Goal: Information Seeking & Learning: Learn about a topic

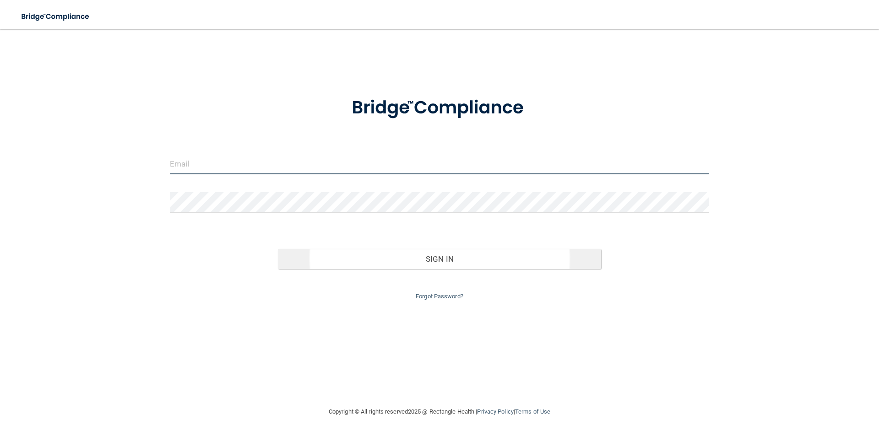
type input "[EMAIL_ADDRESS][DOMAIN_NAME]"
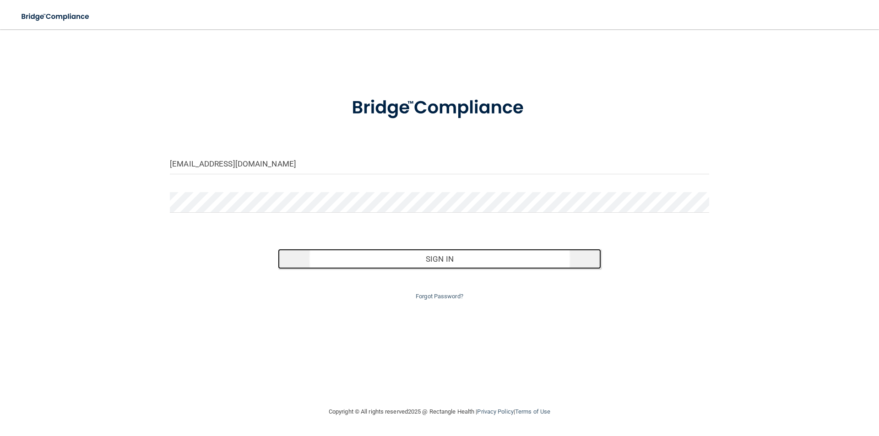
click at [436, 257] on button "Sign In" at bounding box center [440, 259] width 324 height 20
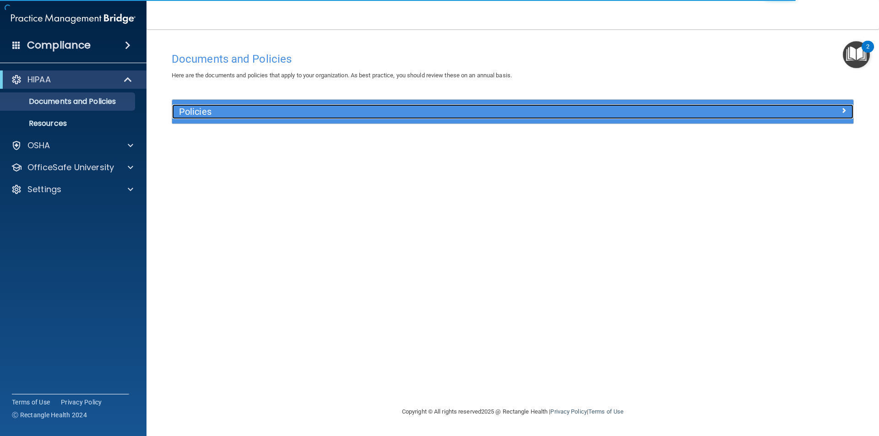
click at [422, 116] on h5 "Policies" at bounding box center [427, 112] width 497 height 10
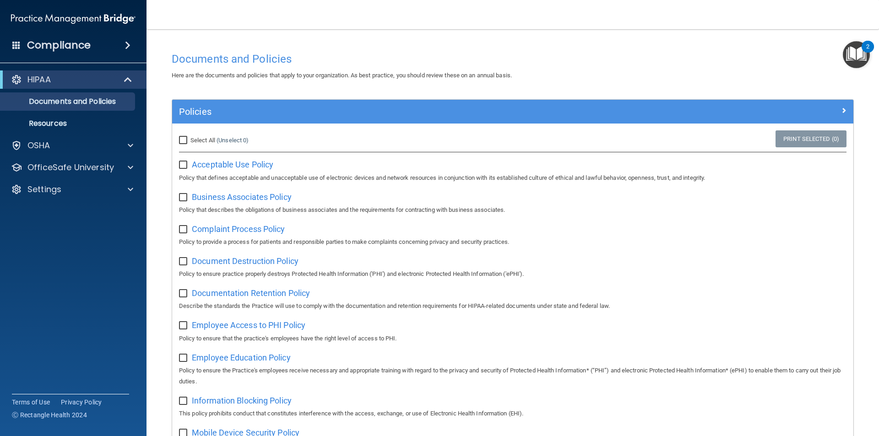
click at [184, 143] on input "Select All (Unselect 0) Unselect All" at bounding box center [184, 140] width 11 height 7
checkbox input "true"
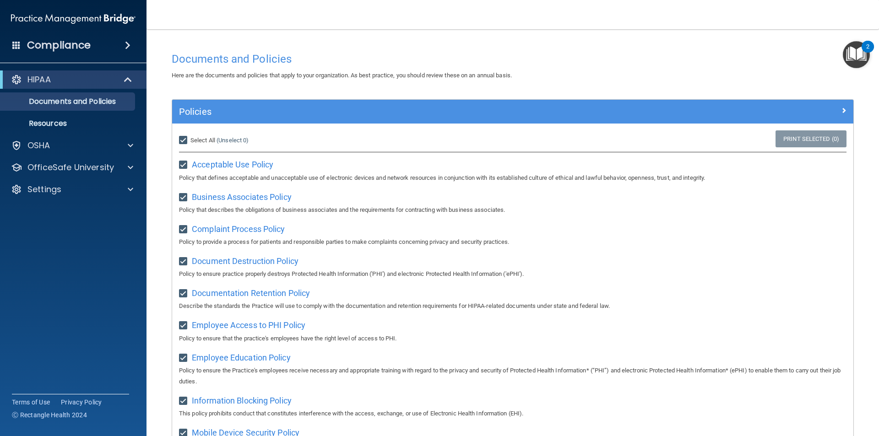
checkbox input "true"
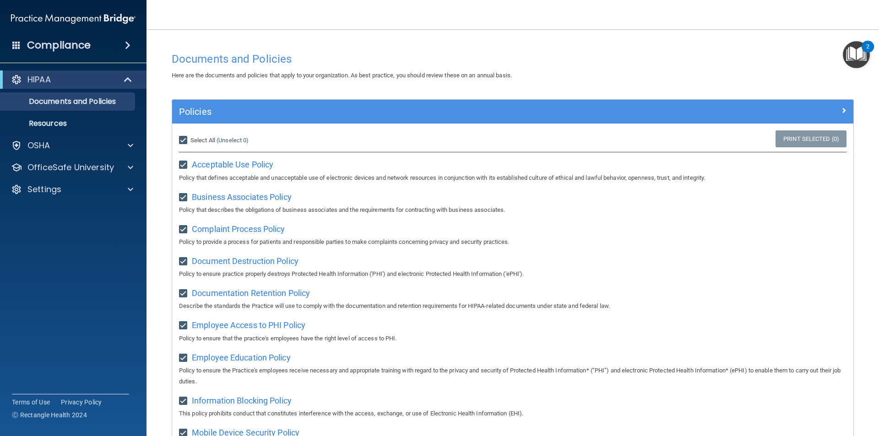
checkbox input "true"
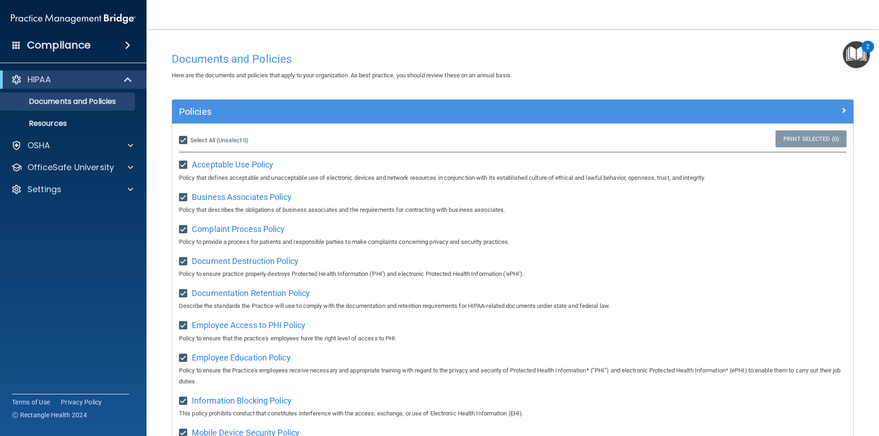
checkbox input "true"
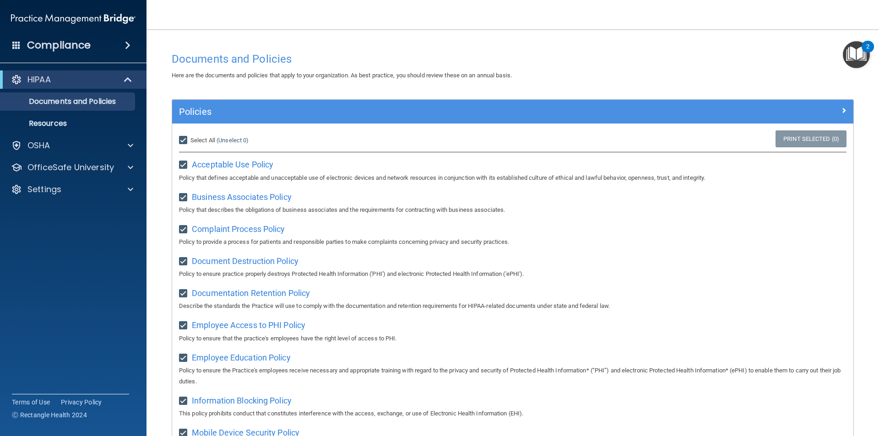
checkbox input "true"
click at [849, 49] on img "Open Resource Center, 2 new notifications" at bounding box center [856, 54] width 27 height 27
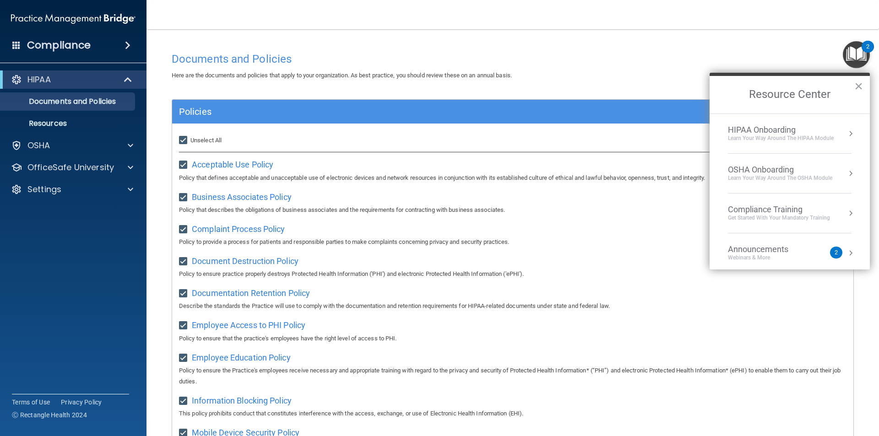
click at [752, 68] on div "Documents and Policies" at bounding box center [513, 59] width 696 height 22
click at [752, 218] on div "Get Started with your mandatory training" at bounding box center [779, 218] width 102 height 8
click at [54, 103] on p "Documents and Policies" at bounding box center [68, 101] width 125 height 9
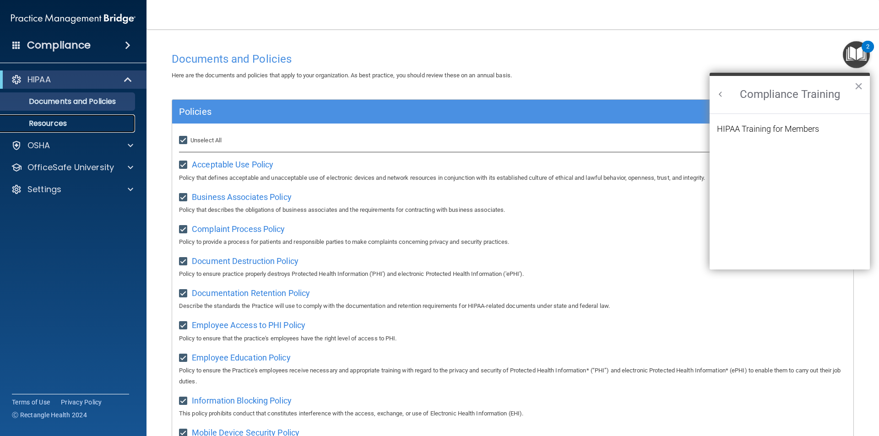
click at [47, 124] on p "Resources" at bounding box center [68, 123] width 125 height 9
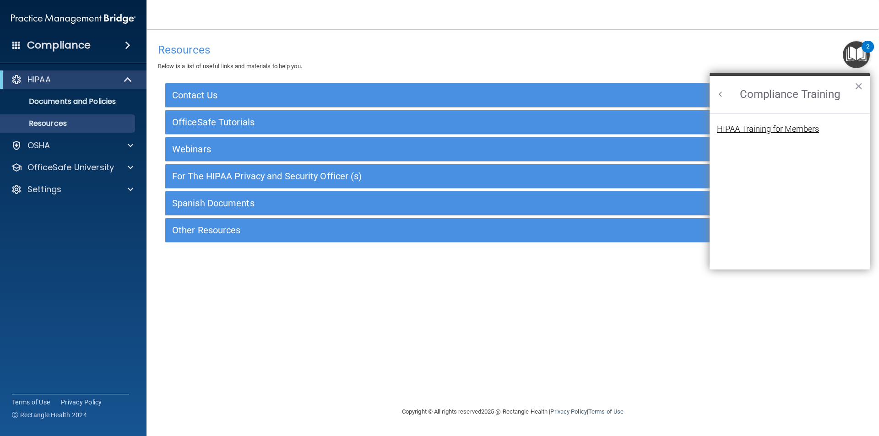
click at [812, 127] on div "HIPAA Training for Members" at bounding box center [768, 129] width 102 height 8
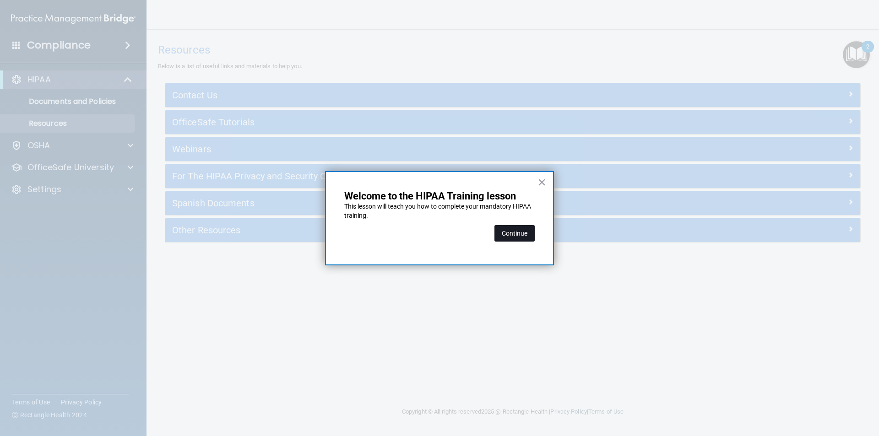
click at [512, 232] on button "Continue" at bounding box center [514, 233] width 40 height 16
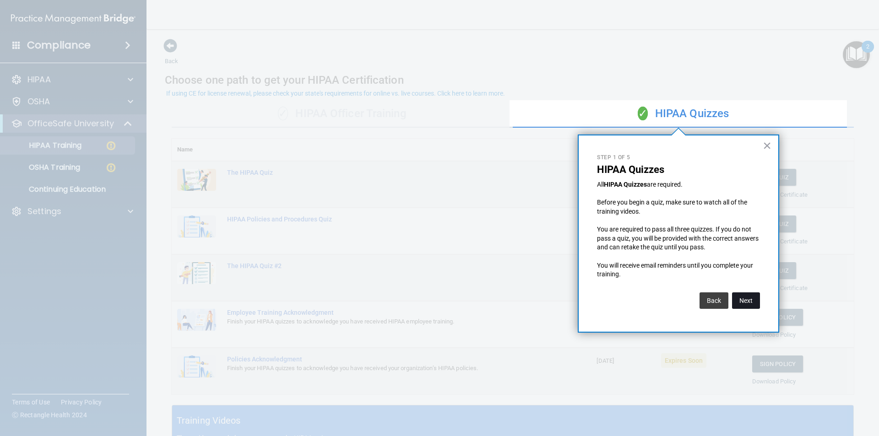
click at [745, 300] on button "Next" at bounding box center [746, 300] width 28 height 16
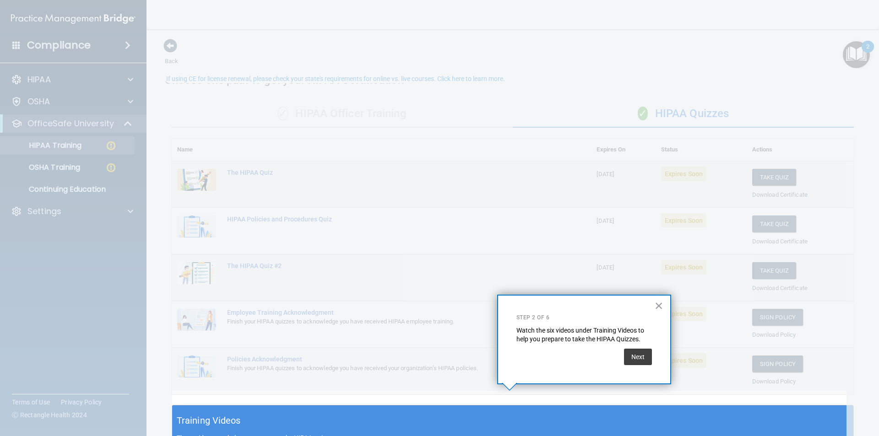
scroll to position [15, 0]
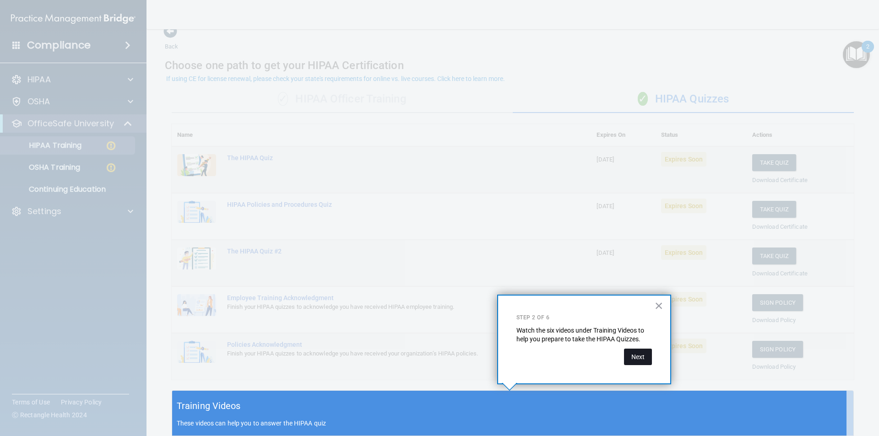
click at [631, 357] on button "Next" at bounding box center [638, 357] width 28 height 16
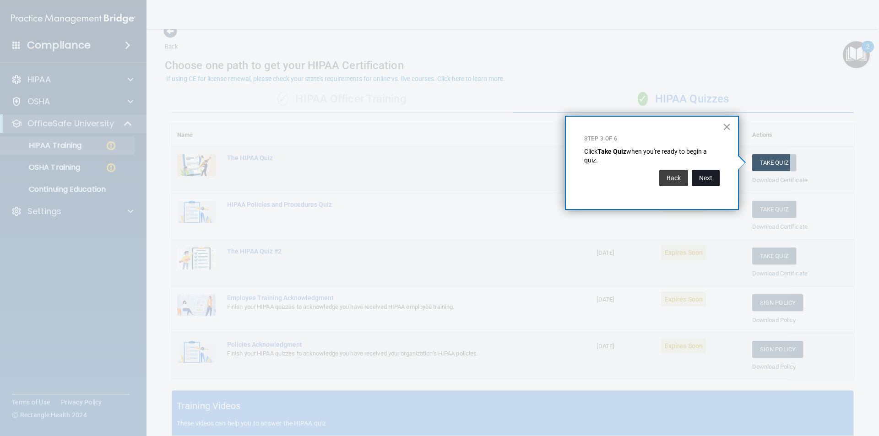
click at [714, 174] on button "Next" at bounding box center [706, 178] width 28 height 16
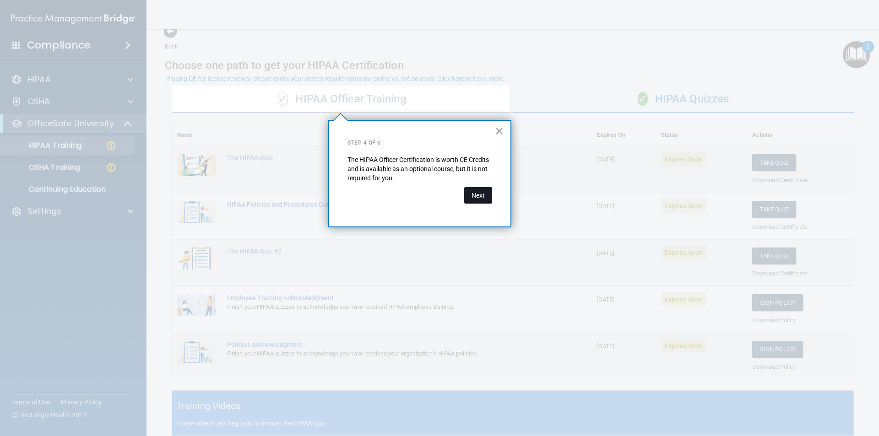
click at [467, 196] on button "Next" at bounding box center [478, 195] width 28 height 16
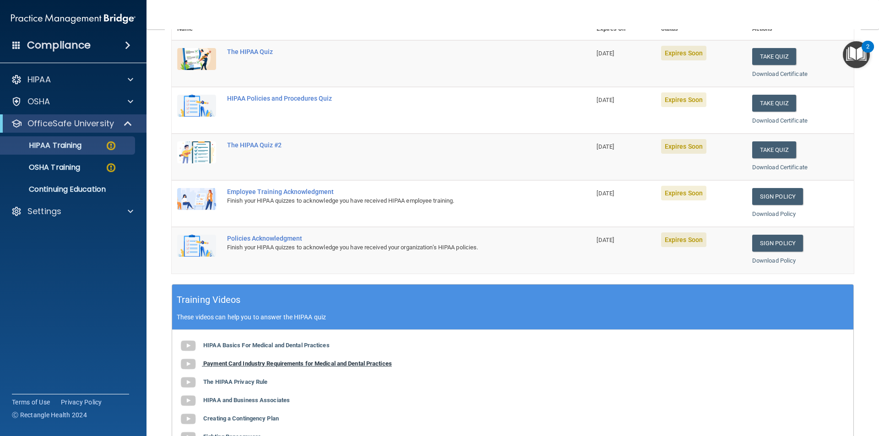
scroll to position [0, 0]
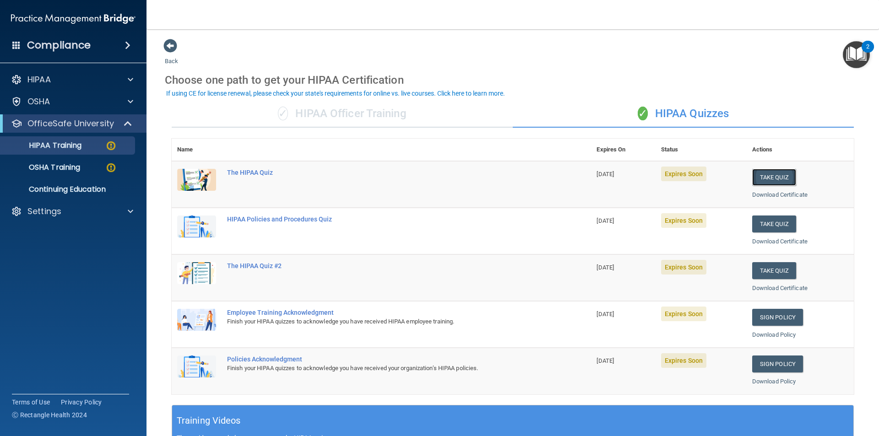
click at [772, 178] on button "Take Quiz" at bounding box center [774, 177] width 44 height 17
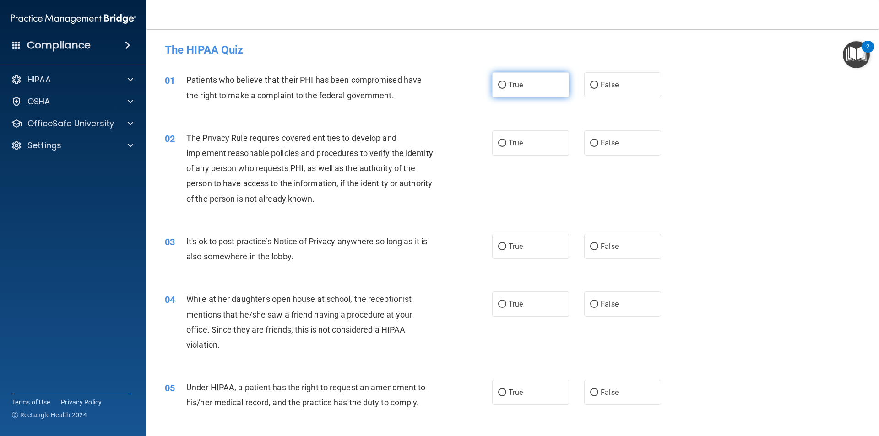
click at [550, 95] on label "True" at bounding box center [530, 84] width 77 height 25
click at [506, 89] on input "True" at bounding box center [502, 85] width 8 height 7
radio input "true"
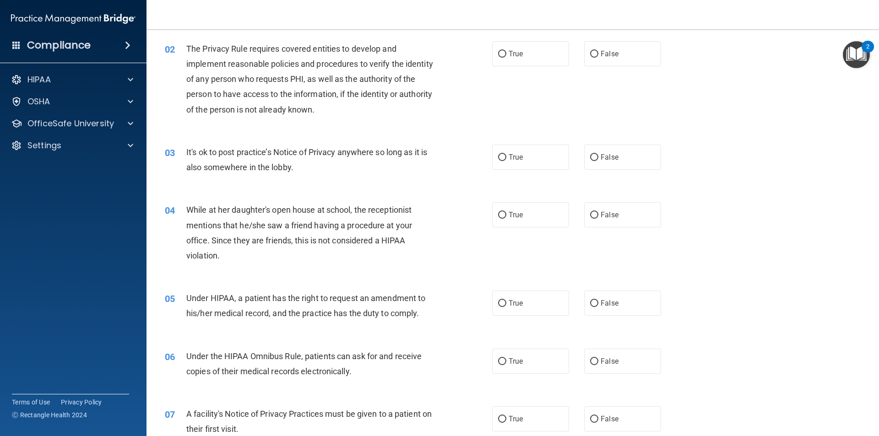
scroll to position [92, 0]
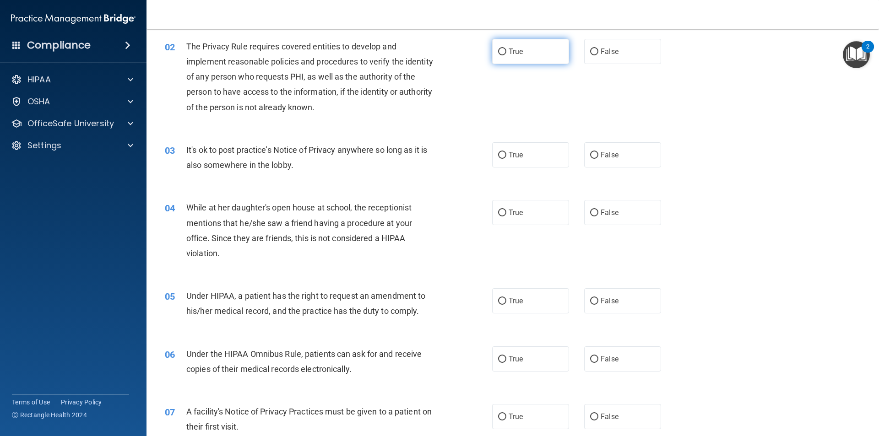
click at [502, 44] on label "True" at bounding box center [530, 51] width 77 height 25
click at [502, 49] on input "True" at bounding box center [502, 52] width 8 height 7
radio input "true"
click at [607, 149] on label "False" at bounding box center [622, 154] width 77 height 25
click at [598, 152] on input "False" at bounding box center [594, 155] width 8 height 7
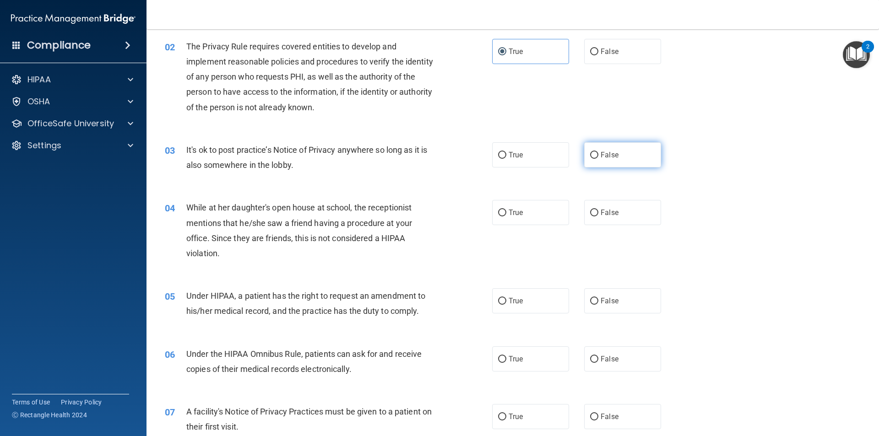
radio input "true"
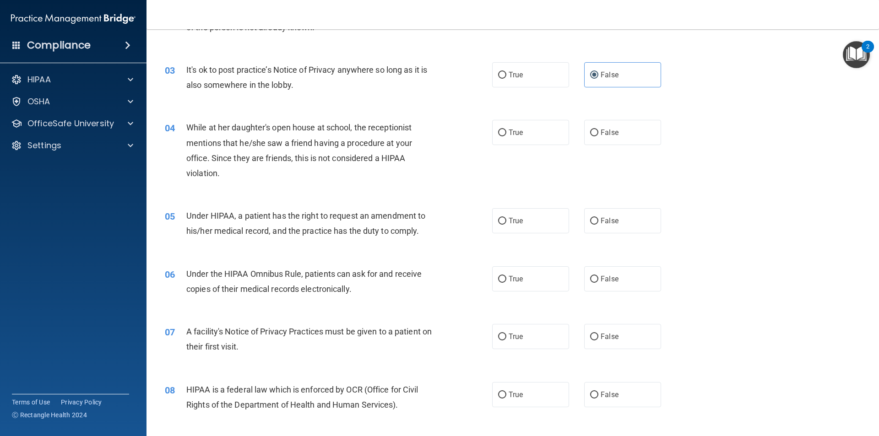
scroll to position [183, 0]
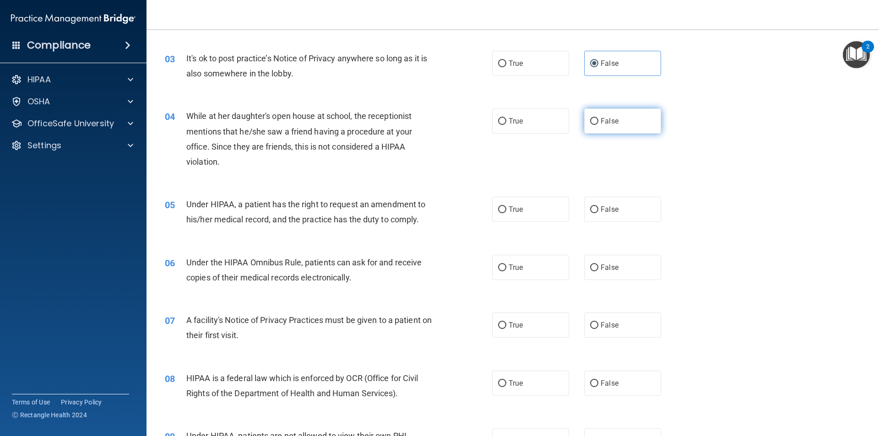
drag, startPoint x: 622, startPoint y: 116, endPoint x: 616, endPoint y: 118, distance: 6.7
click at [622, 116] on label "False" at bounding box center [622, 120] width 77 height 25
click at [598, 118] on input "False" at bounding box center [594, 121] width 8 height 7
radio input "true"
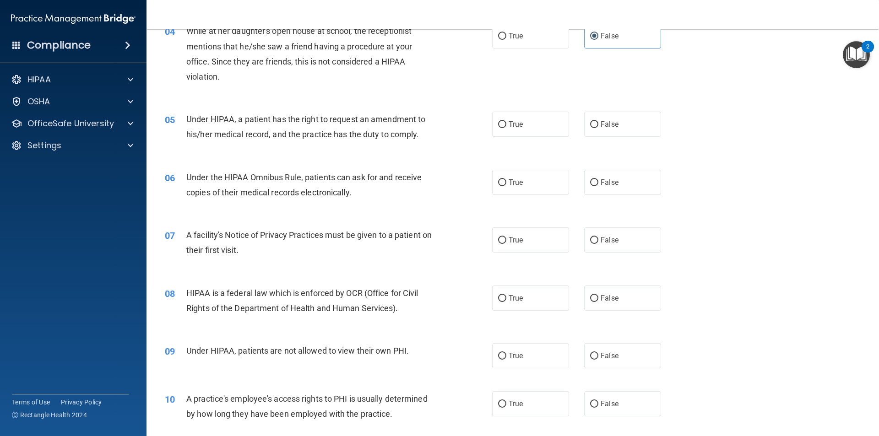
scroll to position [275, 0]
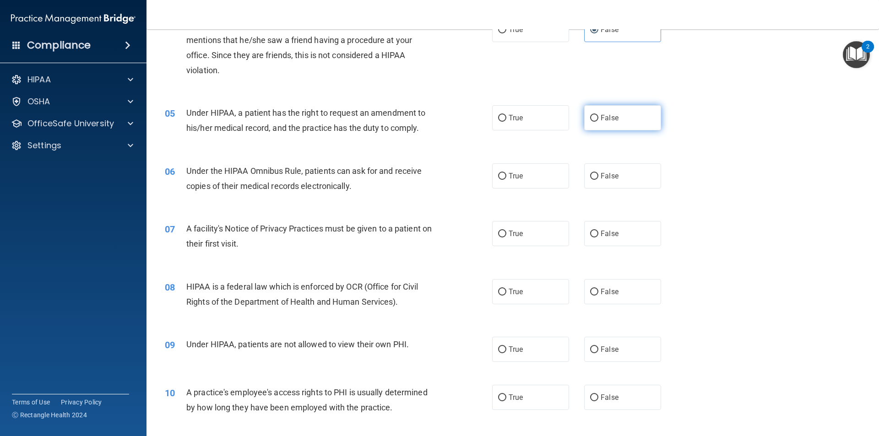
click at [627, 115] on label "False" at bounding box center [622, 117] width 77 height 25
click at [598, 115] on input "False" at bounding box center [594, 118] width 8 height 7
radio input "true"
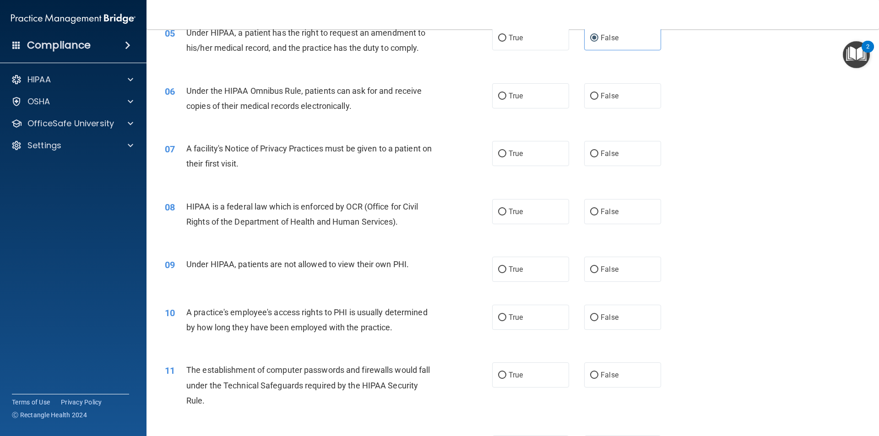
scroll to position [366, 0]
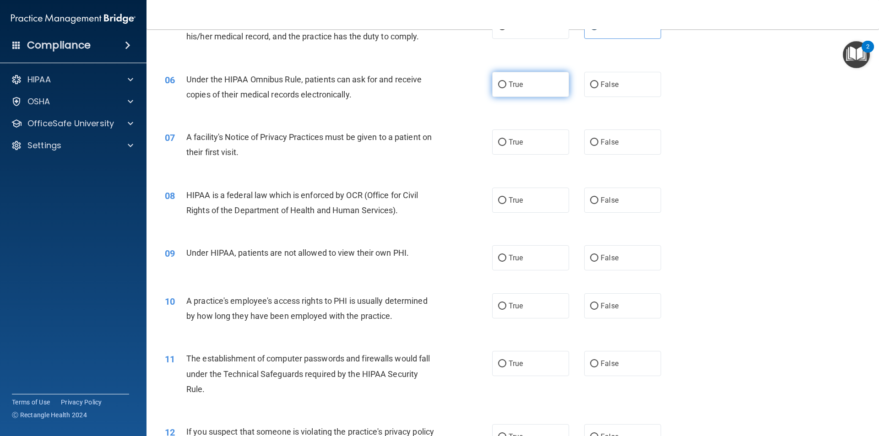
click at [500, 84] on input "True" at bounding box center [502, 84] width 8 height 7
radio input "true"
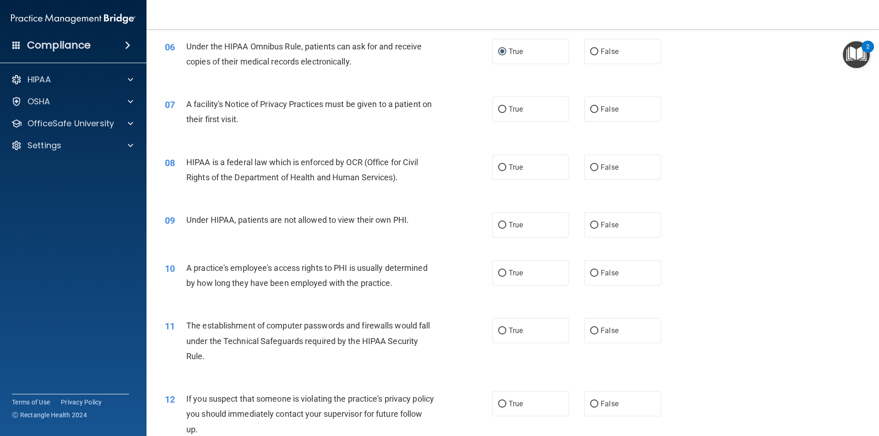
scroll to position [412, 0]
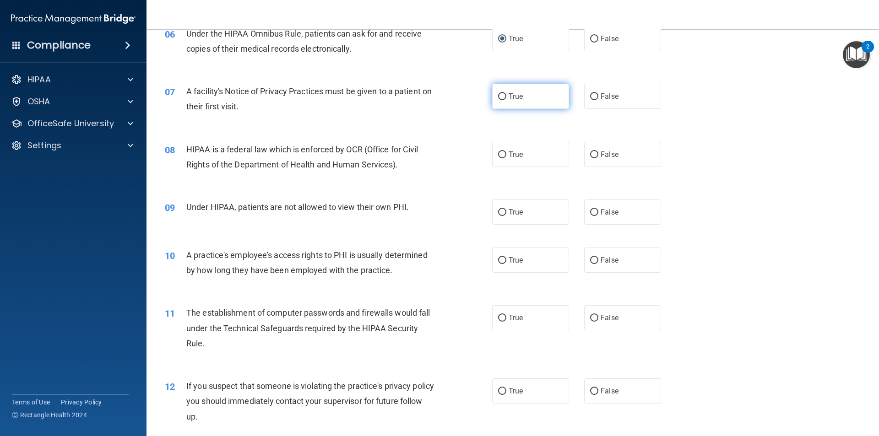
click at [516, 94] on span "True" at bounding box center [515, 96] width 14 height 9
click at [506, 94] on input "True" at bounding box center [502, 96] width 8 height 7
radio input "true"
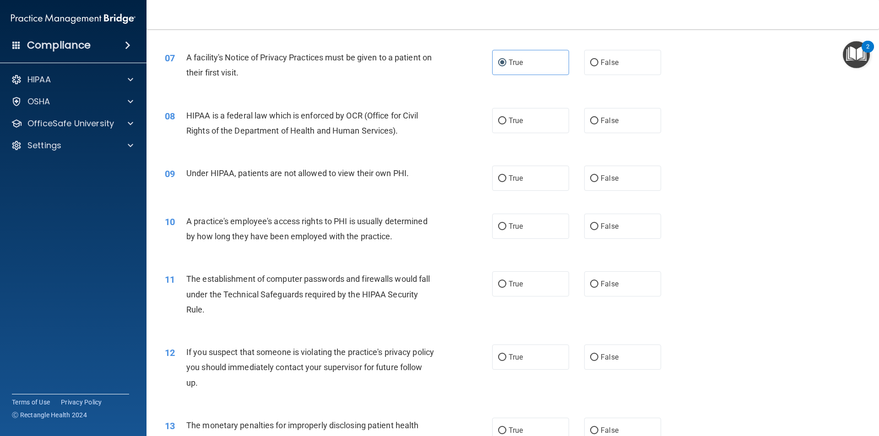
scroll to position [458, 0]
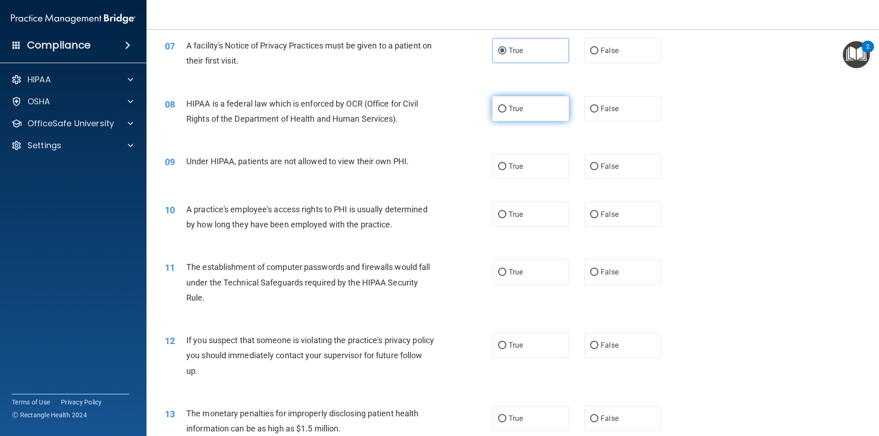
click at [516, 108] on span "True" at bounding box center [515, 108] width 14 height 9
click at [506, 108] on input "True" at bounding box center [502, 109] width 8 height 7
radio input "true"
click at [603, 155] on label "False" at bounding box center [622, 166] width 77 height 25
click at [598, 163] on input "False" at bounding box center [594, 166] width 8 height 7
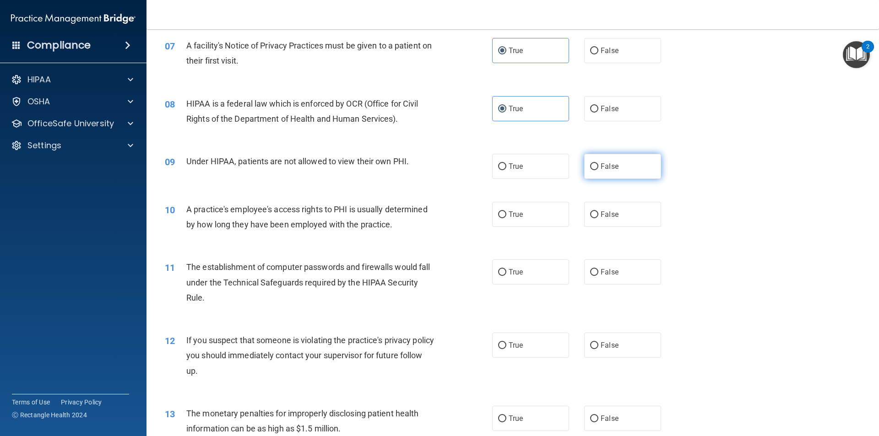
radio input "true"
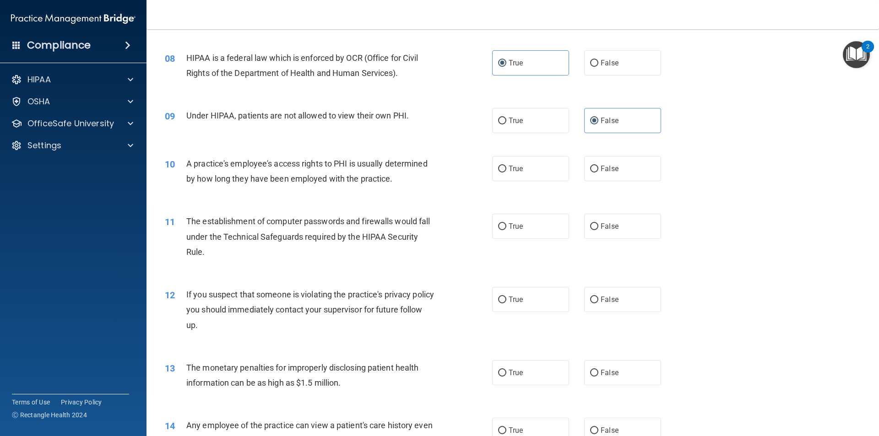
scroll to position [549, 0]
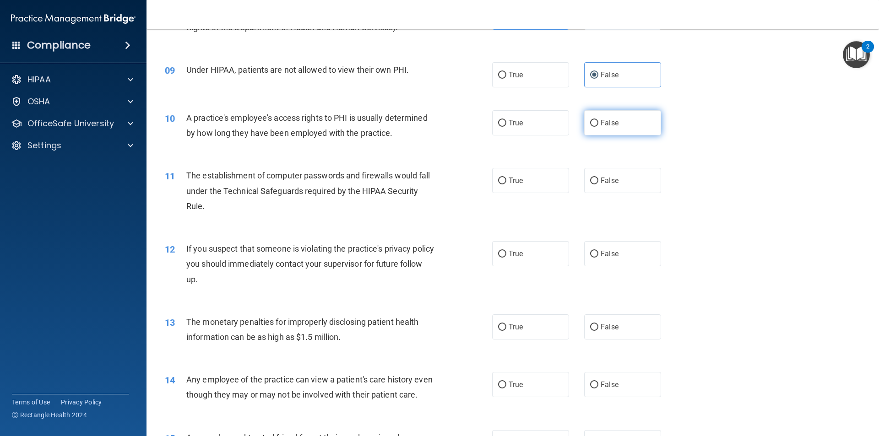
click at [596, 118] on label "False" at bounding box center [622, 122] width 77 height 25
click at [596, 120] on input "False" at bounding box center [594, 123] width 8 height 7
radio input "true"
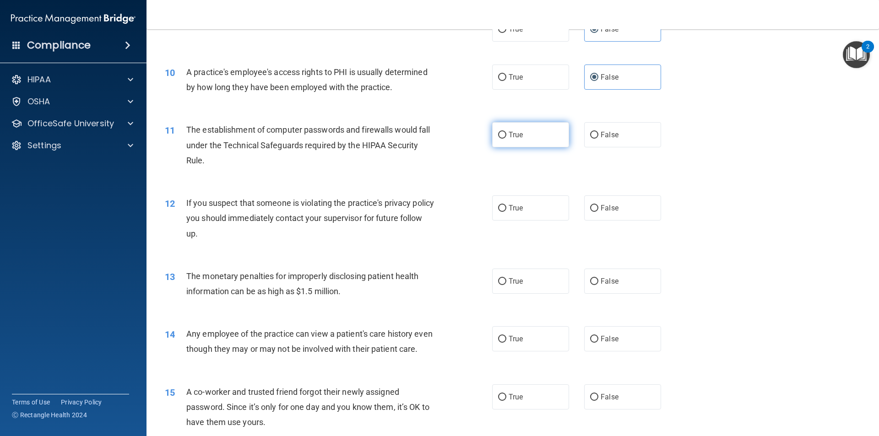
click at [514, 135] on span "True" at bounding box center [515, 134] width 14 height 9
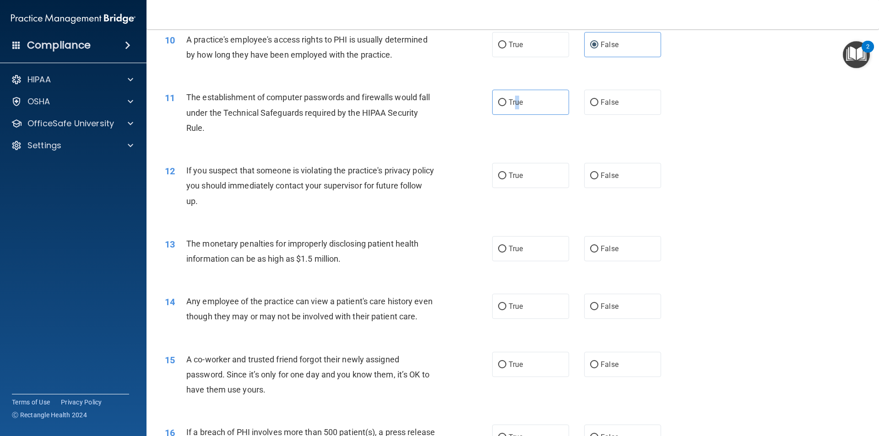
scroll to position [641, 0]
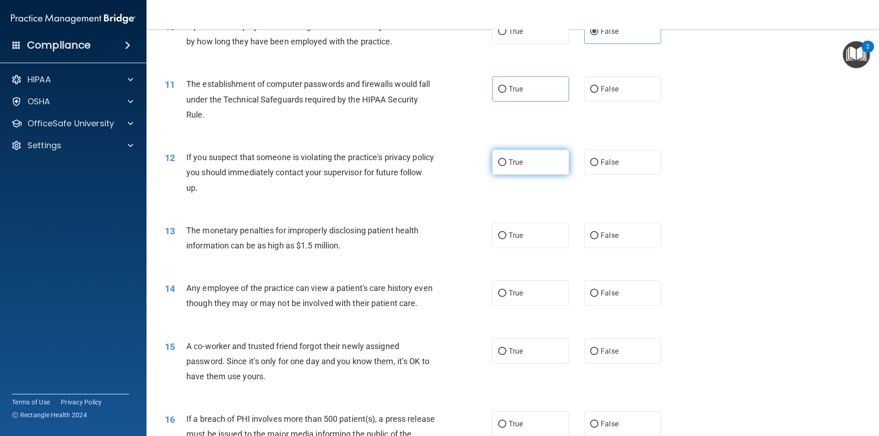
click at [512, 167] on label "True" at bounding box center [530, 162] width 77 height 25
click at [506, 166] on input "True" at bounding box center [502, 162] width 8 height 7
radio input "true"
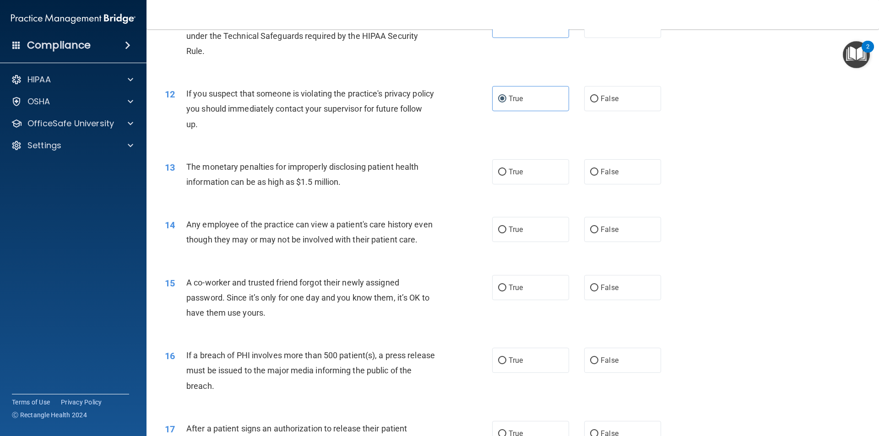
scroll to position [732, 0]
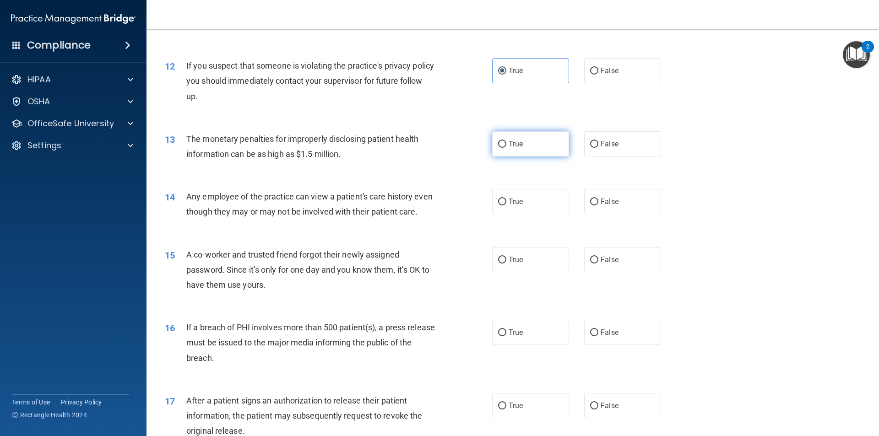
click at [499, 141] on input "True" at bounding box center [502, 144] width 8 height 7
radio input "true"
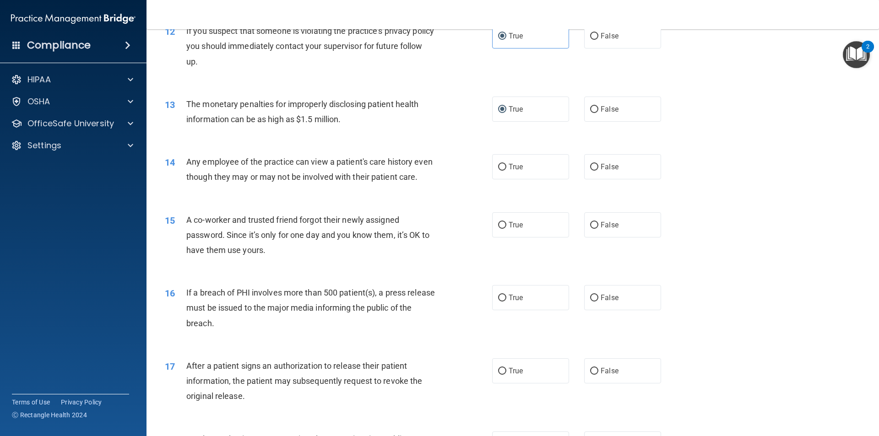
scroll to position [778, 0]
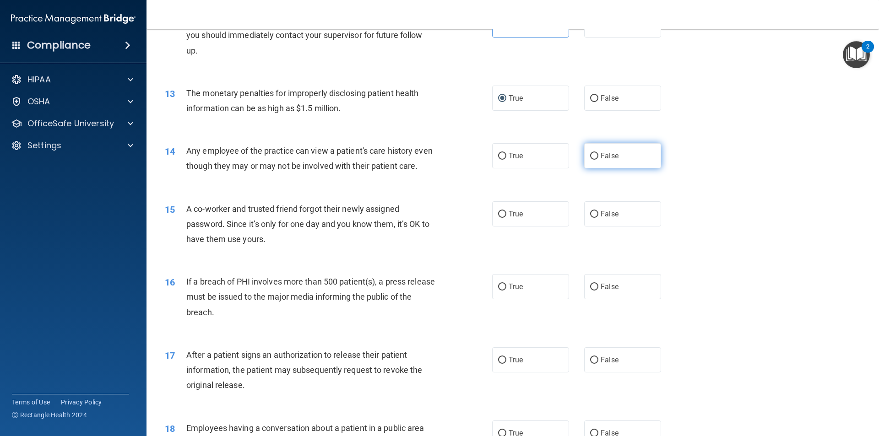
click at [601, 149] on label "False" at bounding box center [622, 155] width 77 height 25
click at [598, 153] on input "False" at bounding box center [594, 156] width 8 height 7
radio input "true"
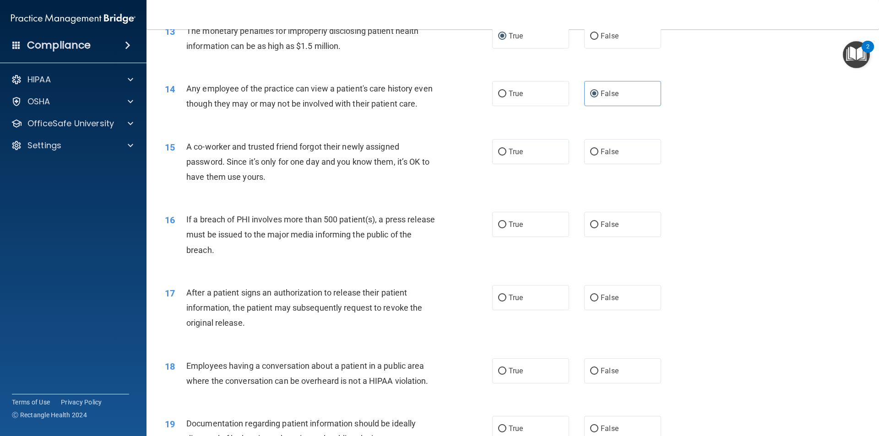
scroll to position [870, 0]
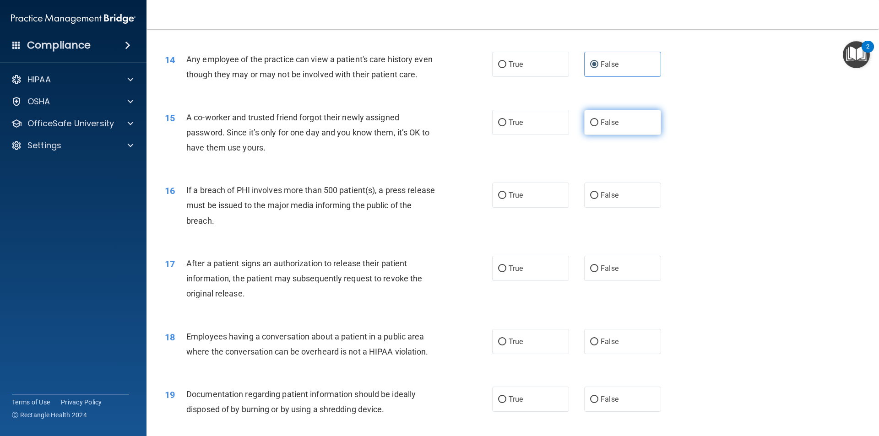
click at [591, 129] on label "False" at bounding box center [622, 122] width 77 height 25
click at [591, 126] on input "False" at bounding box center [594, 122] width 8 height 7
radio input "true"
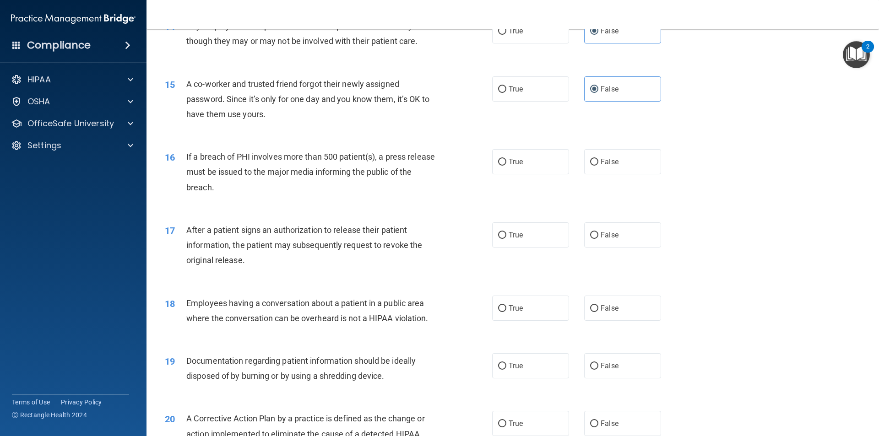
scroll to position [915, 0]
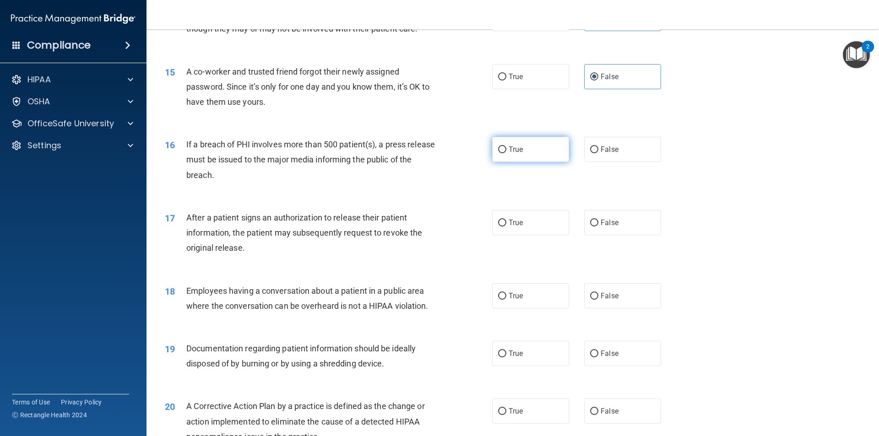
click at [501, 162] on label "True" at bounding box center [530, 149] width 77 height 25
click at [501, 153] on input "True" at bounding box center [502, 149] width 8 height 7
radio input "true"
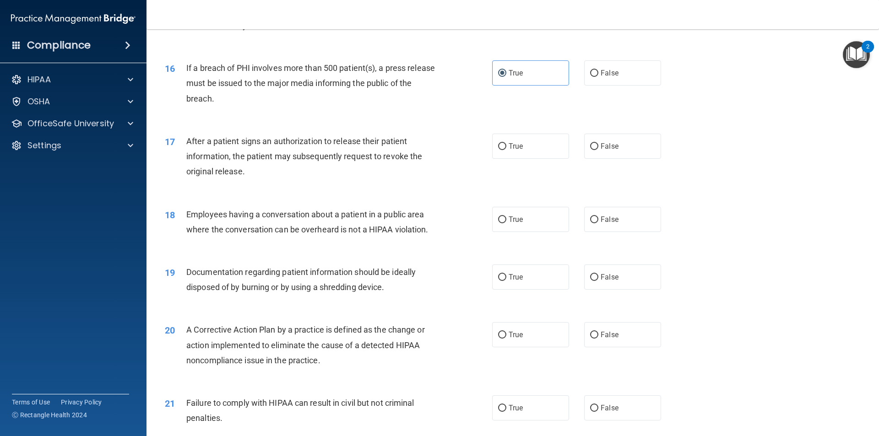
scroll to position [1007, 0]
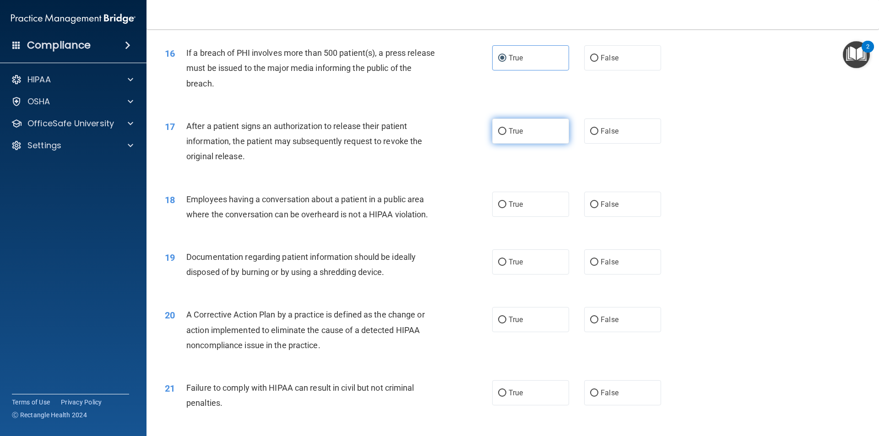
click at [504, 144] on label "True" at bounding box center [530, 131] width 77 height 25
click at [504, 135] on input "True" at bounding box center [502, 131] width 8 height 7
radio input "true"
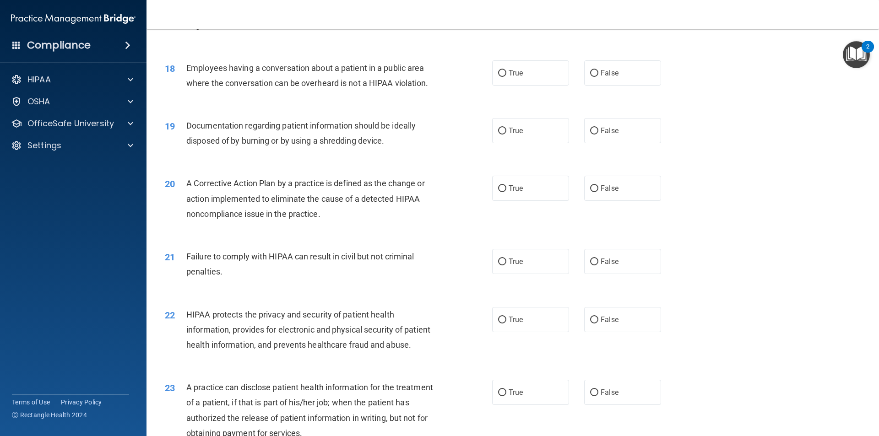
scroll to position [1144, 0]
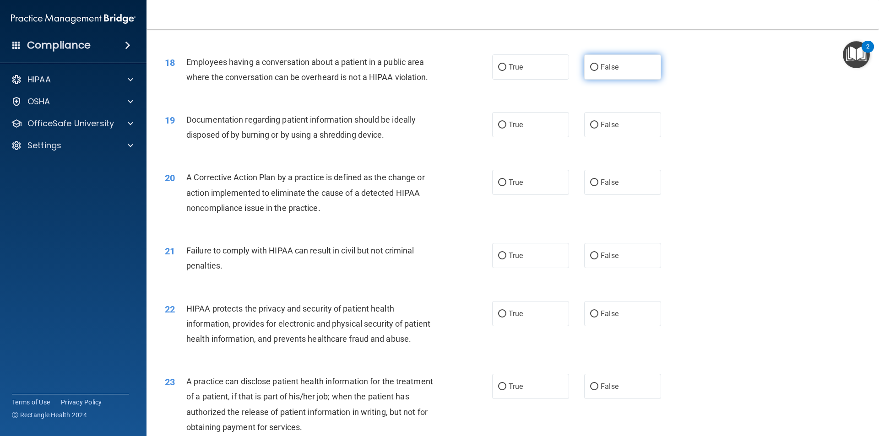
click at [584, 78] on label "False" at bounding box center [622, 66] width 77 height 25
click at [590, 71] on input "False" at bounding box center [594, 67] width 8 height 7
radio input "true"
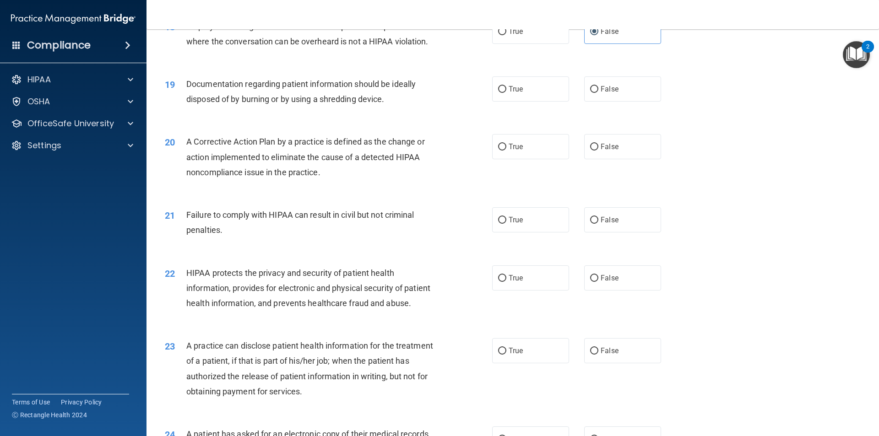
scroll to position [1190, 0]
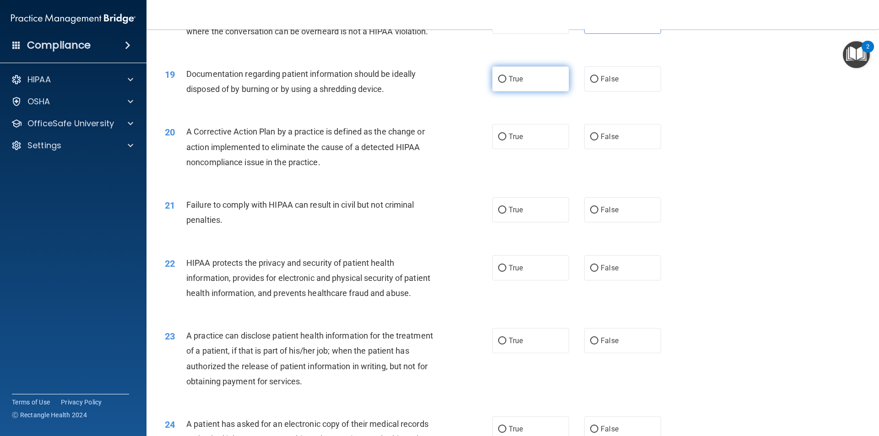
click at [535, 92] on label "True" at bounding box center [530, 78] width 77 height 25
click at [506, 83] on input "True" at bounding box center [502, 79] width 8 height 7
radio input "true"
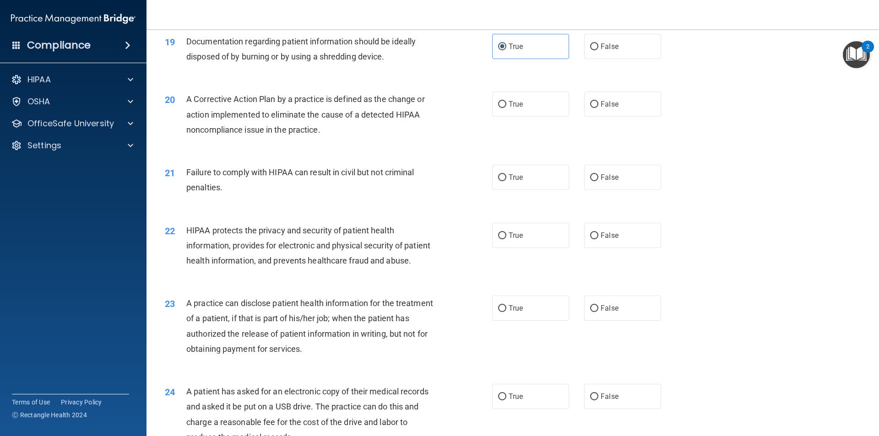
scroll to position [1236, 0]
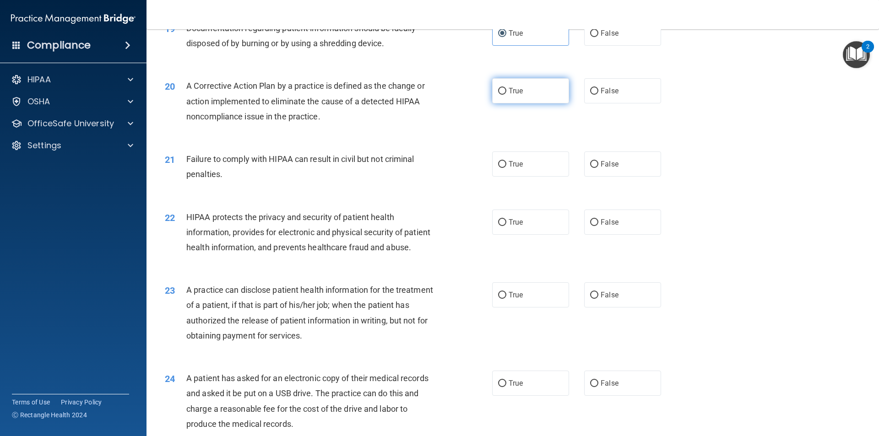
click at [504, 100] on label "True" at bounding box center [530, 90] width 77 height 25
click at [504, 95] on input "True" at bounding box center [502, 91] width 8 height 7
radio input "true"
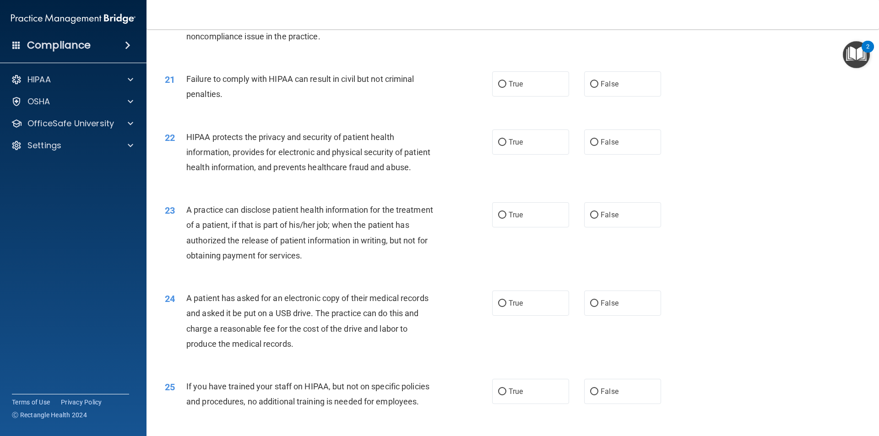
scroll to position [1327, 0]
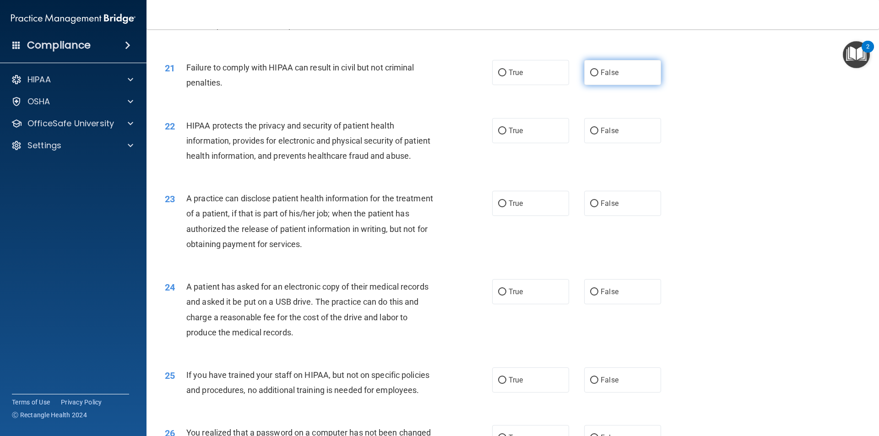
click at [603, 77] on span "False" at bounding box center [609, 72] width 18 height 9
click at [598, 76] on input "False" at bounding box center [594, 73] width 8 height 7
radio input "true"
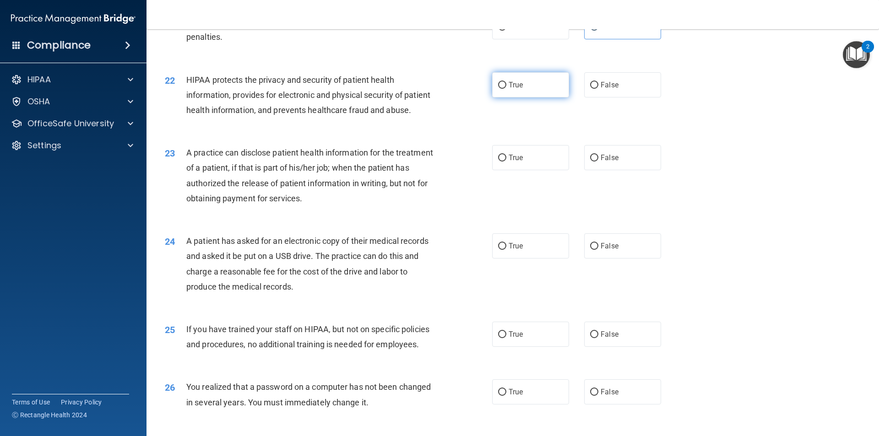
click at [500, 97] on label "True" at bounding box center [530, 84] width 77 height 25
click at [500, 89] on input "True" at bounding box center [502, 85] width 8 height 7
radio input "true"
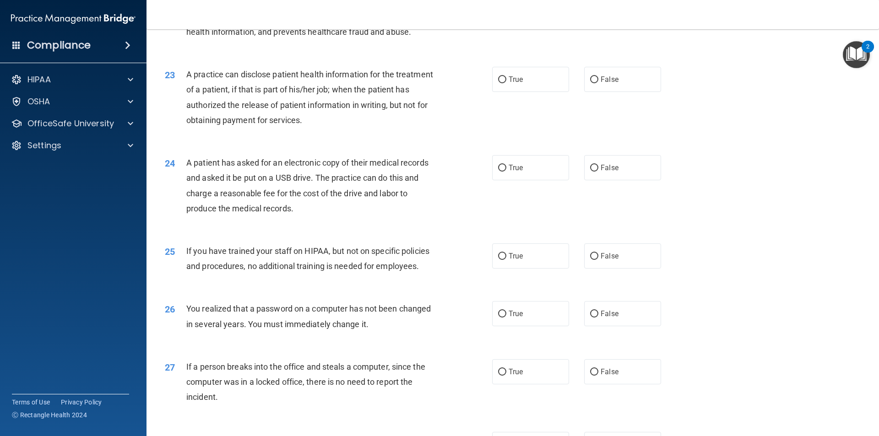
scroll to position [1465, 0]
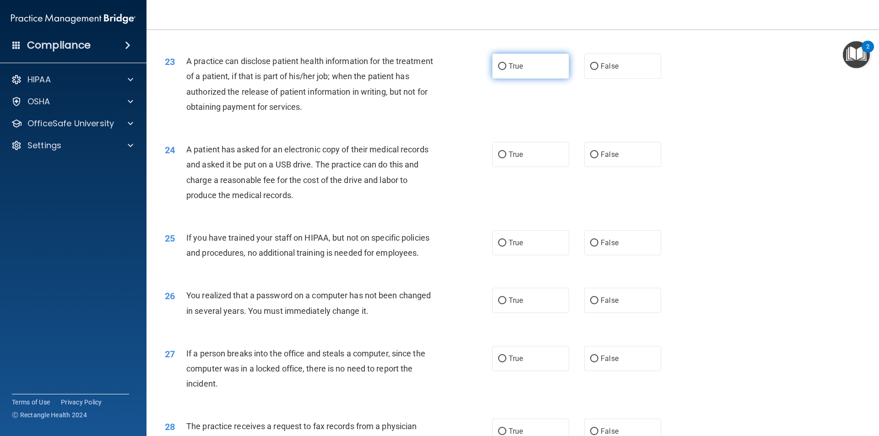
click at [498, 79] on label "True" at bounding box center [530, 66] width 77 height 25
click at [498, 70] on input "True" at bounding box center [502, 66] width 8 height 7
radio input "true"
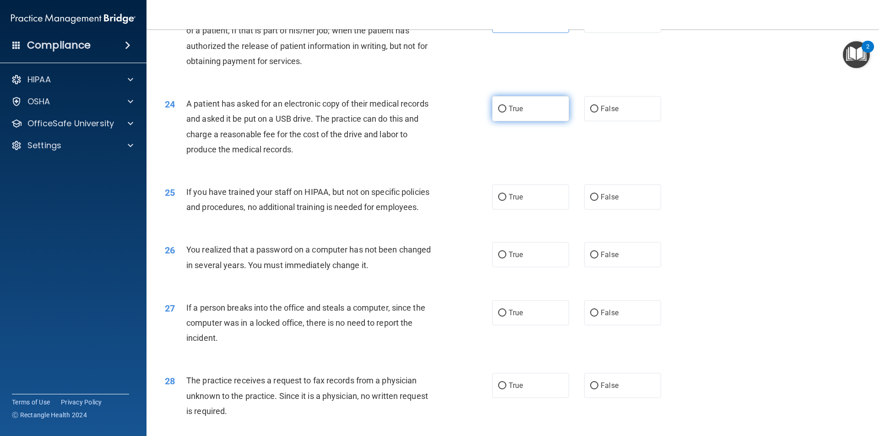
click at [530, 121] on label "True" at bounding box center [530, 108] width 77 height 25
click at [506, 113] on input "True" at bounding box center [502, 109] width 8 height 7
radio input "true"
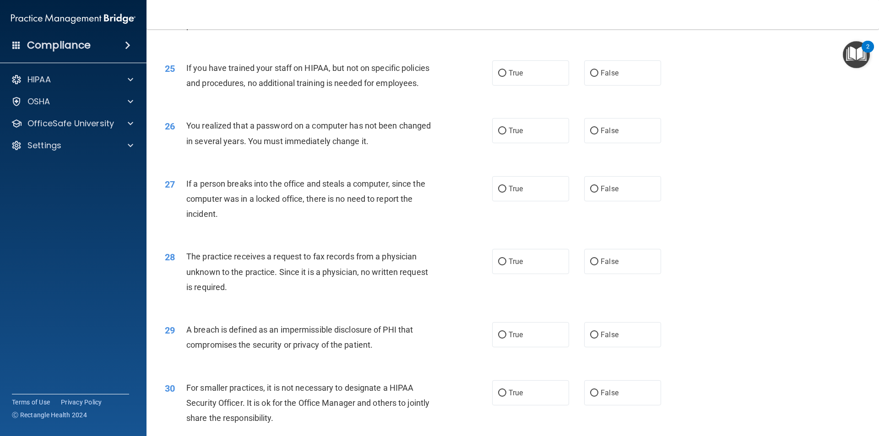
scroll to position [1648, 0]
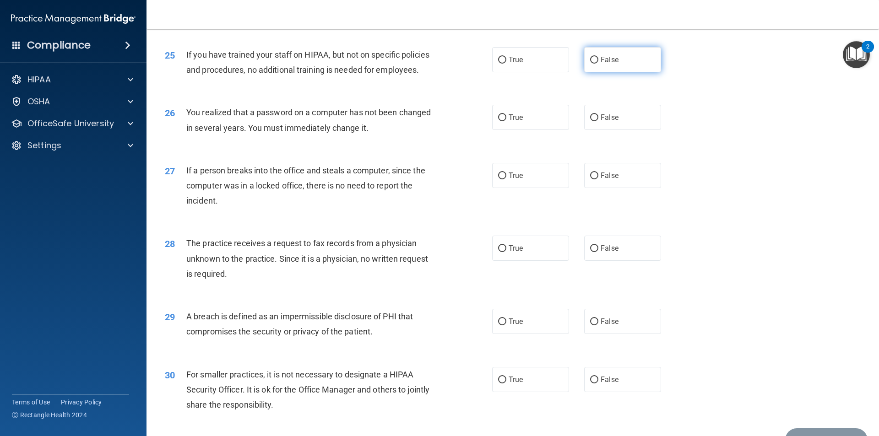
click at [600, 64] on span "False" at bounding box center [609, 59] width 18 height 9
click at [598, 64] on input "False" at bounding box center [594, 60] width 8 height 7
radio input "true"
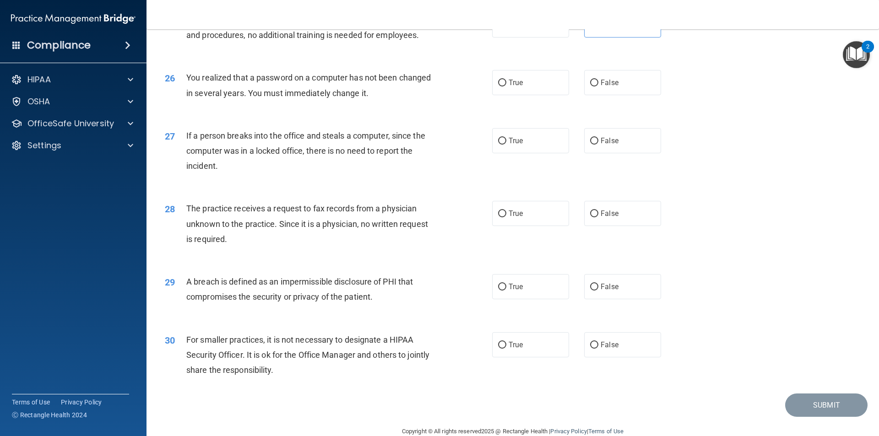
scroll to position [1693, 0]
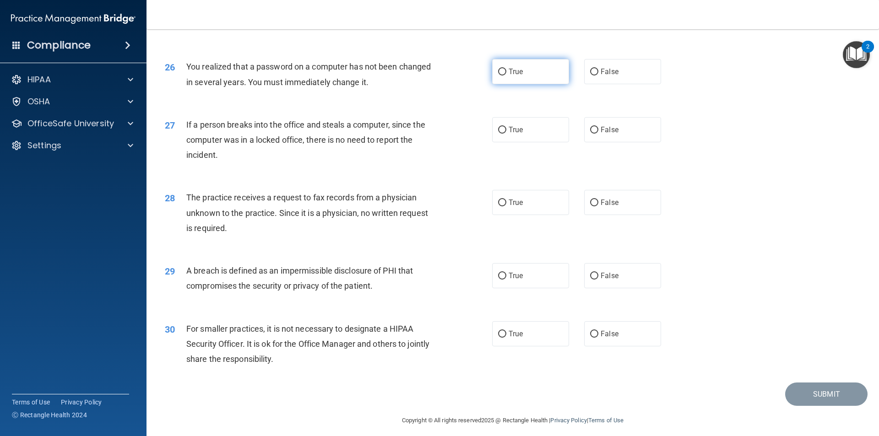
click at [508, 76] on span "True" at bounding box center [515, 71] width 14 height 9
click at [506, 76] on input "True" at bounding box center [502, 72] width 8 height 7
radio input "true"
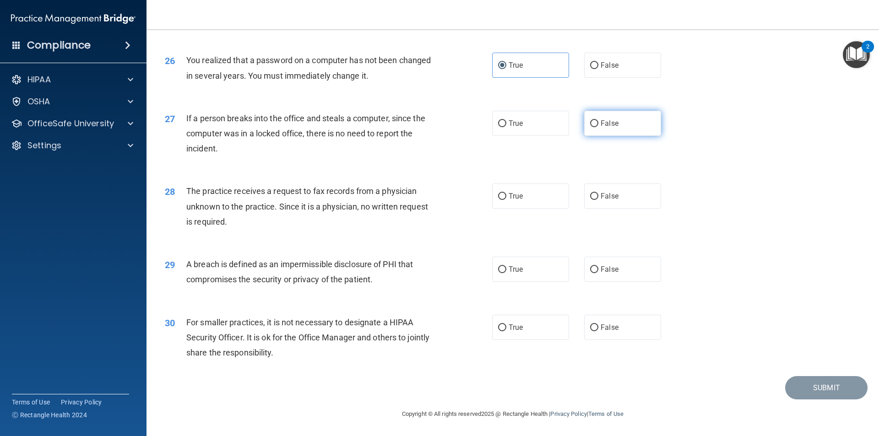
click at [589, 119] on label "False" at bounding box center [622, 123] width 77 height 25
click at [590, 120] on input "False" at bounding box center [594, 123] width 8 height 7
radio input "true"
click at [590, 194] on input "False" at bounding box center [594, 196] width 8 height 7
radio input "true"
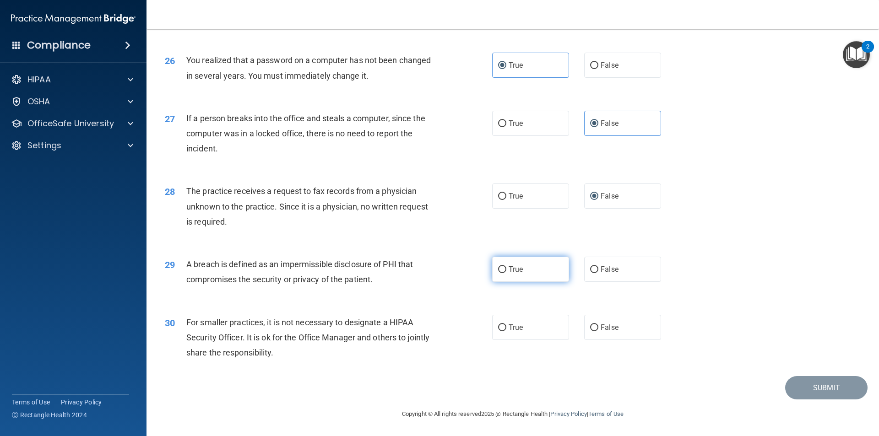
click at [504, 271] on label "True" at bounding box center [530, 269] width 77 height 25
click at [504, 271] on input "True" at bounding box center [502, 269] width 8 height 7
radio input "true"
click at [630, 326] on label "False" at bounding box center [622, 327] width 77 height 25
click at [598, 326] on input "False" at bounding box center [594, 327] width 8 height 7
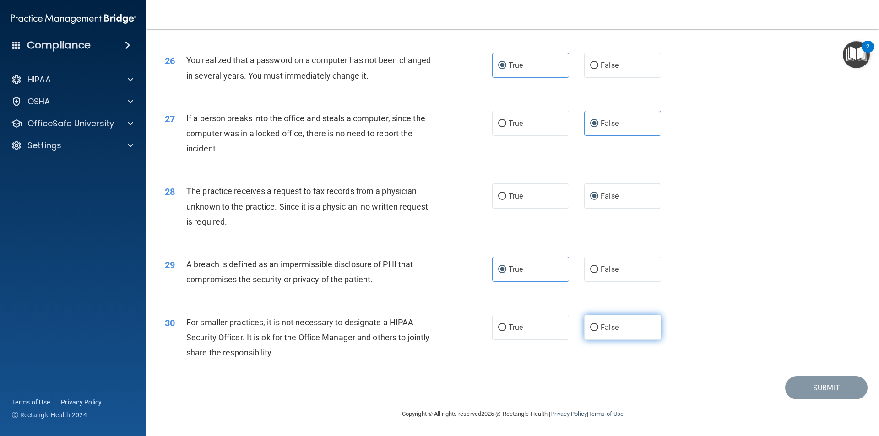
radio input "true"
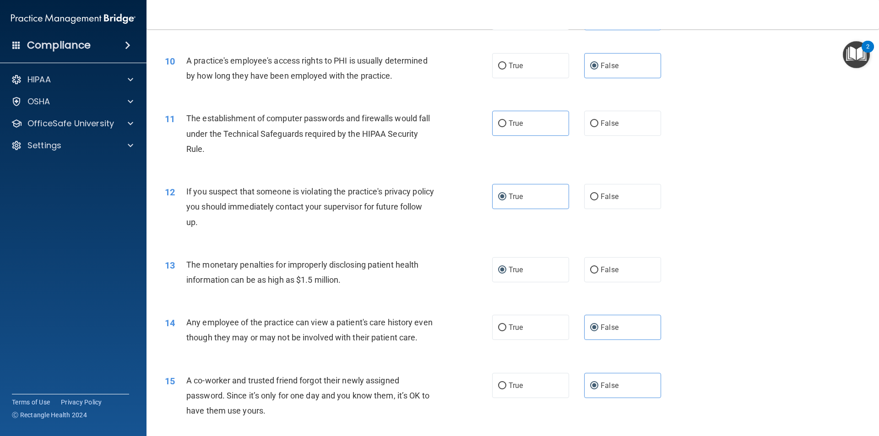
scroll to position [540, 0]
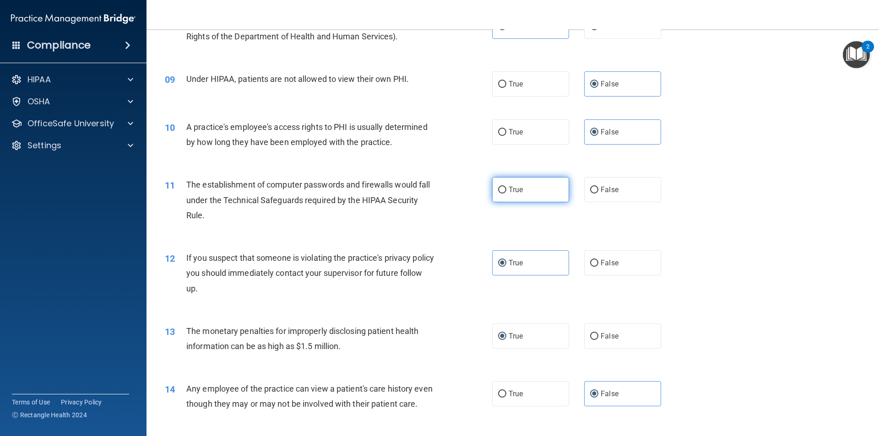
click at [508, 186] on span "True" at bounding box center [515, 189] width 14 height 9
click at [506, 187] on input "True" at bounding box center [502, 190] width 8 height 7
radio input "true"
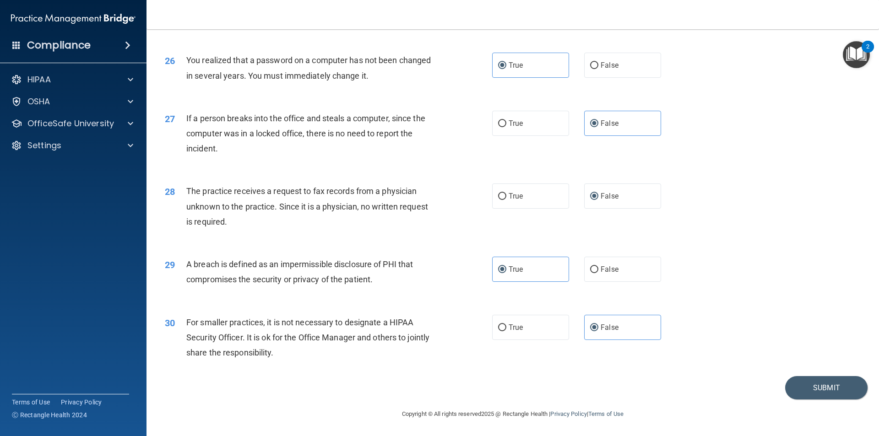
scroll to position [1730, 0]
click at [800, 388] on button "Submit" at bounding box center [826, 387] width 82 height 23
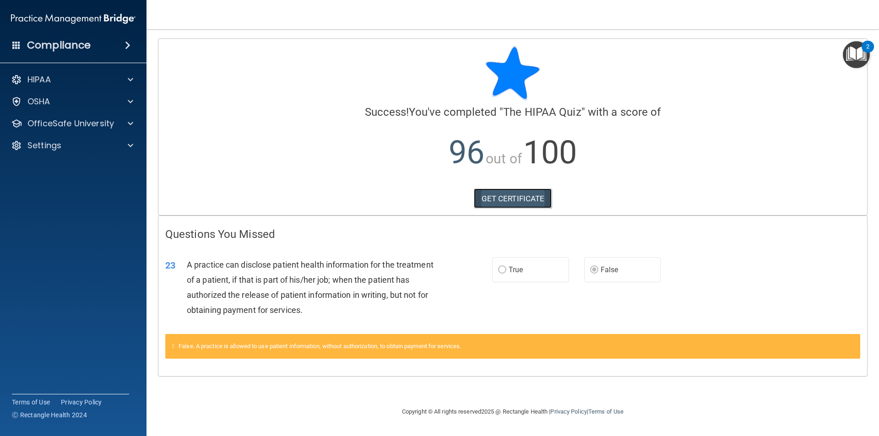
click at [523, 202] on link "GET CERTIFICATE" at bounding box center [513, 199] width 78 height 20
click at [134, 75] on div at bounding box center [129, 79] width 23 height 11
click at [266, 353] on div "False. A practice is allowed to use patient information, without authorization,…" at bounding box center [512, 346] width 695 height 25
click at [861, 51] on img "Open Resource Center, 2 new notifications" at bounding box center [856, 54] width 27 height 27
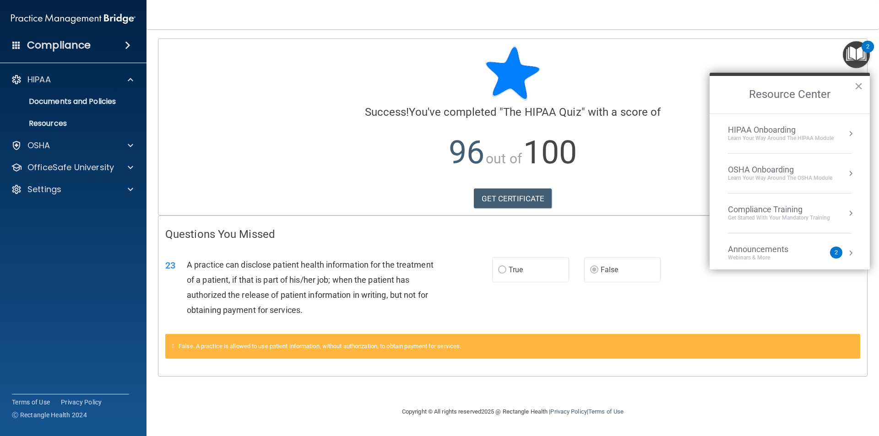
click at [816, 131] on div "HIPAA Onboarding" at bounding box center [781, 130] width 106 height 10
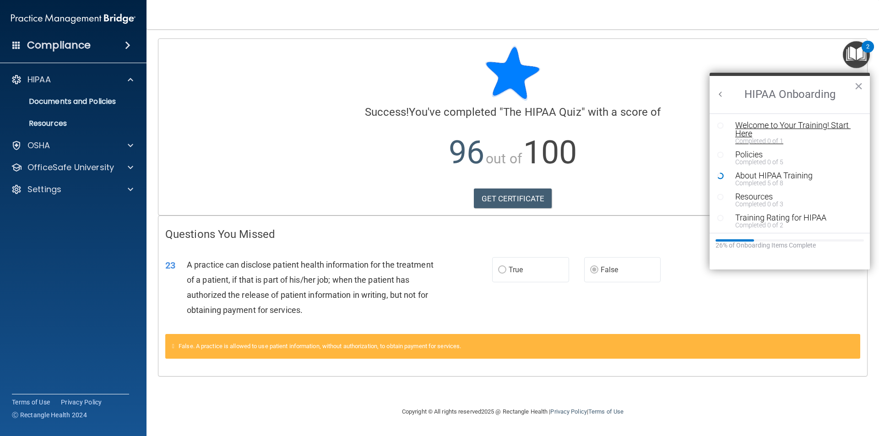
click at [750, 135] on div "Welcome to Your Training! Start Here" at bounding box center [793, 129] width 116 height 16
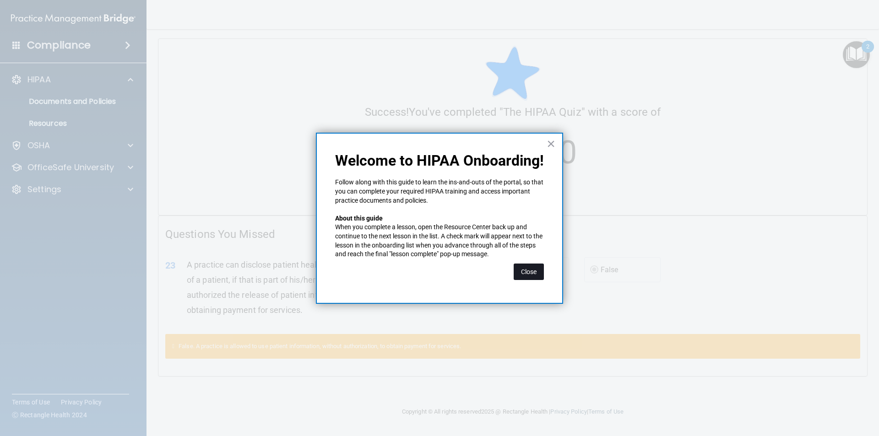
click at [535, 273] on button "Close" at bounding box center [529, 272] width 30 height 16
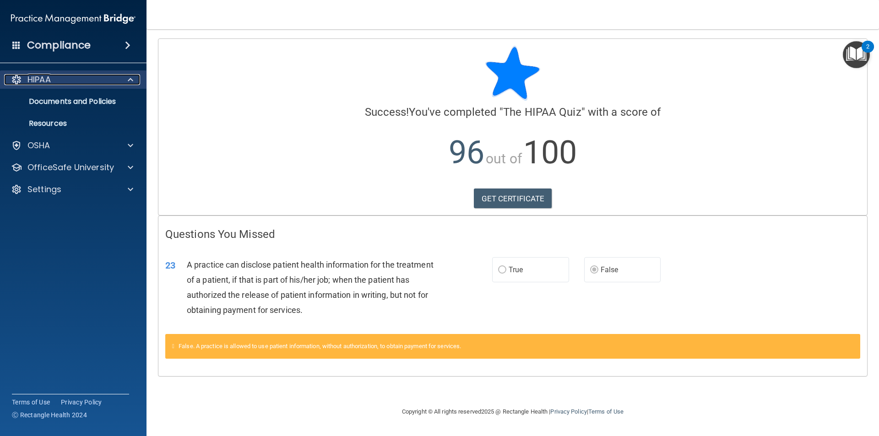
click at [19, 78] on div at bounding box center [16, 79] width 11 height 11
click at [128, 48] on span at bounding box center [127, 45] width 5 height 11
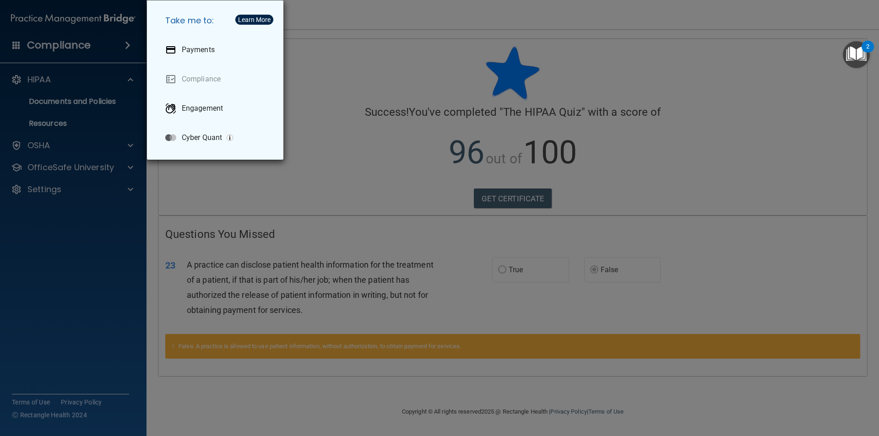
click at [105, 81] on div "Take me to: Payments Compliance Engagement Cyber Quant" at bounding box center [439, 218] width 879 height 436
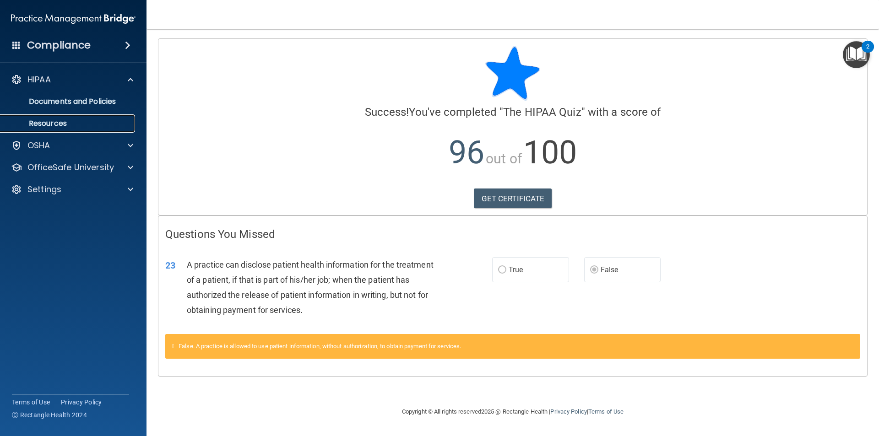
click at [85, 125] on p "Resources" at bounding box center [68, 123] width 125 height 9
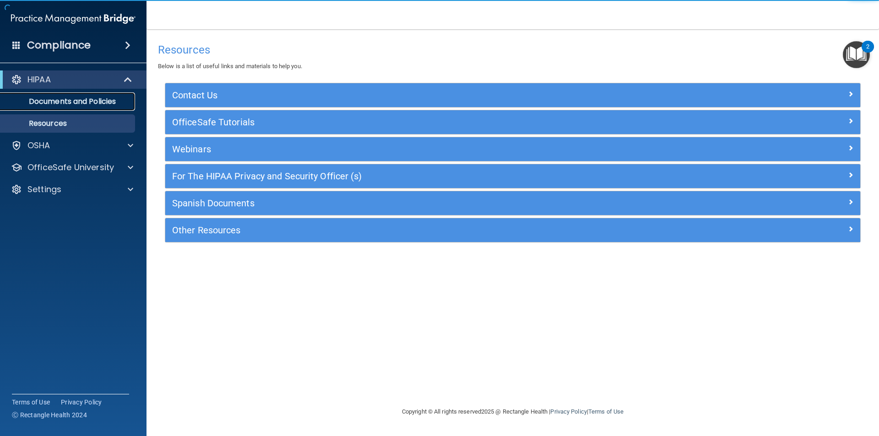
click at [83, 103] on p "Documents and Policies" at bounding box center [68, 101] width 125 height 9
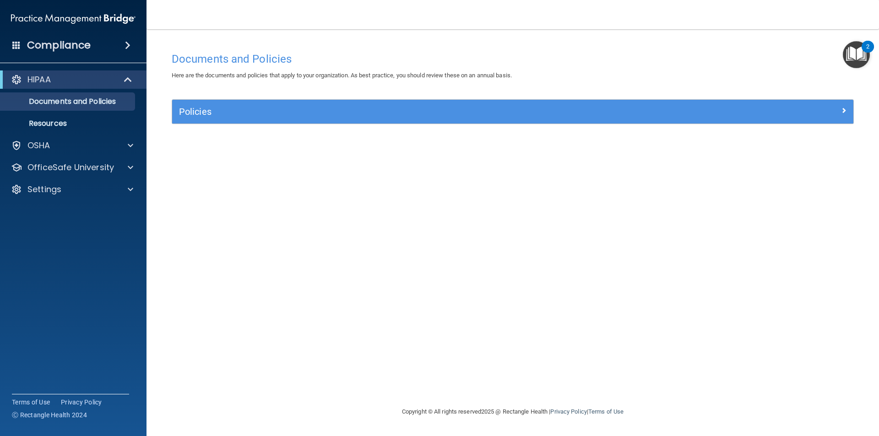
click at [856, 51] on img "Open Resource Center, 2 new notifications" at bounding box center [856, 54] width 27 height 27
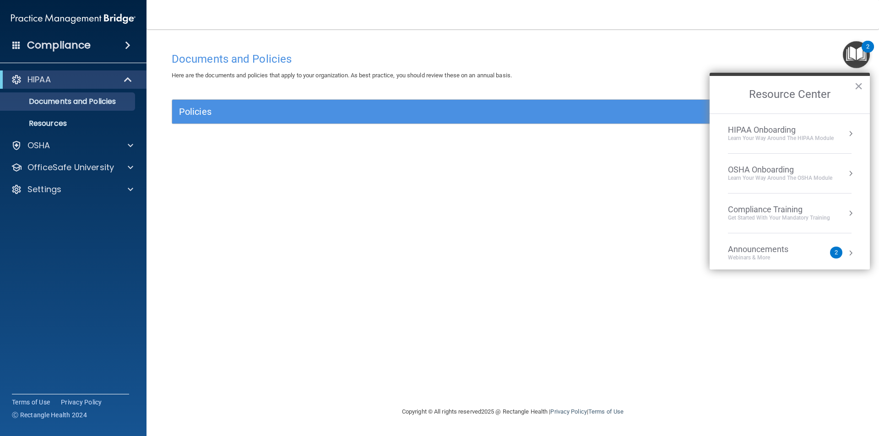
click at [784, 140] on div "Learn Your Way around the HIPAA module" at bounding box center [781, 139] width 106 height 8
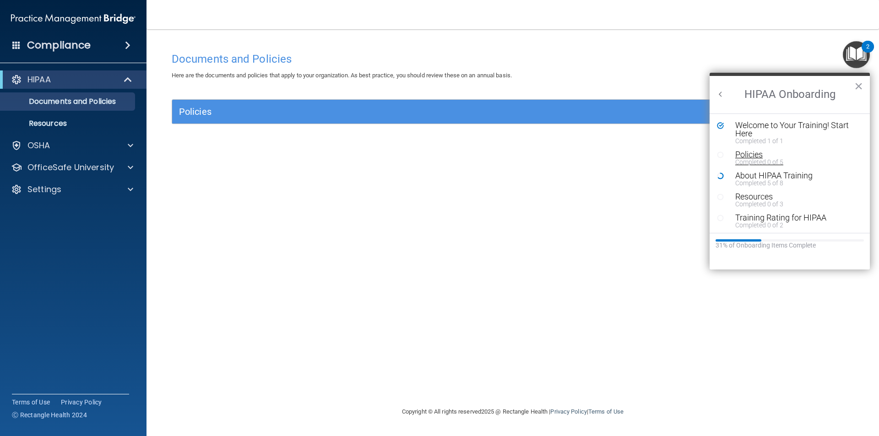
click at [749, 159] on div "Completed 0 of 5" at bounding box center [793, 162] width 116 height 6
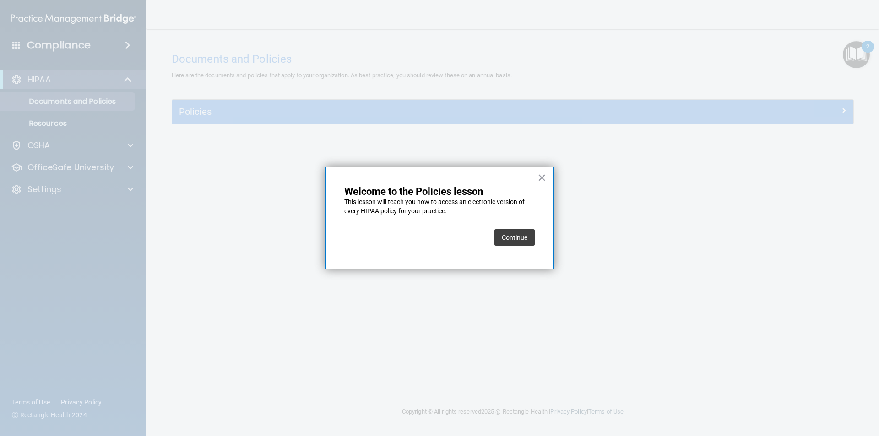
click at [512, 233] on button "Continue" at bounding box center [514, 237] width 40 height 16
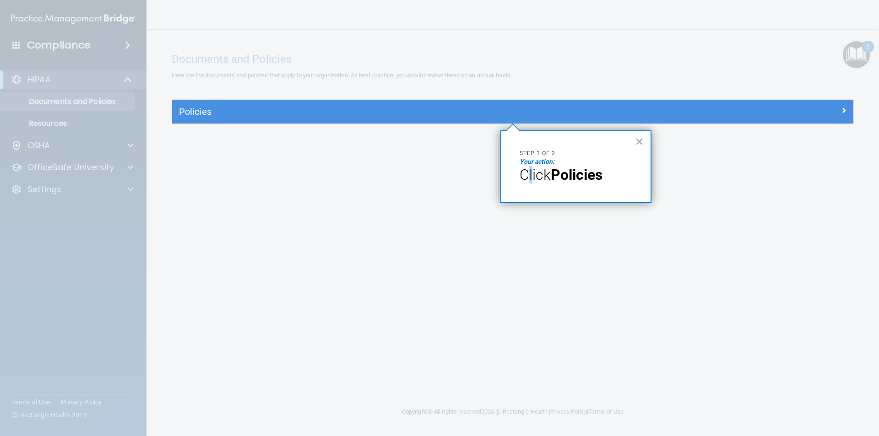
click at [531, 175] on span "Click" at bounding box center [534, 174] width 31 height 17
click at [569, 172] on strong "Policies" at bounding box center [577, 174] width 52 height 17
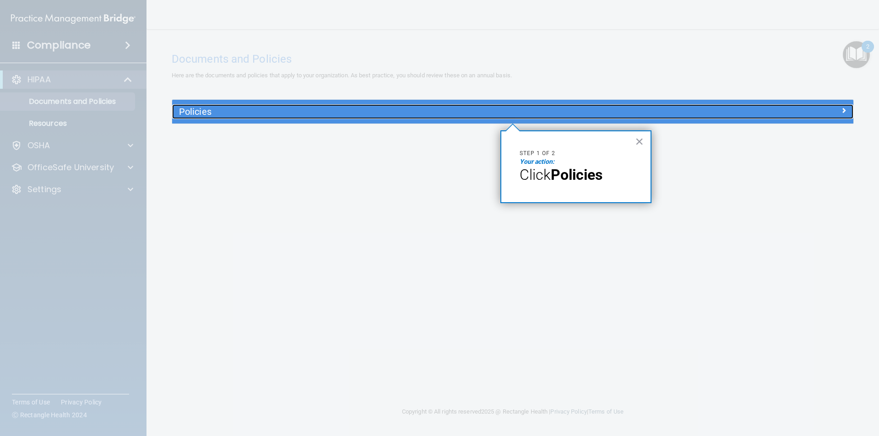
click at [197, 111] on h5 "Policies" at bounding box center [427, 112] width 497 height 10
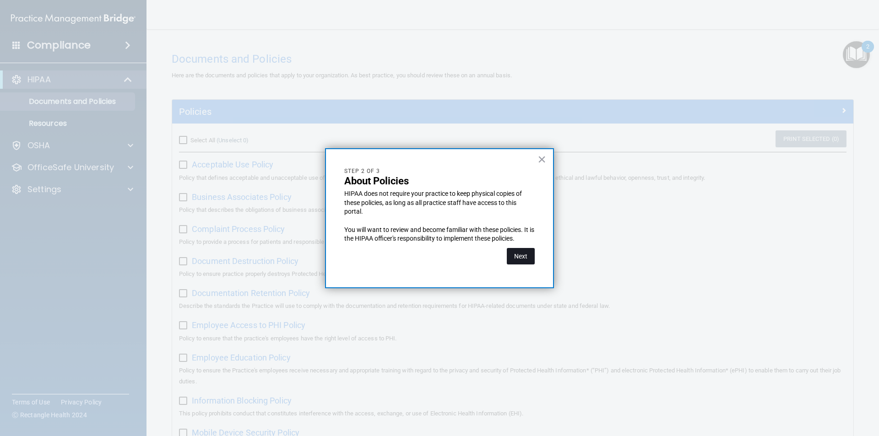
click at [526, 257] on button "Next" at bounding box center [521, 256] width 28 height 16
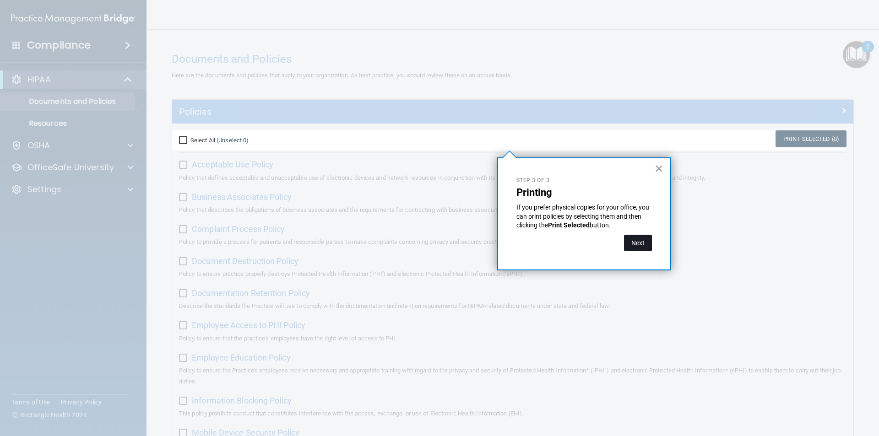
click at [643, 246] on button "Next" at bounding box center [638, 243] width 28 height 16
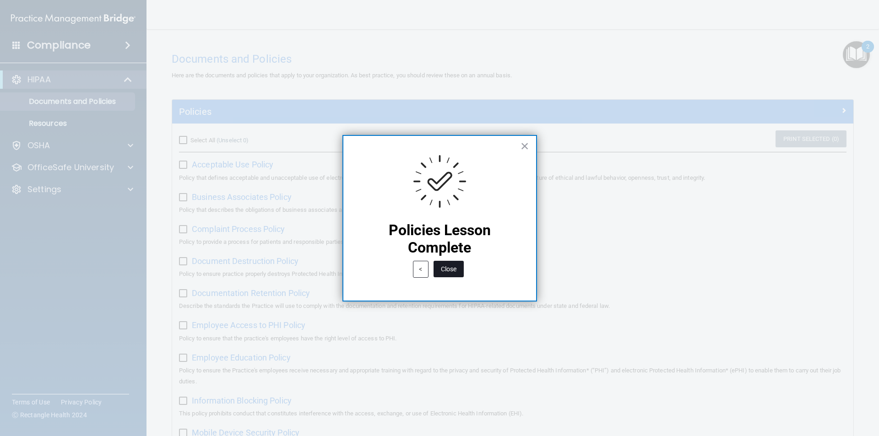
click at [448, 273] on button "Close" at bounding box center [448, 269] width 30 height 16
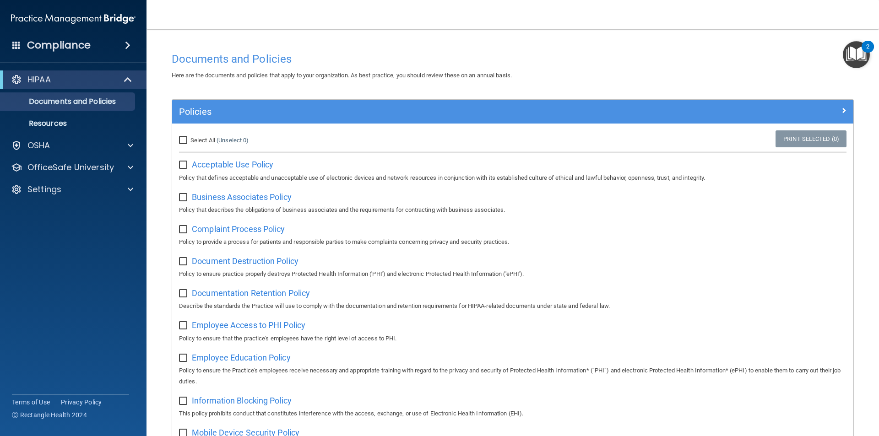
click at [859, 55] on img "Open Resource Center, 2 new notifications" at bounding box center [856, 54] width 27 height 27
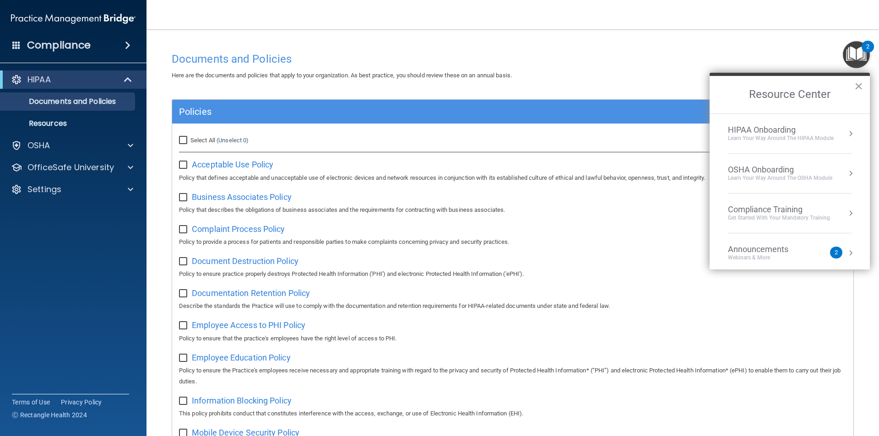
click at [771, 137] on div "Learn Your Way around the HIPAA module" at bounding box center [781, 139] width 106 height 8
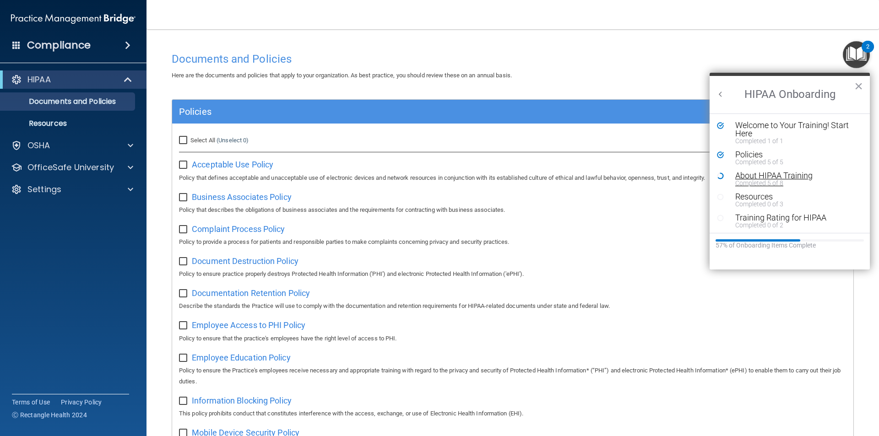
click at [753, 180] on div "Completed 5 of 8" at bounding box center [793, 183] width 116 height 6
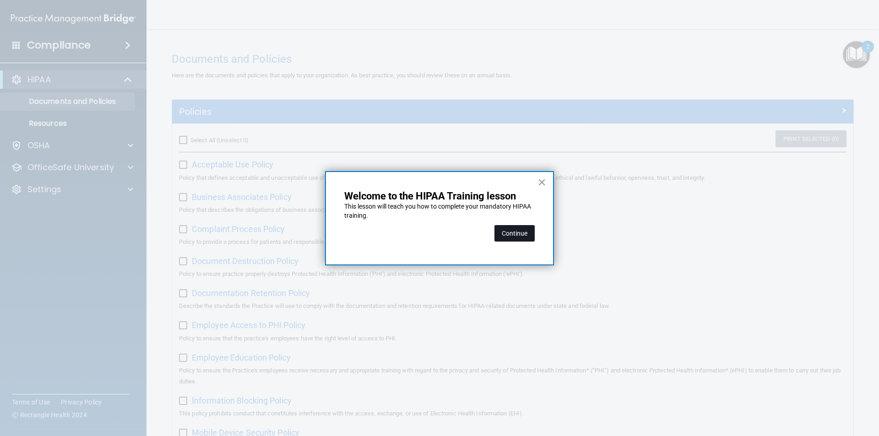
click at [515, 227] on button "Continue" at bounding box center [514, 233] width 40 height 16
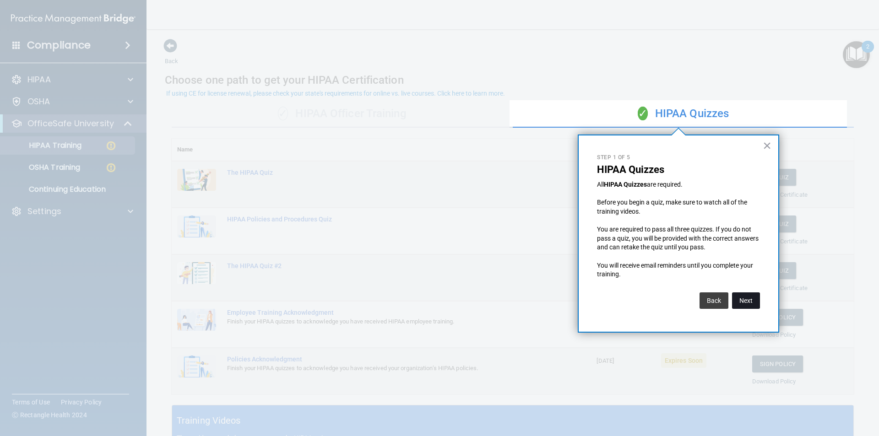
click at [743, 303] on button "Next" at bounding box center [746, 300] width 28 height 16
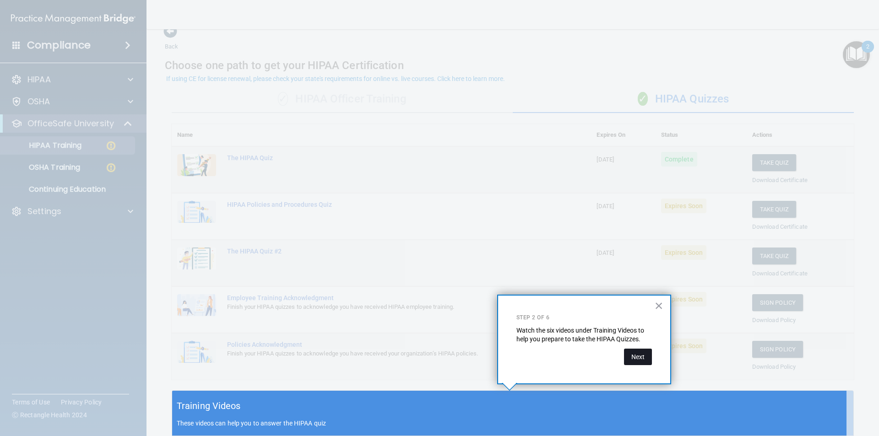
click at [641, 357] on button "Next" at bounding box center [638, 357] width 28 height 16
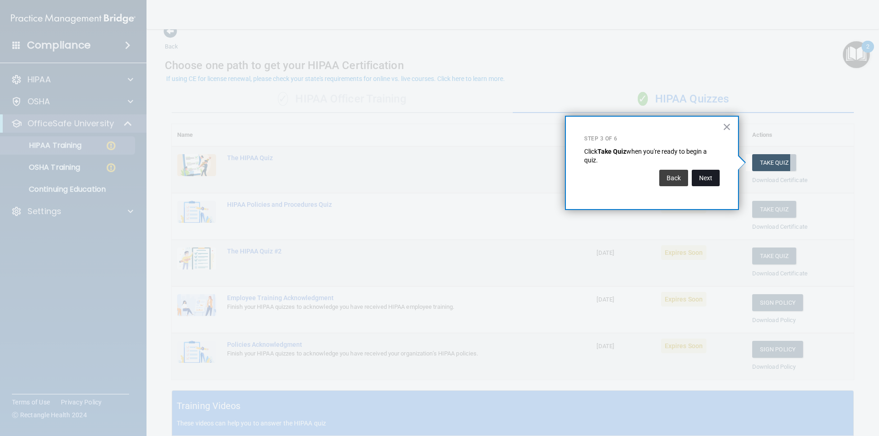
click at [706, 182] on button "Next" at bounding box center [706, 178] width 28 height 16
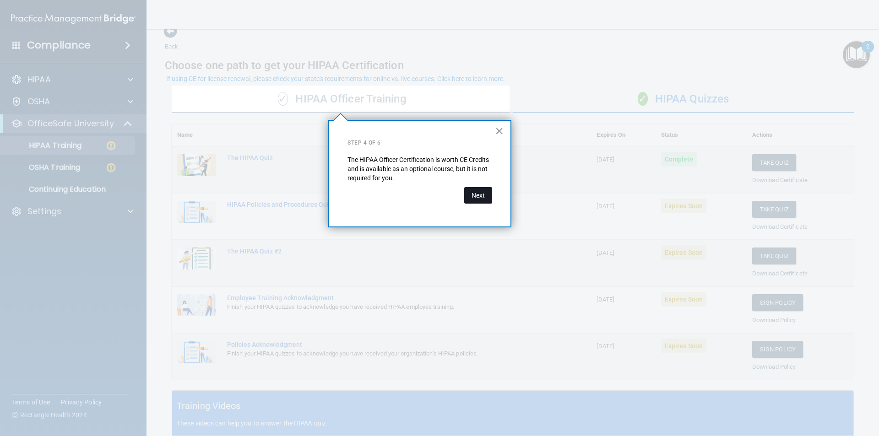
click at [481, 196] on button "Next" at bounding box center [478, 195] width 28 height 16
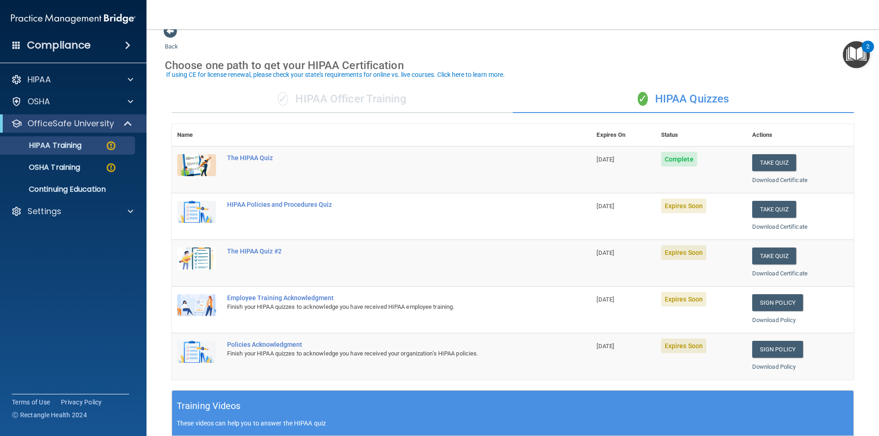
scroll to position [60, 0]
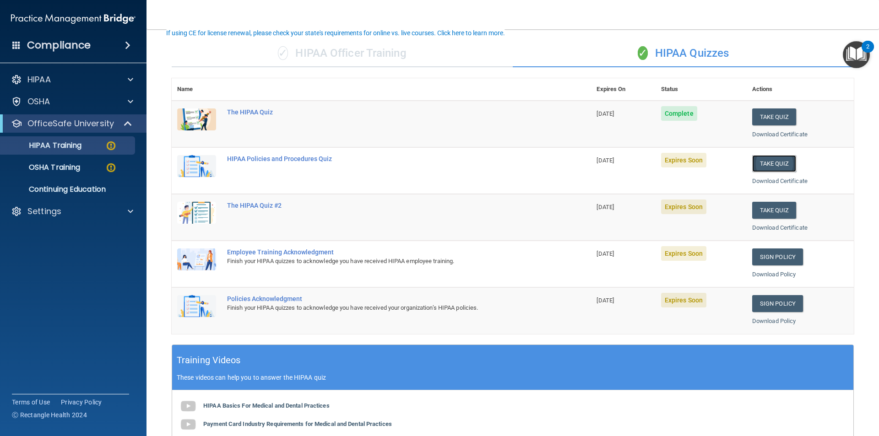
click at [759, 165] on button "Take Quiz" at bounding box center [774, 163] width 44 height 17
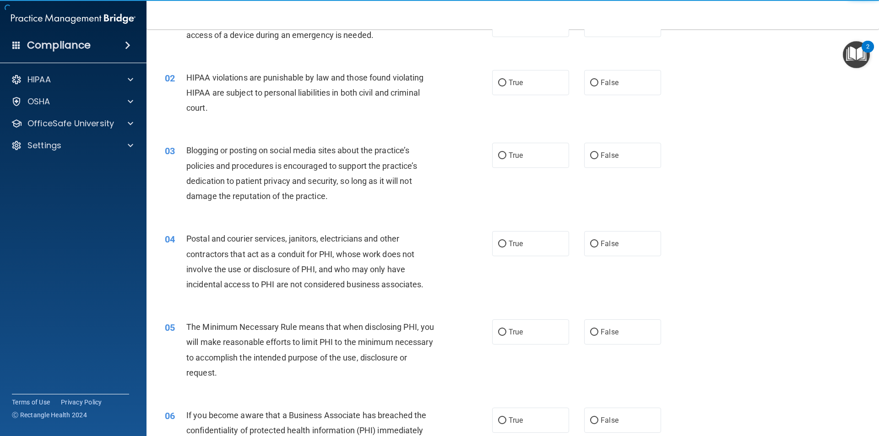
scroll to position [15, 0]
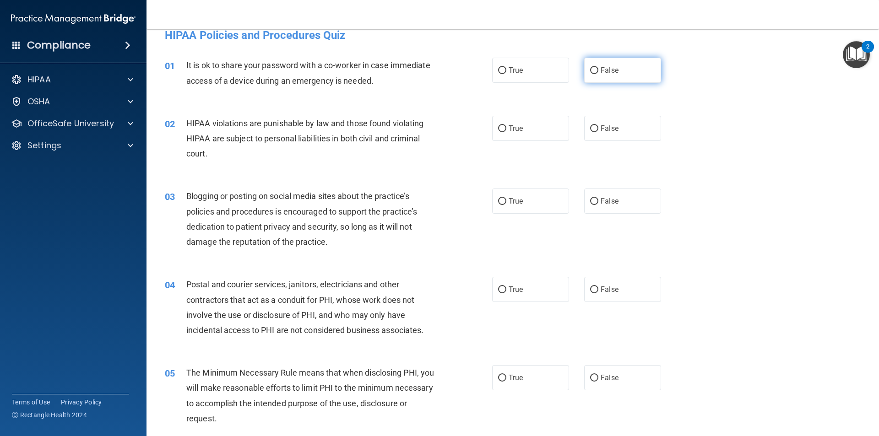
click at [600, 69] on span "False" at bounding box center [609, 70] width 18 height 9
click at [597, 69] on input "False" at bounding box center [594, 70] width 8 height 7
radio input "true"
click at [505, 129] on label "True" at bounding box center [530, 128] width 77 height 25
click at [505, 129] on input "True" at bounding box center [502, 128] width 8 height 7
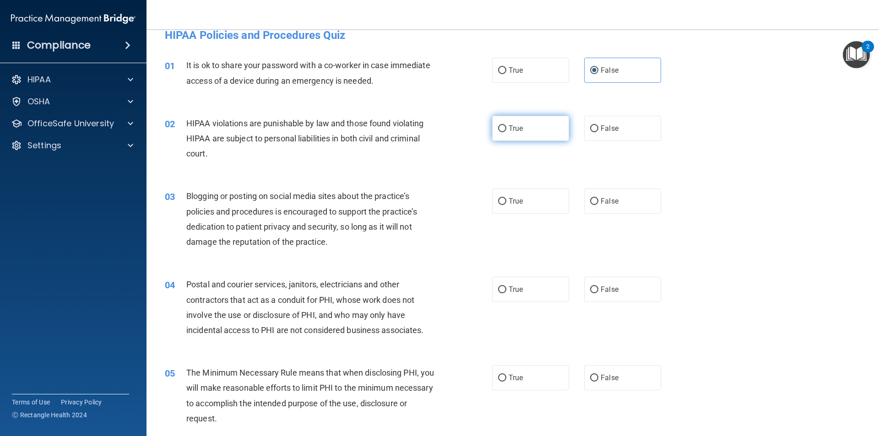
radio input "true"
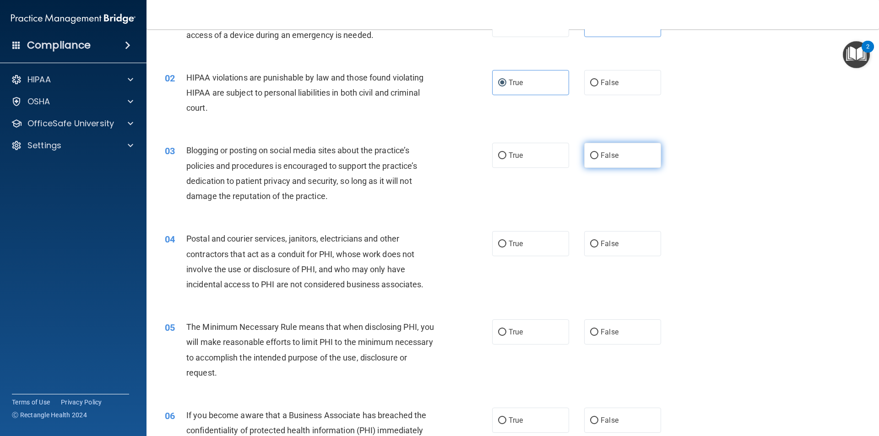
click at [608, 164] on label "False" at bounding box center [622, 155] width 77 height 25
click at [598, 159] on input "False" at bounding box center [594, 155] width 8 height 7
radio input "true"
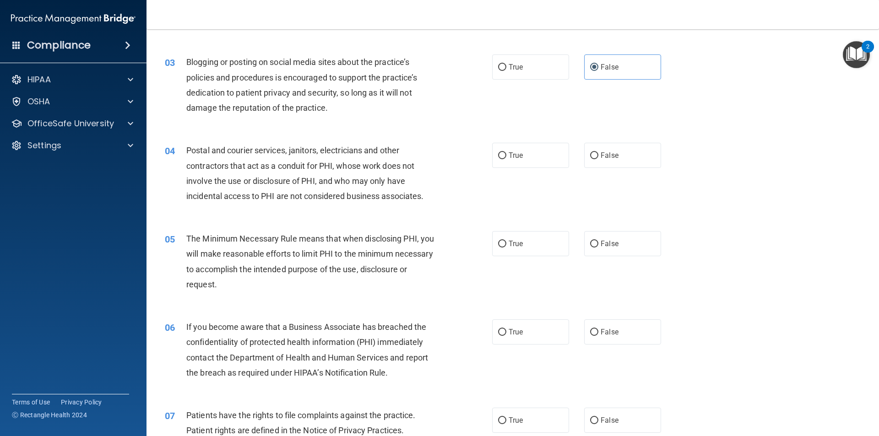
scroll to position [152, 0]
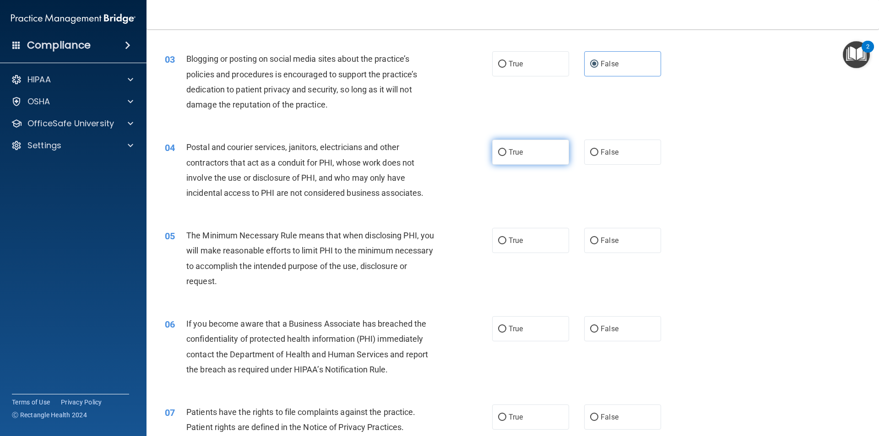
click at [508, 153] on span "True" at bounding box center [515, 152] width 14 height 9
click at [505, 147] on label "True" at bounding box center [530, 152] width 77 height 25
click at [505, 149] on input "True" at bounding box center [502, 152] width 8 height 7
radio input "true"
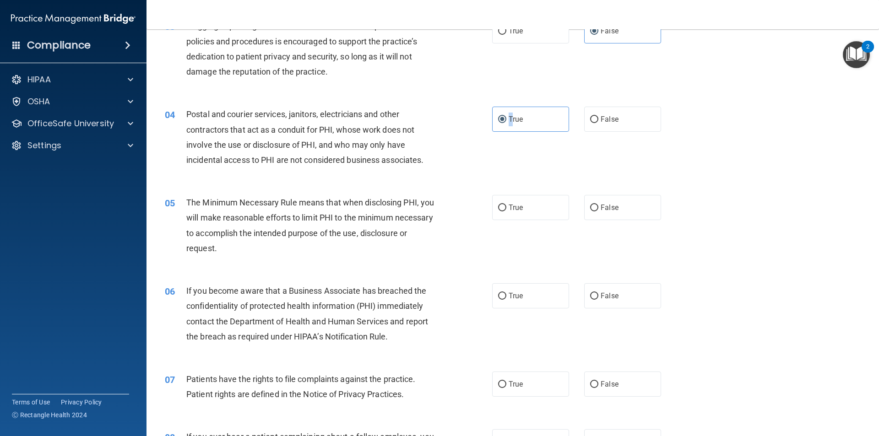
scroll to position [198, 0]
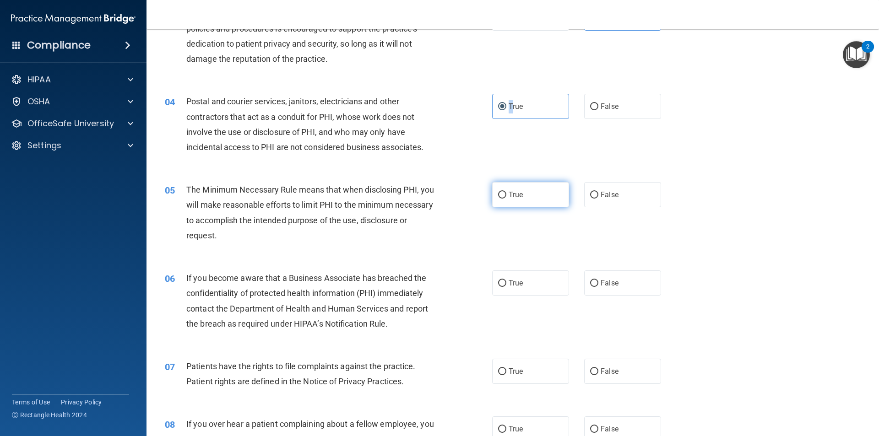
click at [498, 192] on input "True" at bounding box center [502, 195] width 8 height 7
radio input "true"
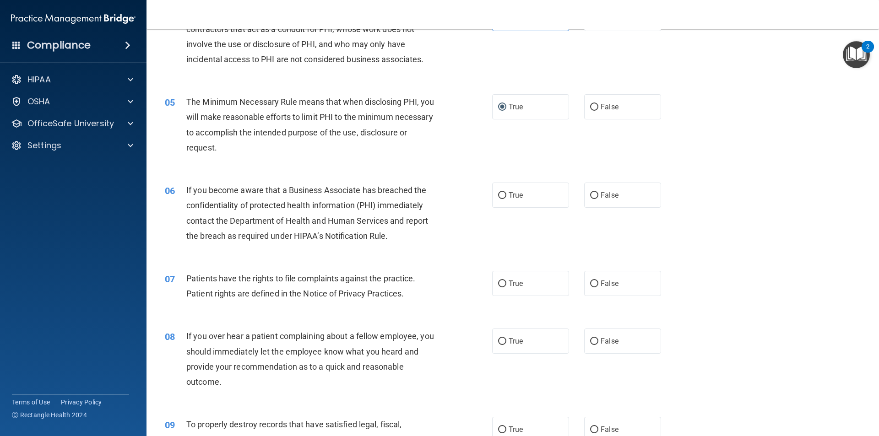
scroll to position [289, 0]
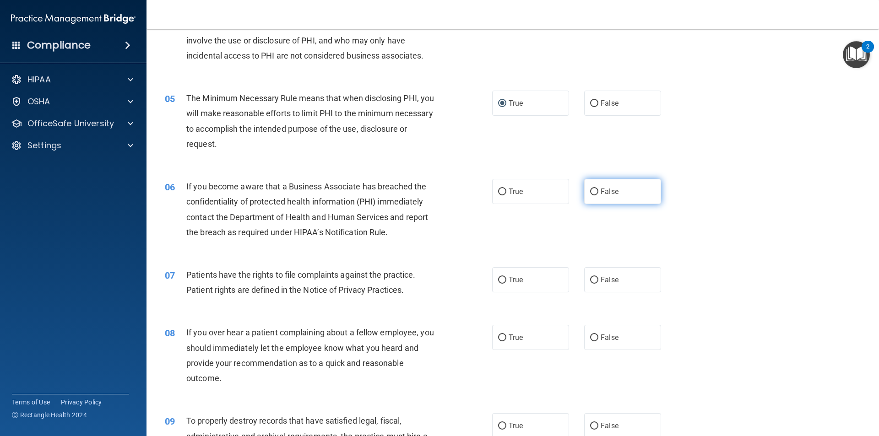
click at [590, 195] on input "False" at bounding box center [594, 192] width 8 height 7
radio input "true"
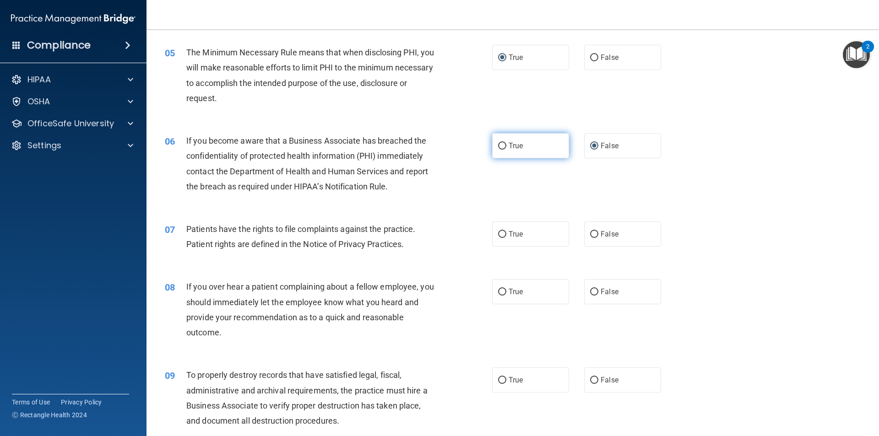
click at [499, 149] on input "True" at bounding box center [502, 146] width 8 height 7
radio input "true"
radio input "false"
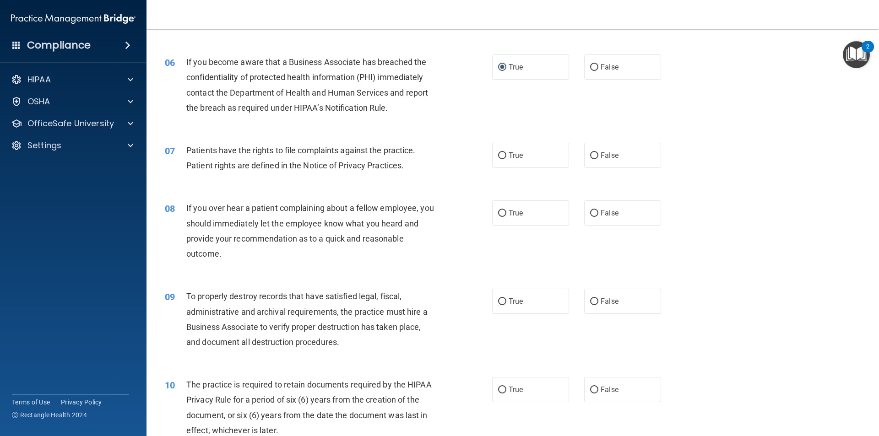
scroll to position [427, 0]
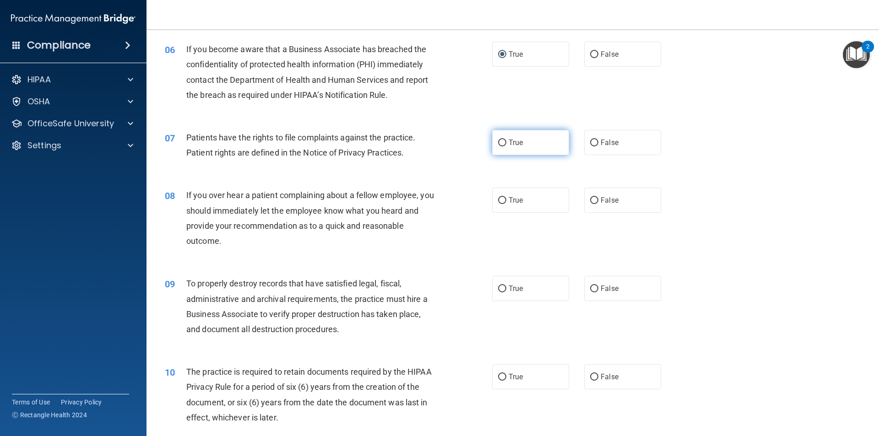
click at [504, 142] on label "True" at bounding box center [530, 142] width 77 height 25
click at [504, 142] on input "True" at bounding box center [502, 143] width 8 height 7
radio input "true"
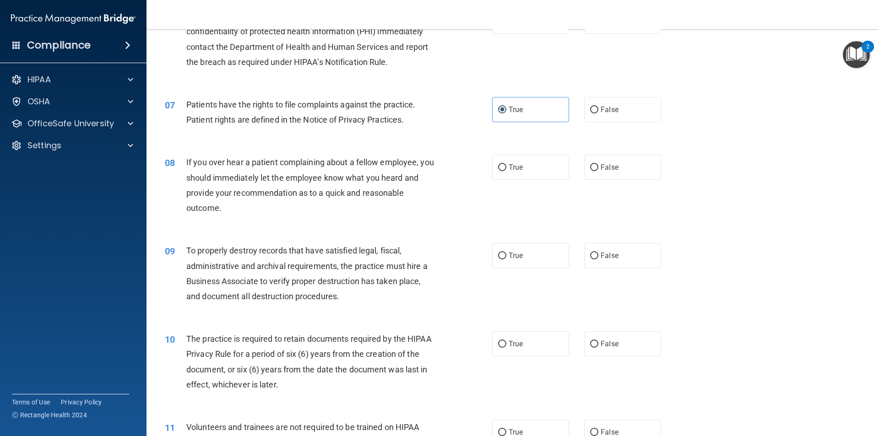
scroll to position [472, 0]
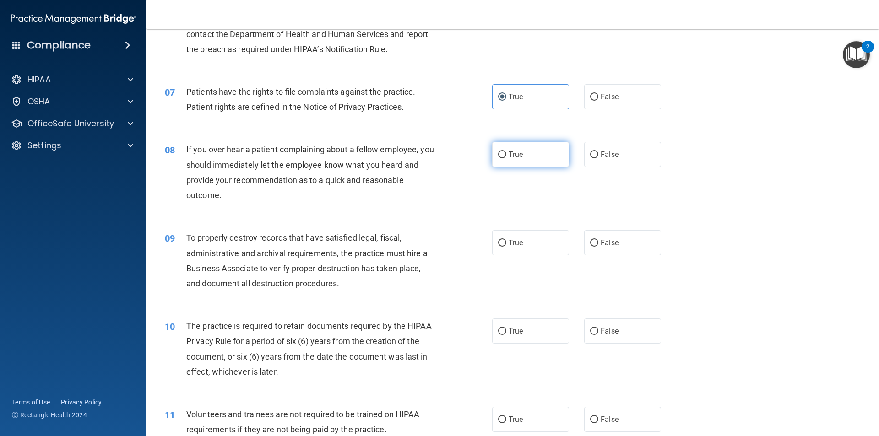
click at [508, 155] on span "True" at bounding box center [515, 154] width 14 height 9
click at [506, 155] on input "True" at bounding box center [502, 154] width 8 height 7
radio input "true"
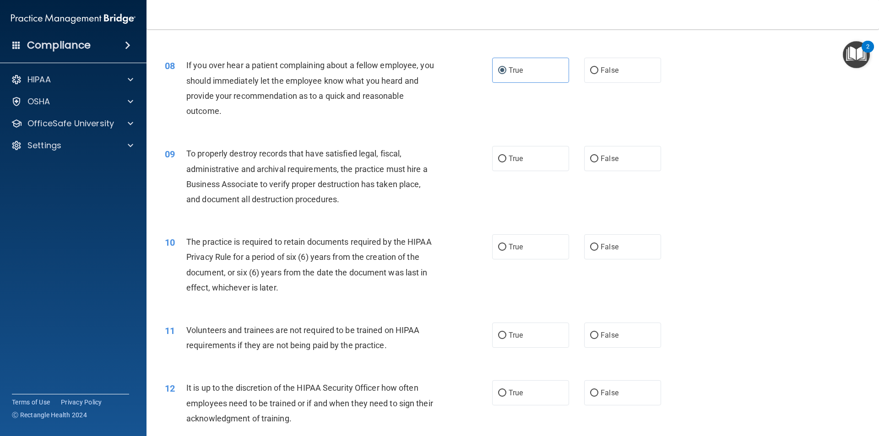
scroll to position [564, 0]
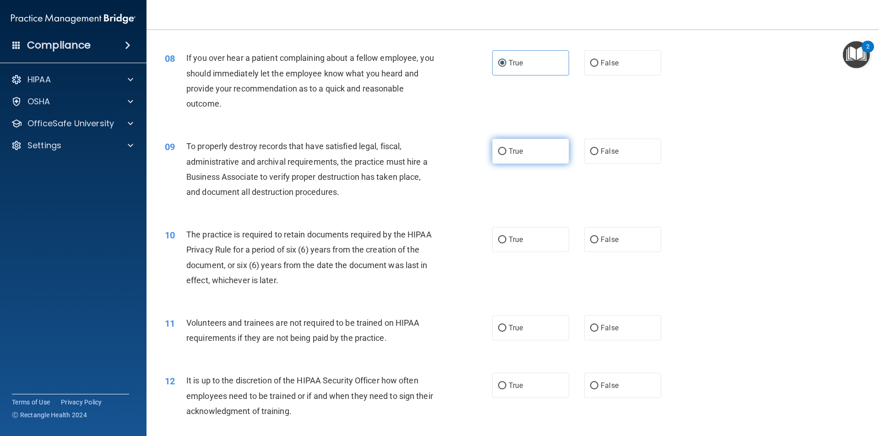
click at [496, 158] on label "True" at bounding box center [530, 151] width 77 height 25
click at [498, 155] on input "True" at bounding box center [502, 151] width 8 height 7
radio input "true"
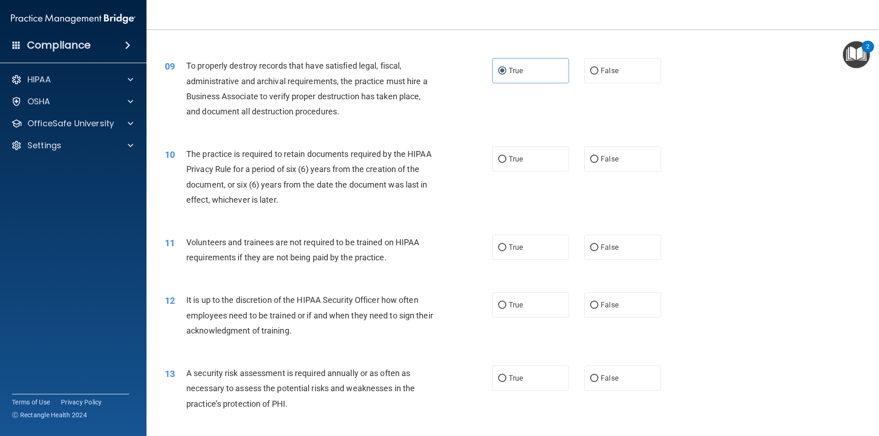
scroll to position [655, 0]
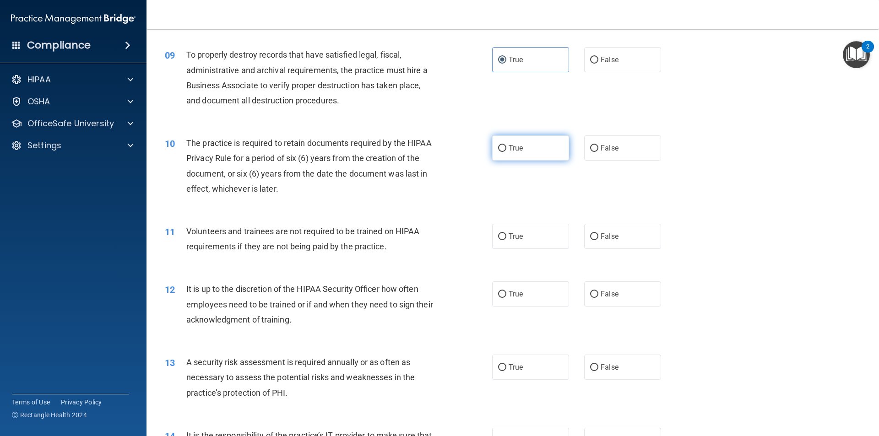
click at [508, 147] on span "True" at bounding box center [515, 148] width 14 height 9
click at [506, 147] on input "True" at bounding box center [502, 148] width 8 height 7
radio input "true"
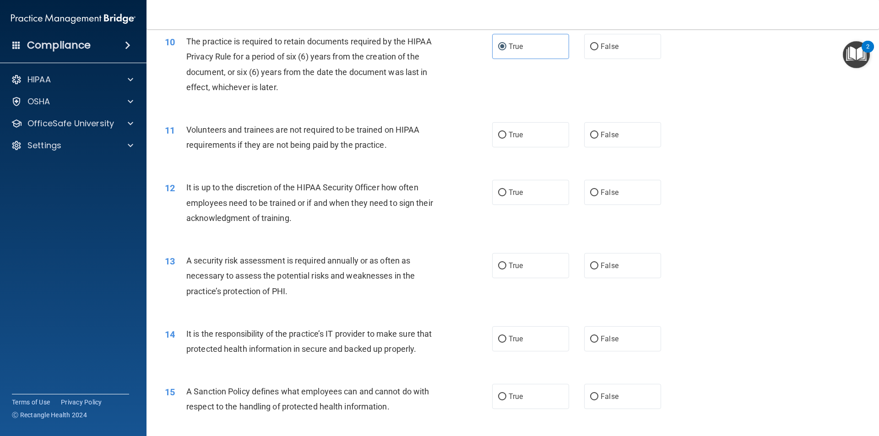
scroll to position [793, 0]
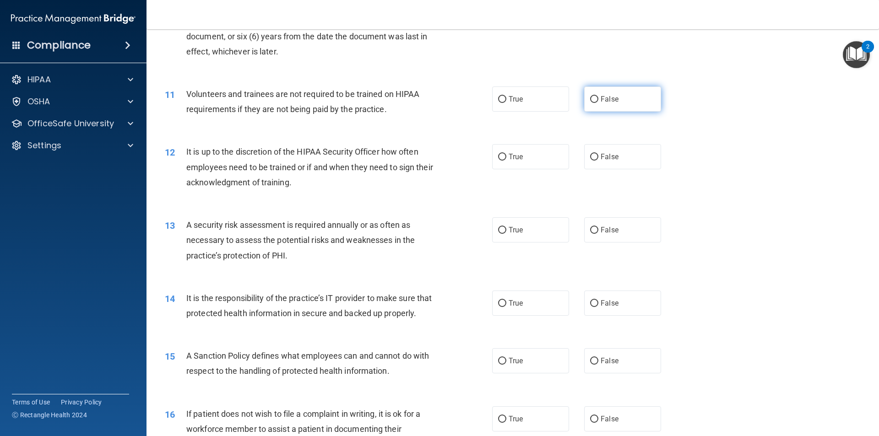
click at [592, 99] on input "False" at bounding box center [594, 99] width 8 height 7
radio input "true"
click at [584, 157] on label "False" at bounding box center [622, 156] width 77 height 25
click at [590, 157] on input "False" at bounding box center [594, 157] width 8 height 7
radio input "true"
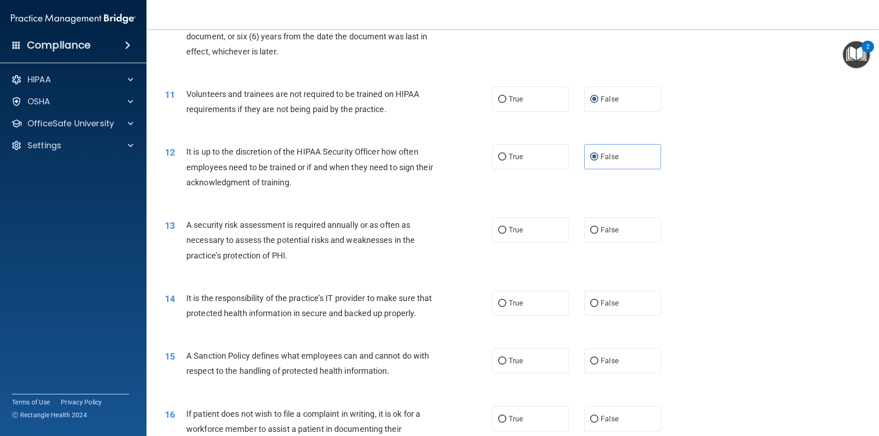
scroll to position [838, 0]
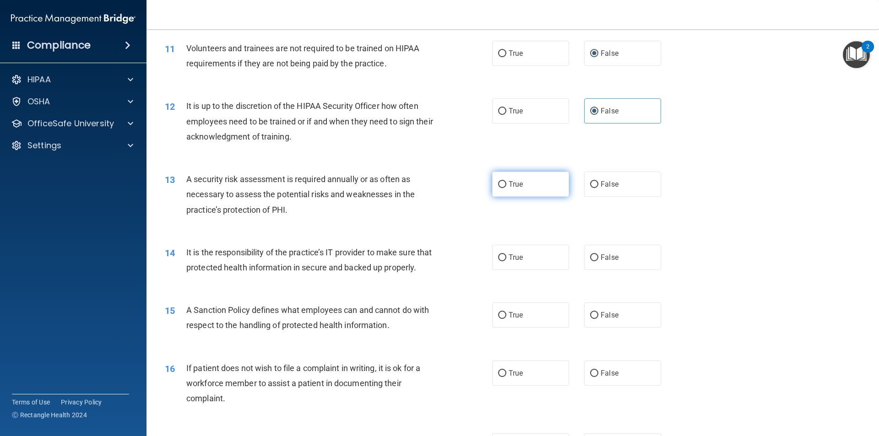
click at [492, 183] on label "True" at bounding box center [530, 184] width 77 height 25
click at [498, 183] on input "True" at bounding box center [502, 184] width 8 height 7
radio input "true"
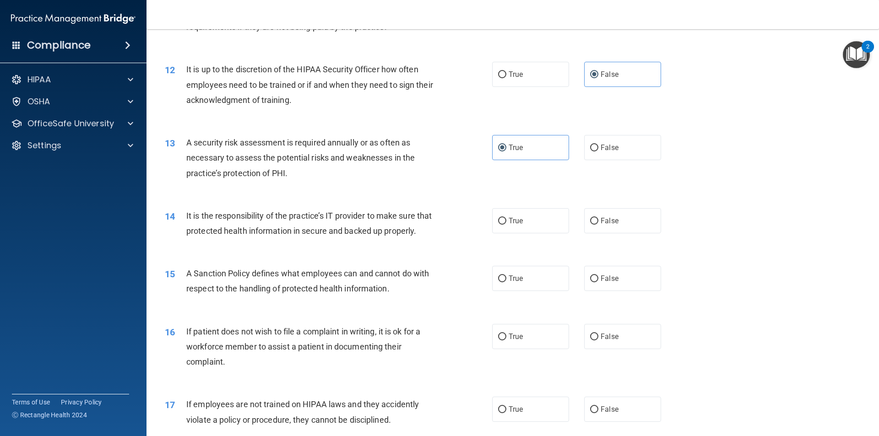
scroll to position [930, 0]
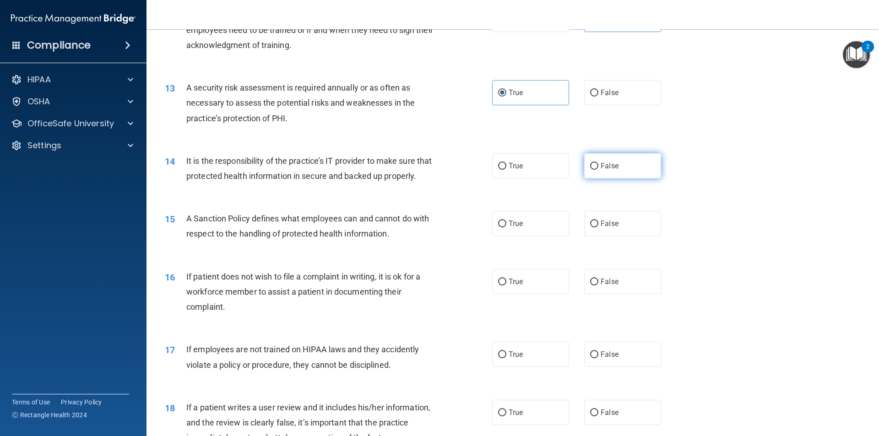
click at [595, 164] on label "False" at bounding box center [622, 165] width 77 height 25
click at [595, 164] on input "False" at bounding box center [594, 166] width 8 height 7
radio input "true"
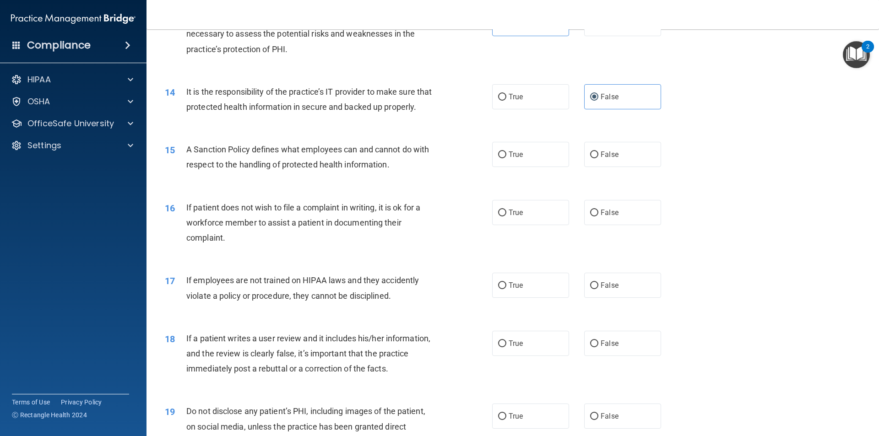
scroll to position [1022, 0]
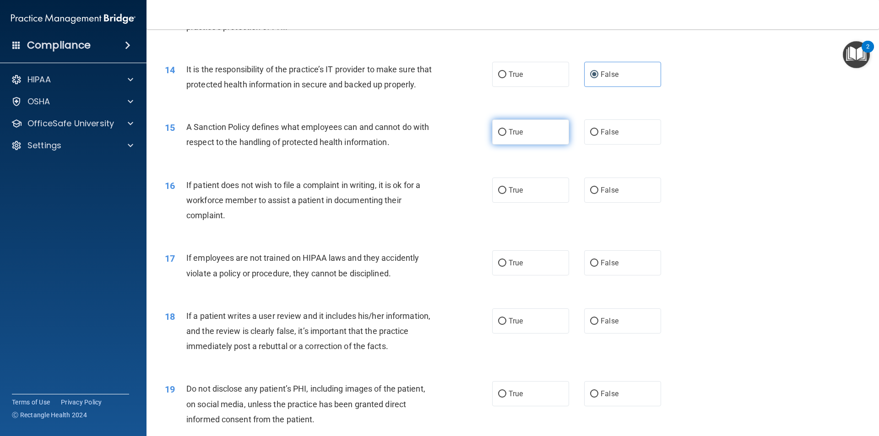
click at [502, 136] on input "True" at bounding box center [502, 132] width 8 height 7
radio input "true"
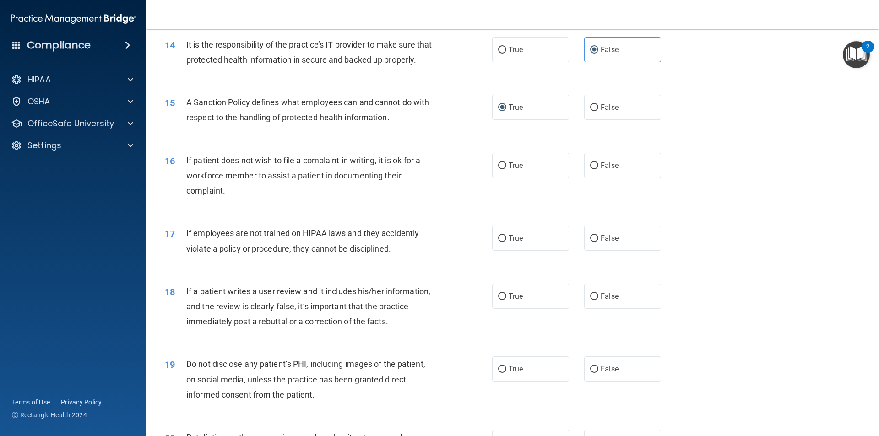
scroll to position [1067, 0]
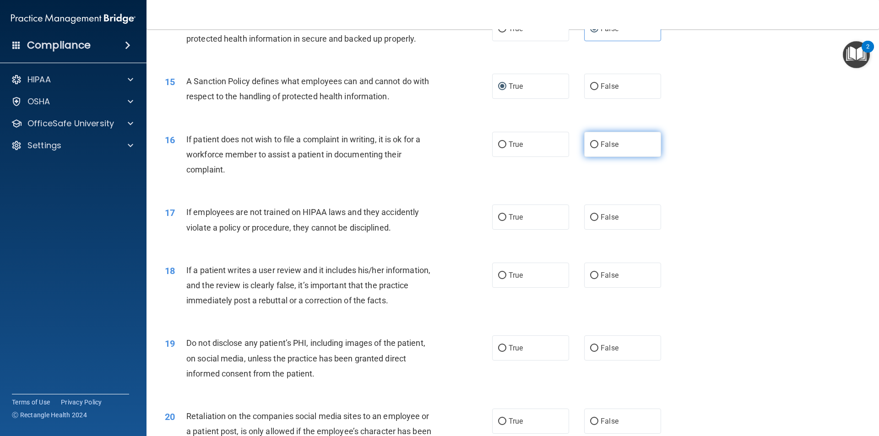
click at [596, 157] on label "False" at bounding box center [622, 144] width 77 height 25
click at [596, 148] on input "False" at bounding box center [594, 144] width 8 height 7
radio input "true"
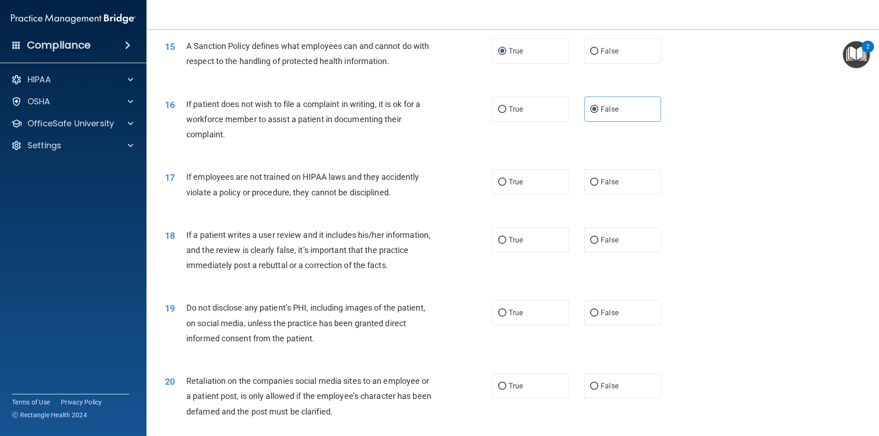
scroll to position [1113, 0]
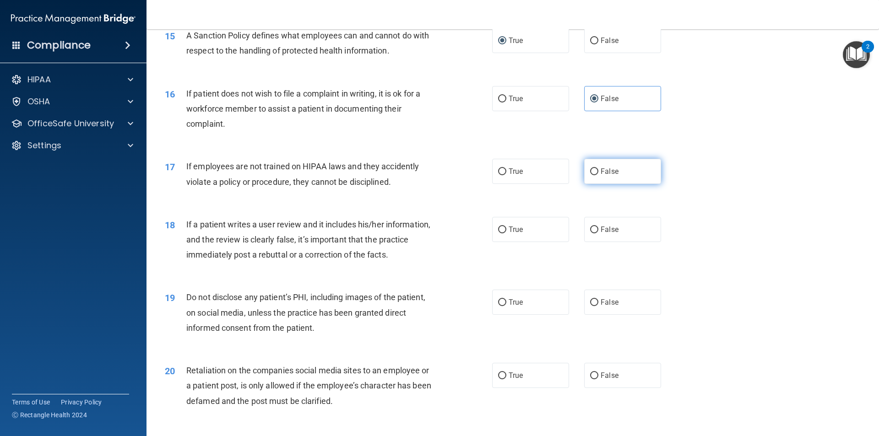
click at [600, 184] on label "False" at bounding box center [622, 171] width 77 height 25
click at [598, 175] on input "False" at bounding box center [594, 171] width 8 height 7
radio input "true"
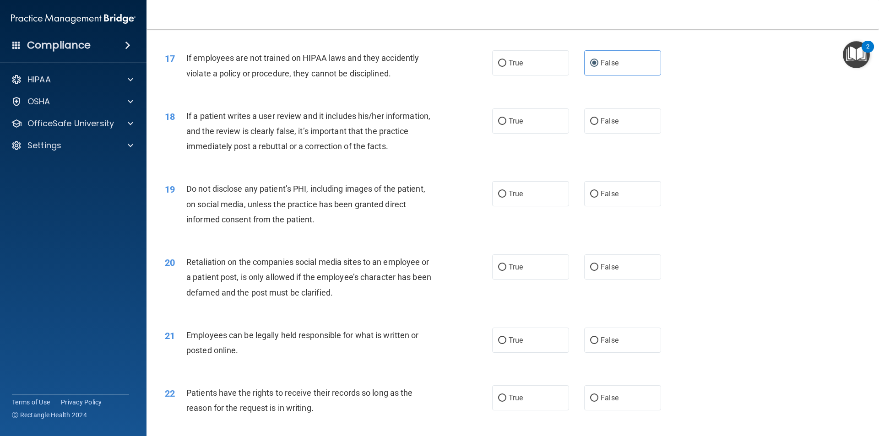
scroll to position [1250, 0]
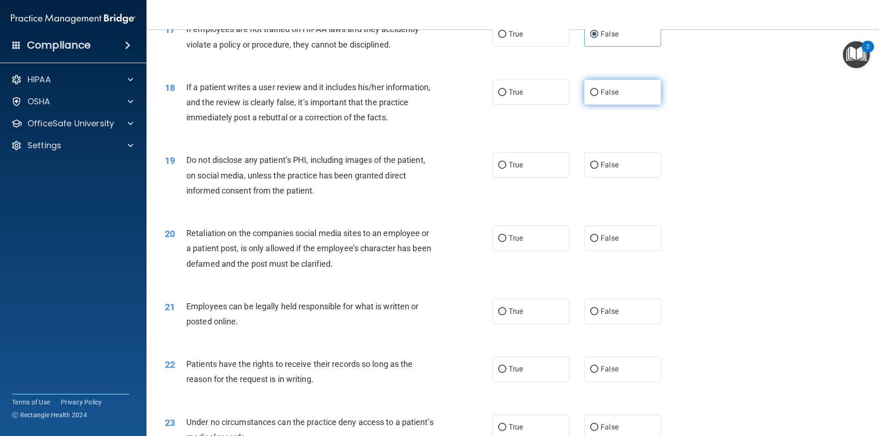
click at [602, 97] on span "False" at bounding box center [609, 92] width 18 height 9
click at [598, 96] on input "False" at bounding box center [594, 92] width 8 height 7
radio input "true"
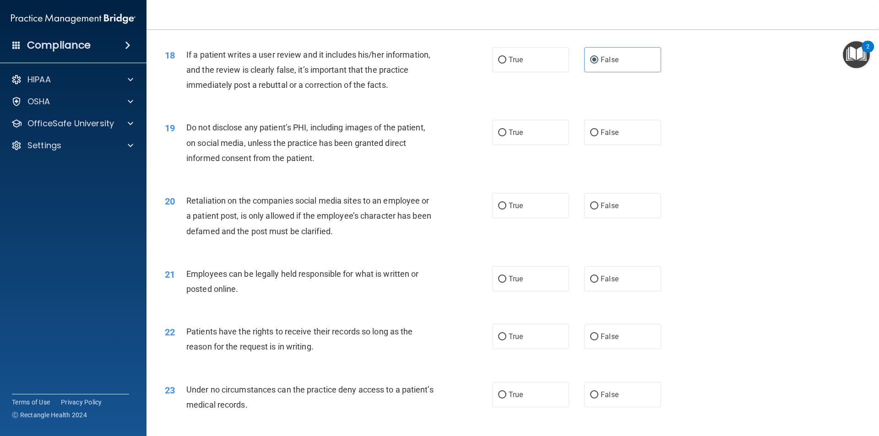
scroll to position [1296, 0]
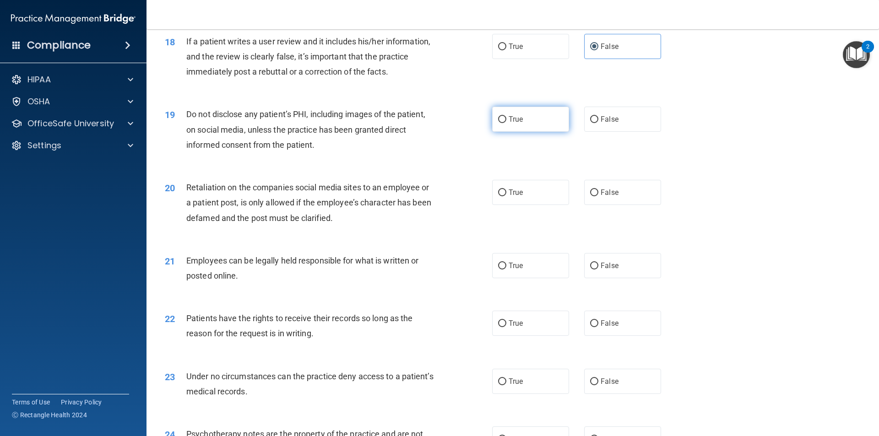
click at [492, 132] on label "True" at bounding box center [530, 119] width 77 height 25
click at [498, 123] on input "True" at bounding box center [502, 119] width 8 height 7
radio input "true"
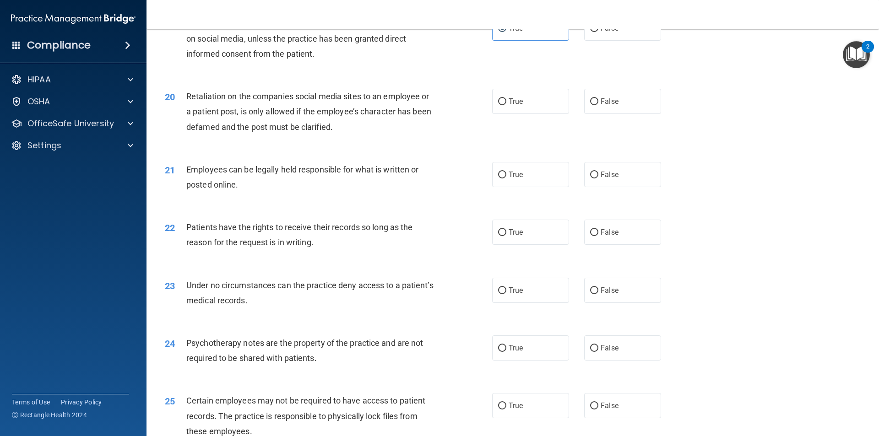
scroll to position [1388, 0]
click at [610, 105] on span "False" at bounding box center [609, 101] width 18 height 9
click at [598, 105] on input "False" at bounding box center [594, 101] width 8 height 7
radio input "true"
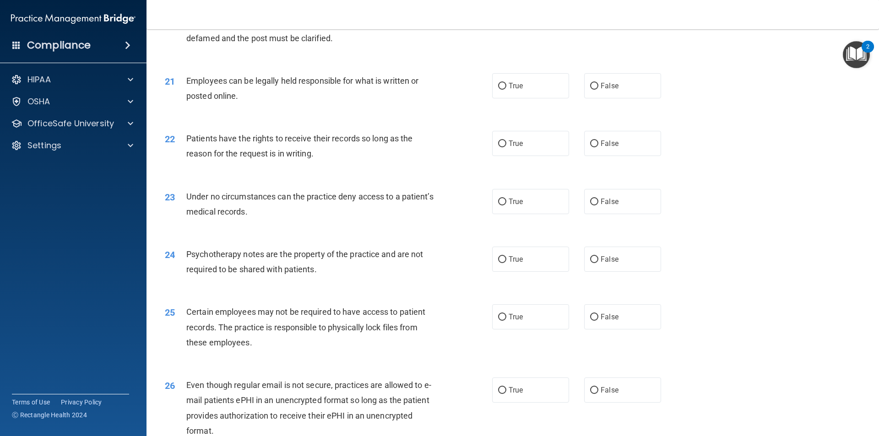
scroll to position [1479, 0]
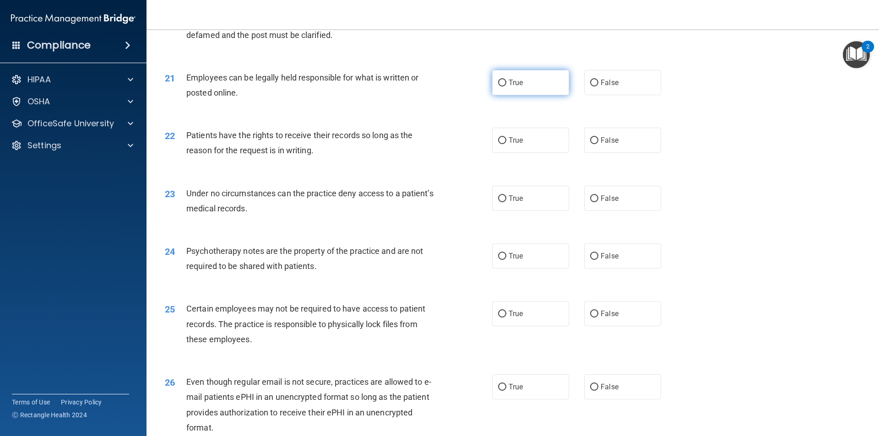
click at [508, 95] on label "True" at bounding box center [530, 82] width 77 height 25
click at [506, 87] on input "True" at bounding box center [502, 83] width 8 height 7
radio input "true"
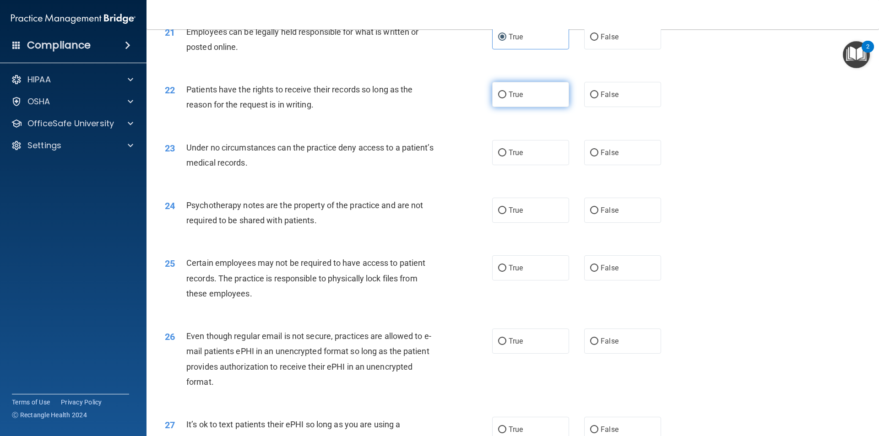
click at [508, 99] on span "True" at bounding box center [515, 94] width 14 height 9
click at [506, 98] on input "True" at bounding box center [502, 95] width 8 height 7
radio input "true"
click at [609, 157] on span "False" at bounding box center [609, 152] width 18 height 9
click at [598, 157] on input "False" at bounding box center [594, 153] width 8 height 7
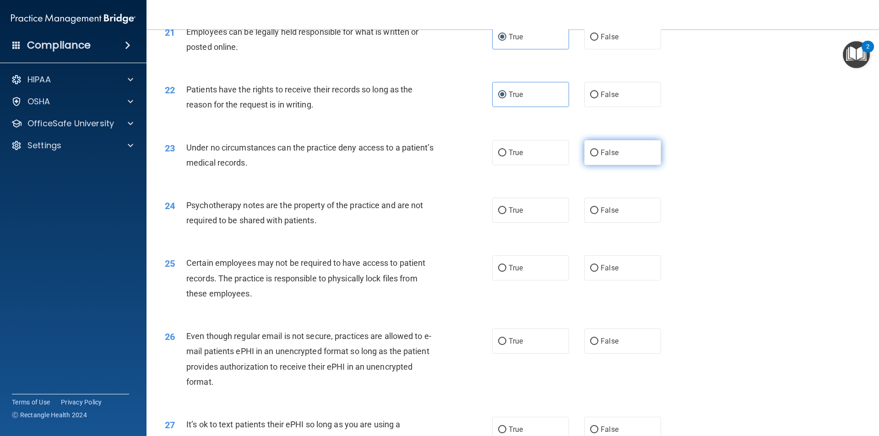
radio input "true"
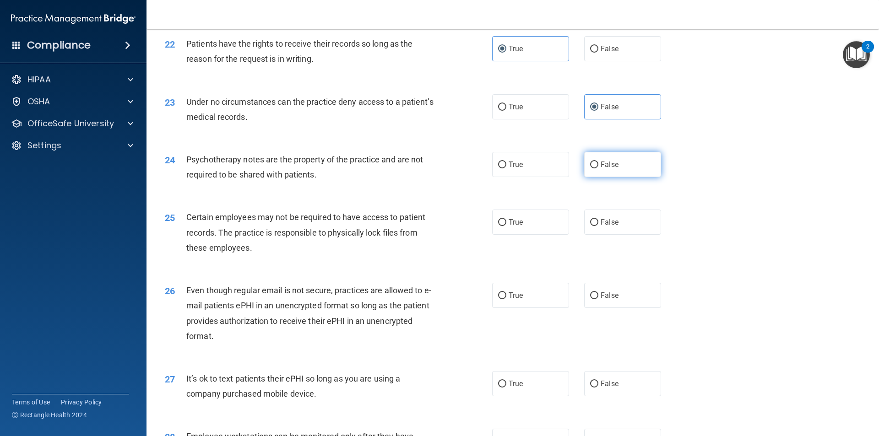
click at [616, 177] on label "False" at bounding box center [622, 164] width 77 height 25
click at [598, 168] on input "False" at bounding box center [594, 165] width 8 height 7
radio input "true"
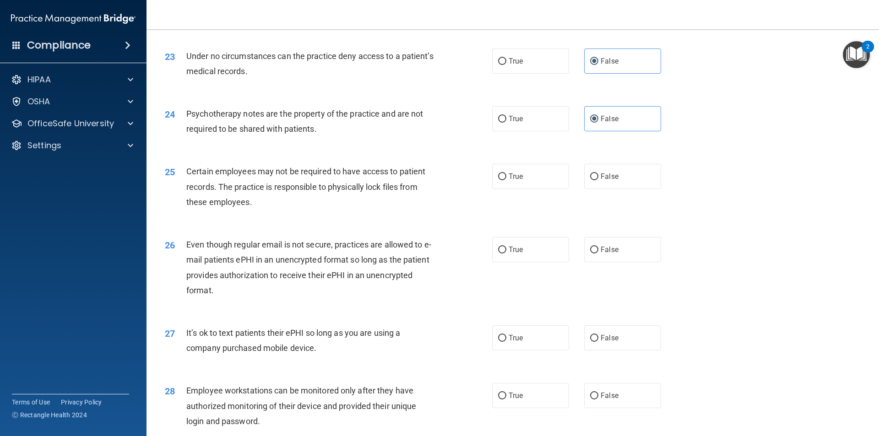
scroll to position [1662, 0]
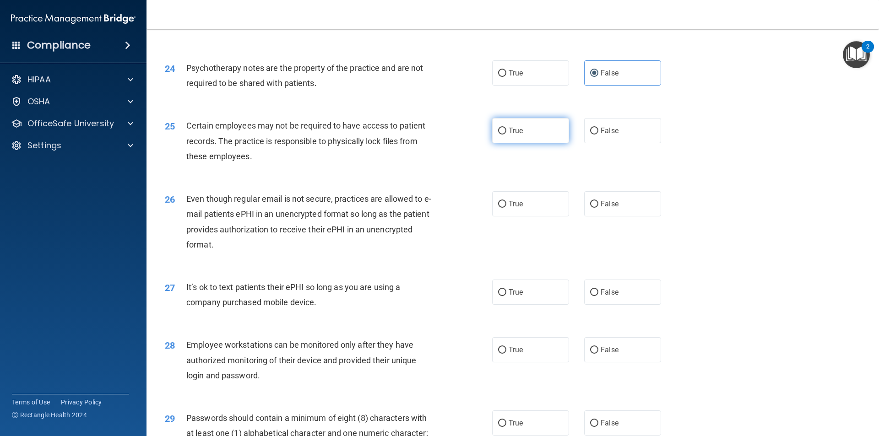
drag, startPoint x: 511, startPoint y: 141, endPoint x: 511, endPoint y: 146, distance: 5.5
click at [511, 142] on label "True" at bounding box center [530, 130] width 77 height 25
click at [506, 135] on input "True" at bounding box center [502, 131] width 8 height 7
radio input "true"
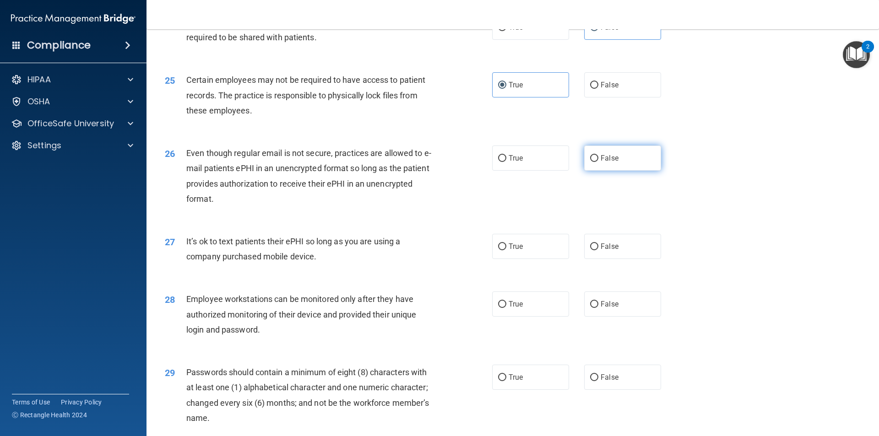
click at [585, 171] on label "False" at bounding box center [622, 158] width 77 height 25
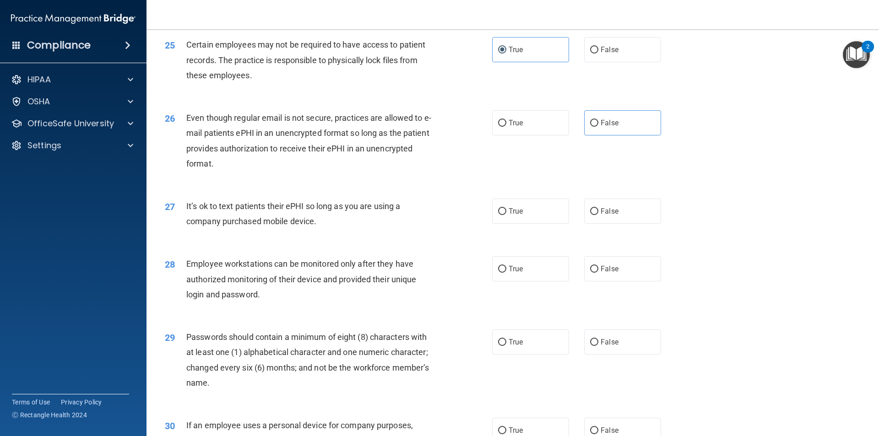
scroll to position [1754, 0]
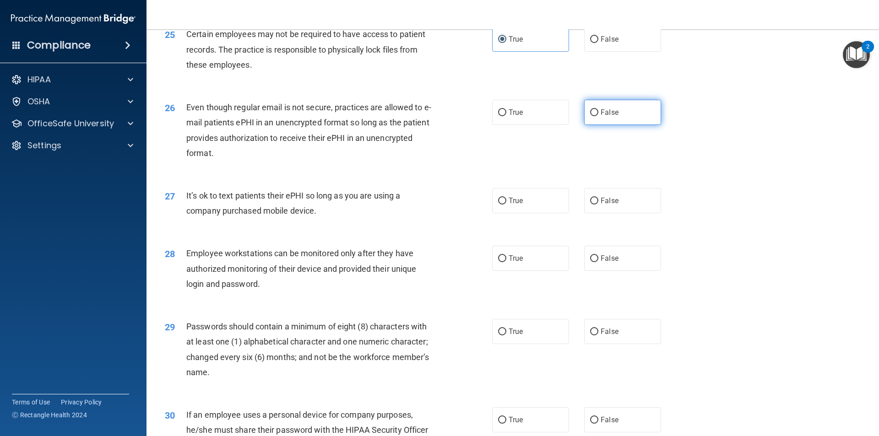
click at [590, 116] on input "False" at bounding box center [594, 112] width 8 height 7
radio input "true"
click at [604, 213] on label "False" at bounding box center [622, 200] width 77 height 25
click at [598, 205] on input "False" at bounding box center [594, 201] width 8 height 7
radio input "true"
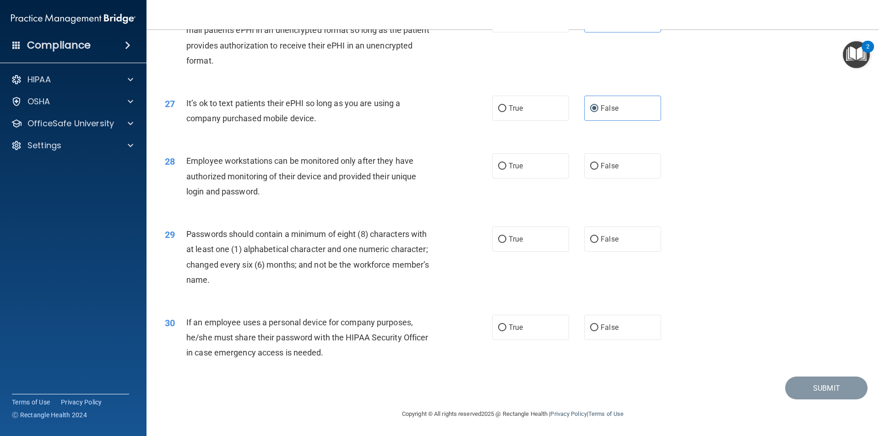
scroll to position [1861, 0]
click at [520, 169] on label "True" at bounding box center [530, 165] width 77 height 25
click at [506, 169] on input "True" at bounding box center [502, 166] width 8 height 7
radio input "true"
click at [592, 158] on label "False" at bounding box center [622, 165] width 77 height 25
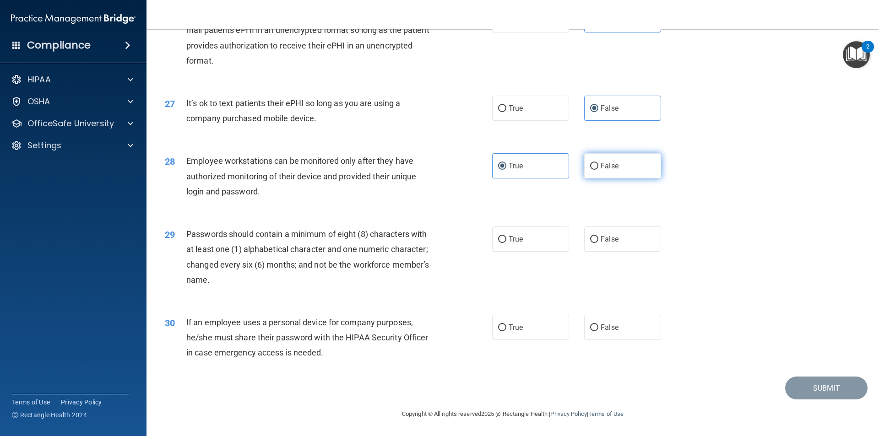
click at [592, 163] on input "False" at bounding box center [594, 166] width 8 height 7
radio input "true"
radio input "false"
click at [500, 243] on label "True" at bounding box center [530, 239] width 77 height 25
click at [500, 243] on input "True" at bounding box center [502, 239] width 8 height 7
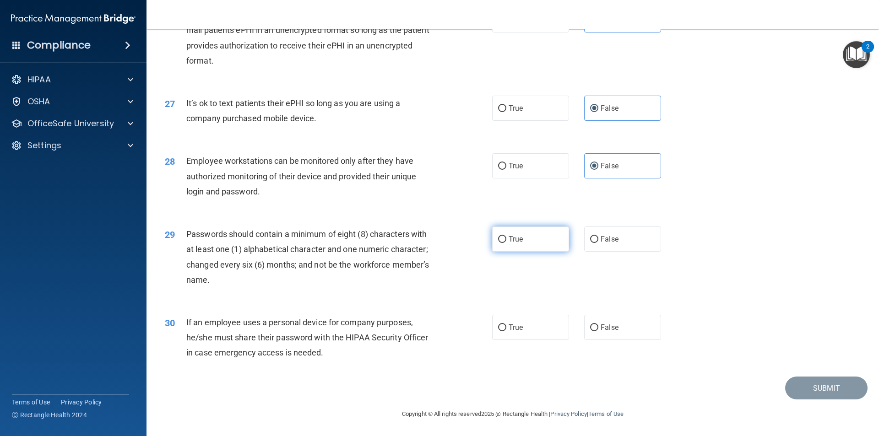
radio input "true"
click at [611, 326] on span "False" at bounding box center [609, 327] width 18 height 9
click at [598, 326] on input "False" at bounding box center [594, 327] width 8 height 7
radio input "true"
click at [828, 388] on button "Submit" at bounding box center [826, 388] width 82 height 23
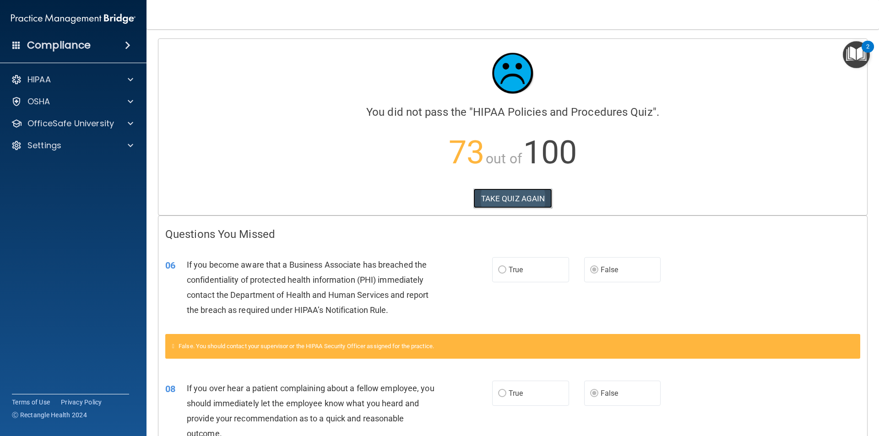
click at [497, 193] on button "TAKE QUIZ AGAIN" at bounding box center [512, 199] width 79 height 20
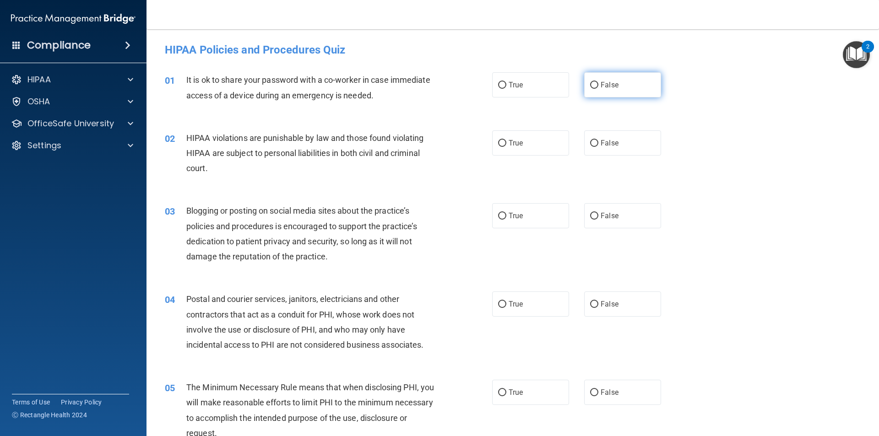
click at [602, 88] on span "False" at bounding box center [609, 85] width 18 height 9
click at [598, 88] on input "False" at bounding box center [594, 85] width 8 height 7
radio input "true"
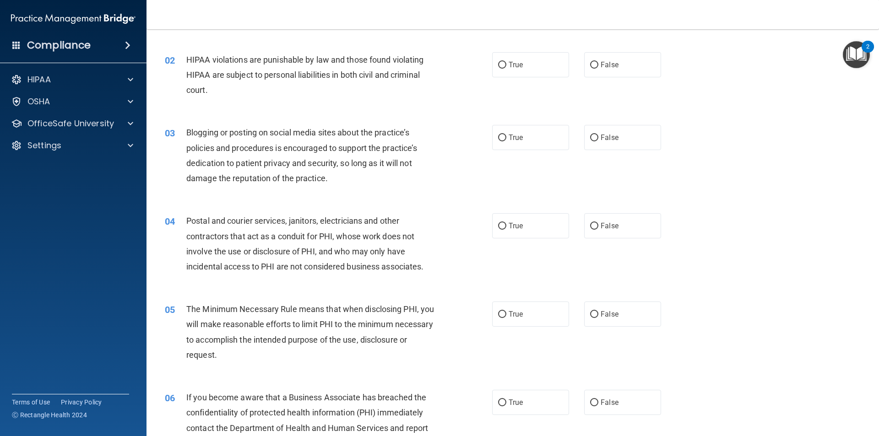
scroll to position [92, 0]
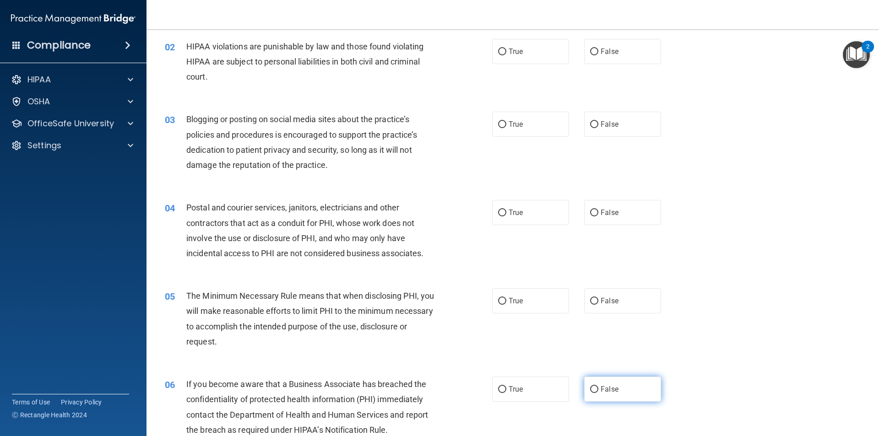
click at [596, 387] on label "False" at bounding box center [622, 389] width 77 height 25
click at [596, 387] on input "False" at bounding box center [594, 389] width 8 height 7
radio input "true"
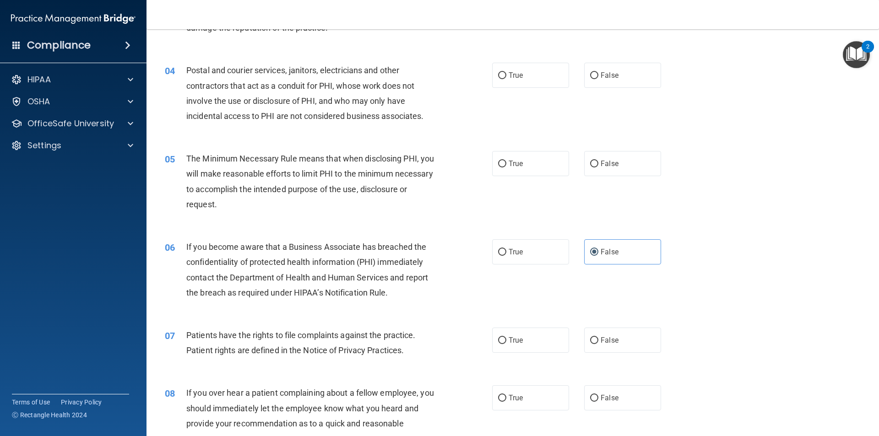
scroll to position [275, 0]
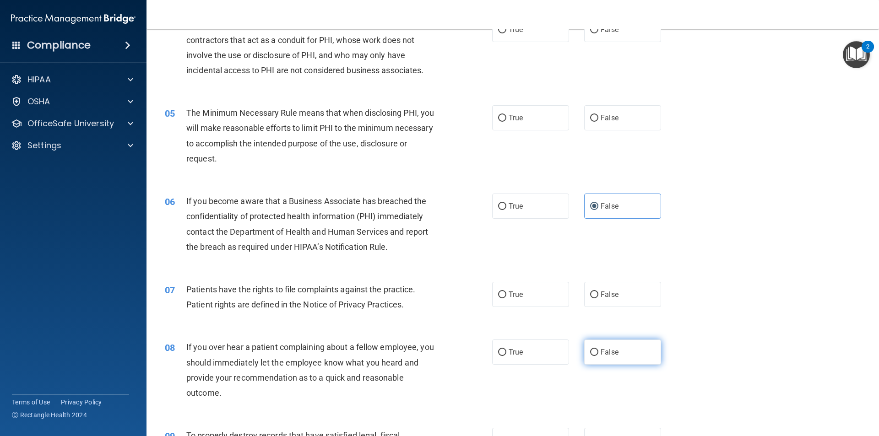
click at [592, 352] on input "False" at bounding box center [594, 352] width 8 height 7
radio input "true"
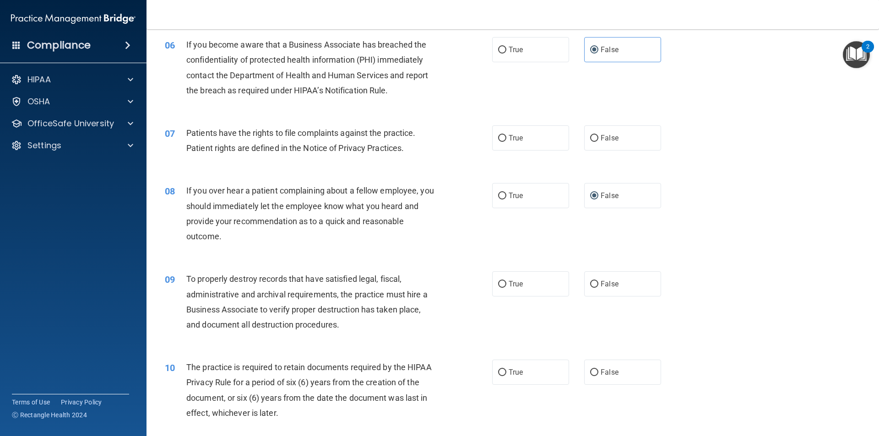
scroll to position [458, 0]
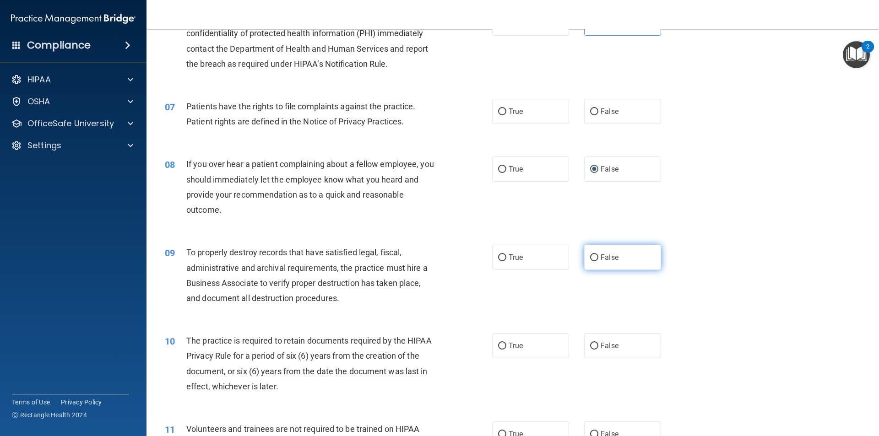
click at [590, 258] on input "False" at bounding box center [594, 257] width 8 height 7
radio input "true"
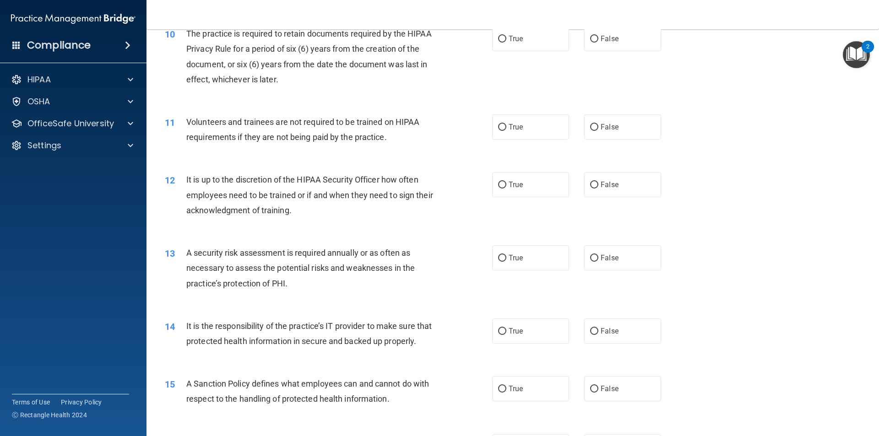
scroll to position [778, 0]
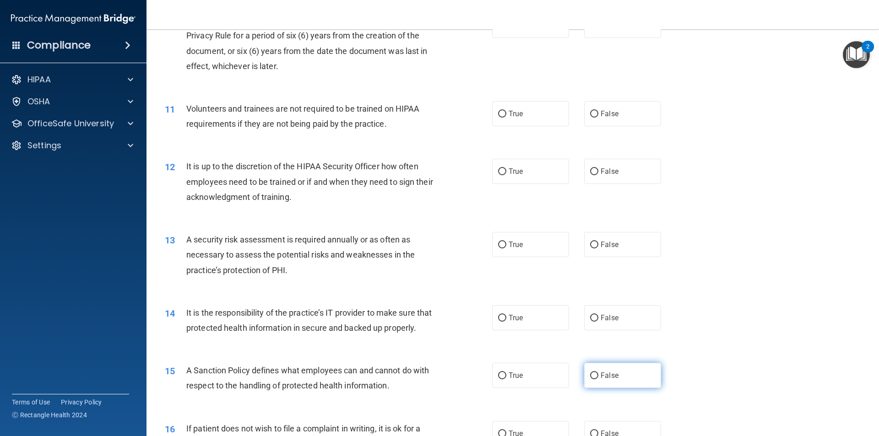
click at [584, 388] on label "False" at bounding box center [622, 375] width 77 height 25
click at [590, 379] on input "False" at bounding box center [594, 376] width 8 height 7
radio input "true"
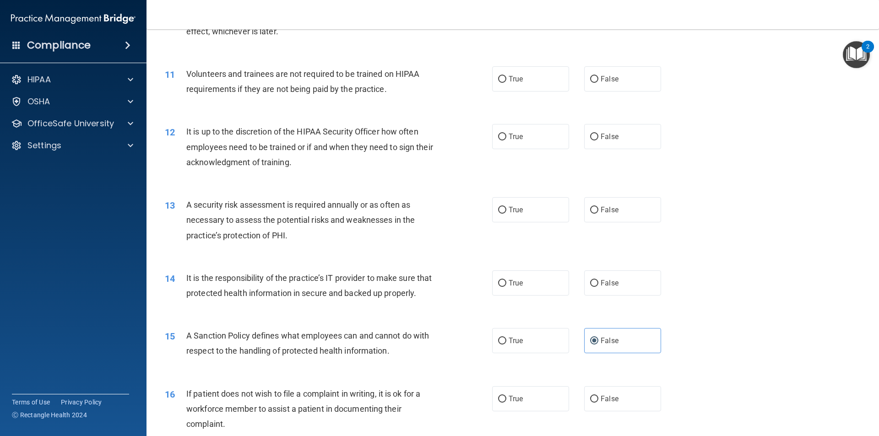
scroll to position [824, 0]
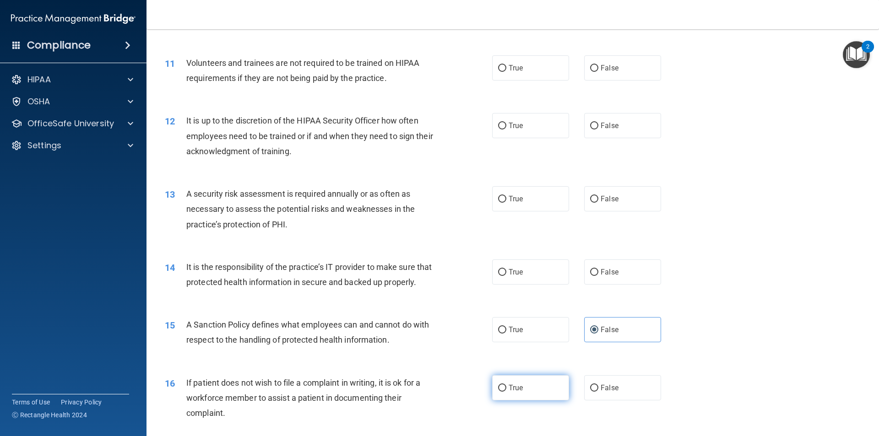
click at [498, 392] on input "True" at bounding box center [502, 388] width 8 height 7
radio input "true"
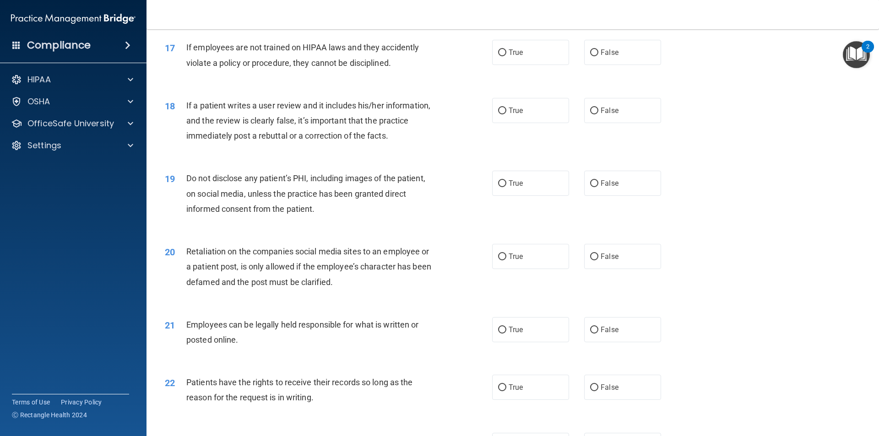
scroll to position [1236, 0]
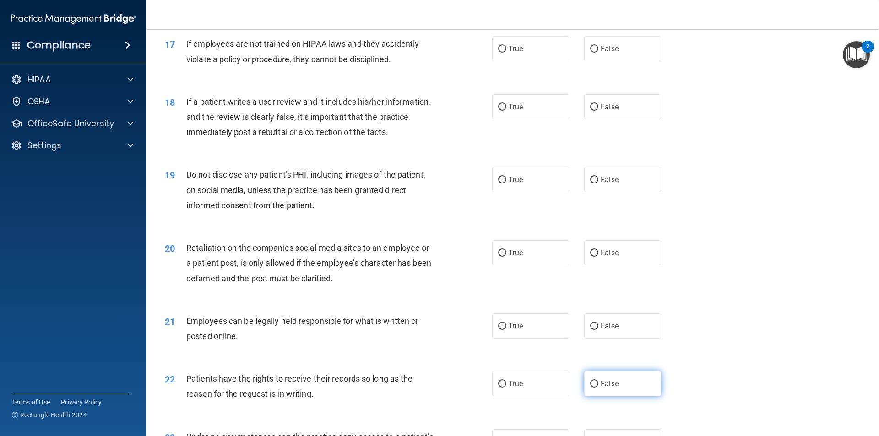
click at [590, 388] on input "False" at bounding box center [594, 384] width 8 height 7
radio input "true"
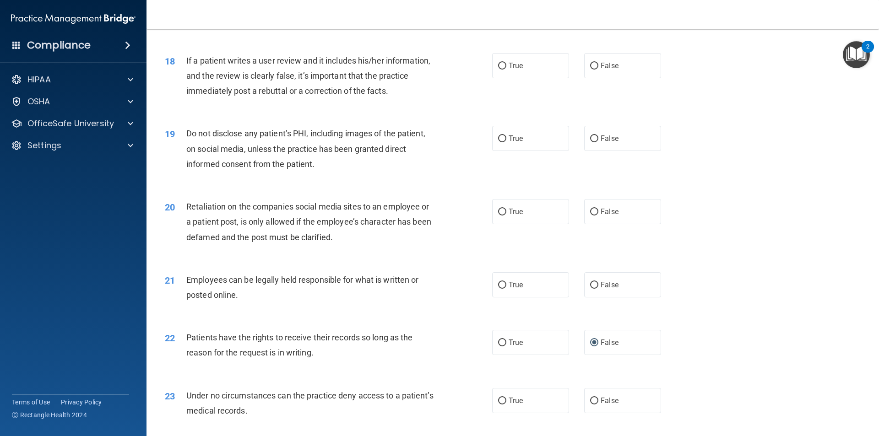
scroll to position [1419, 0]
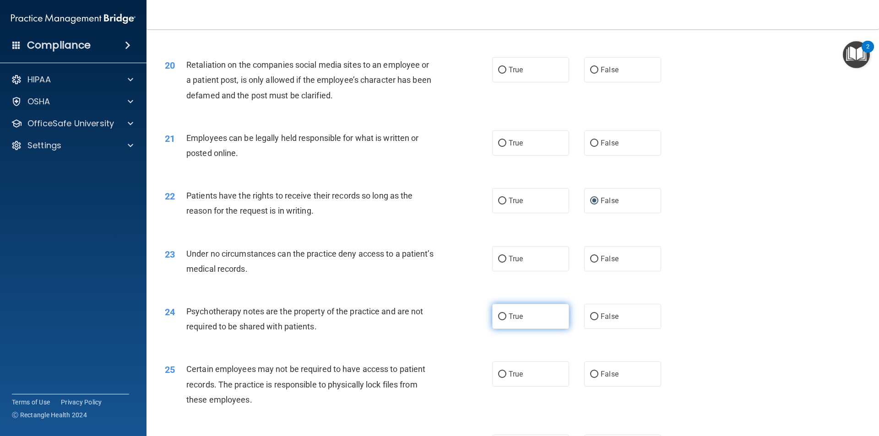
click at [502, 329] on label "True" at bounding box center [530, 316] width 77 height 25
click at [502, 320] on input "True" at bounding box center [502, 317] width 8 height 7
radio input "true"
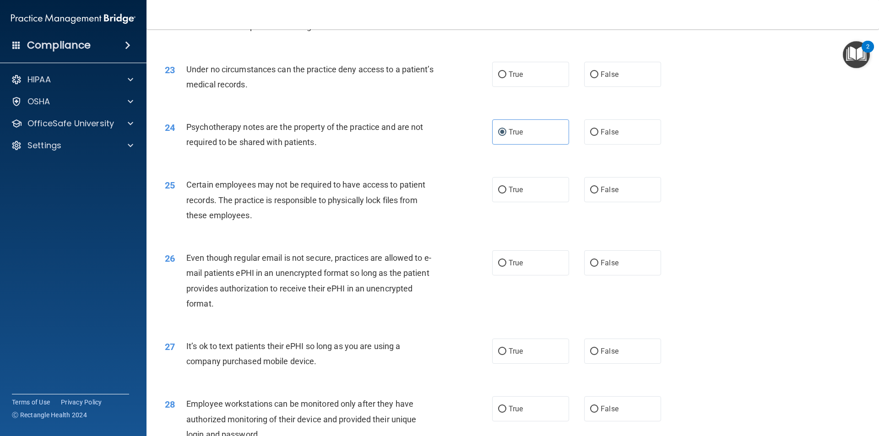
scroll to position [1648, 0]
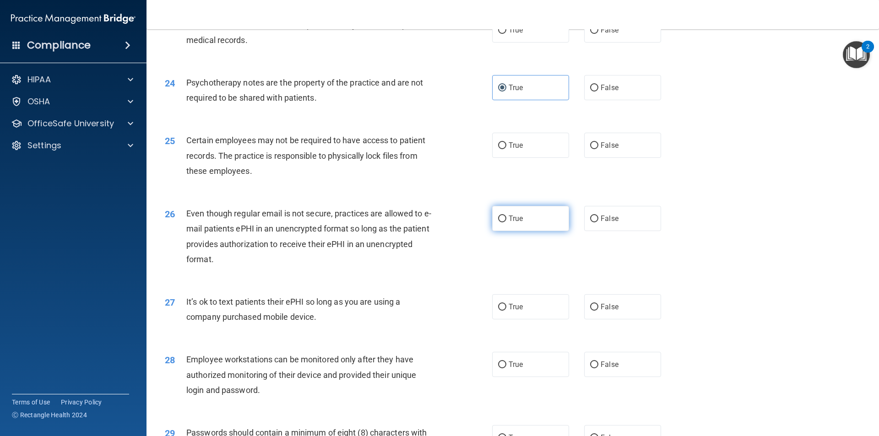
click at [508, 223] on span "True" at bounding box center [515, 218] width 14 height 9
click at [506, 222] on input "True" at bounding box center [502, 219] width 8 height 7
radio input "true"
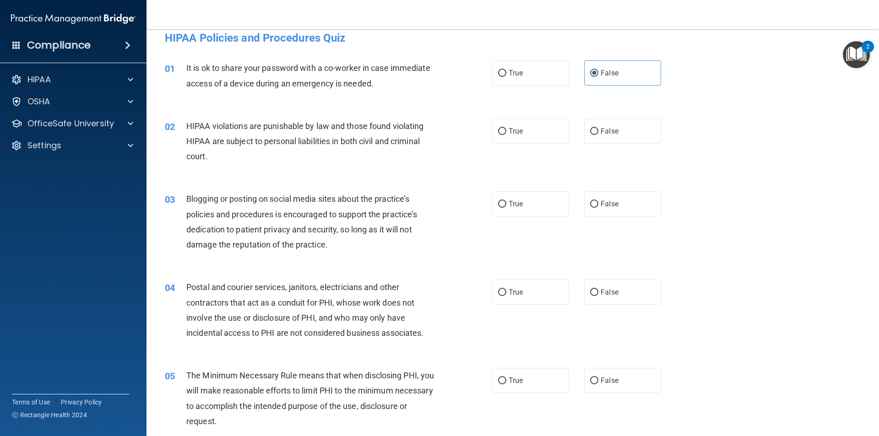
scroll to position [0, 0]
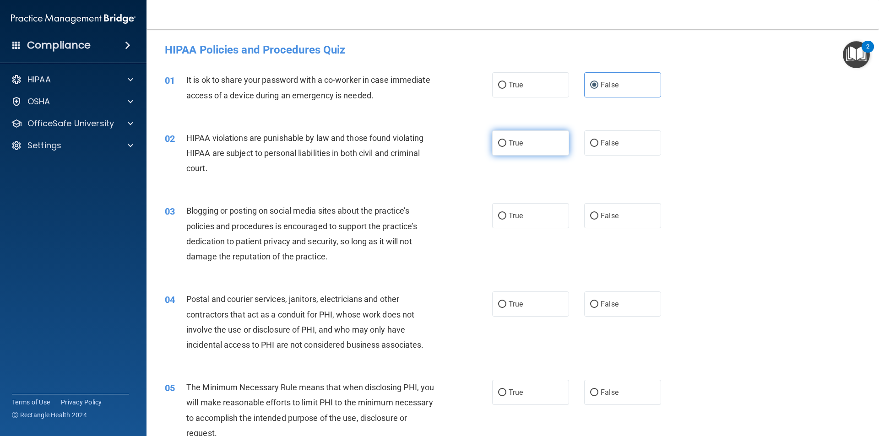
click at [519, 142] on span "True" at bounding box center [515, 143] width 14 height 9
click at [506, 142] on input "True" at bounding box center [502, 143] width 8 height 7
radio input "true"
click at [593, 216] on input "False" at bounding box center [594, 216] width 8 height 7
radio input "true"
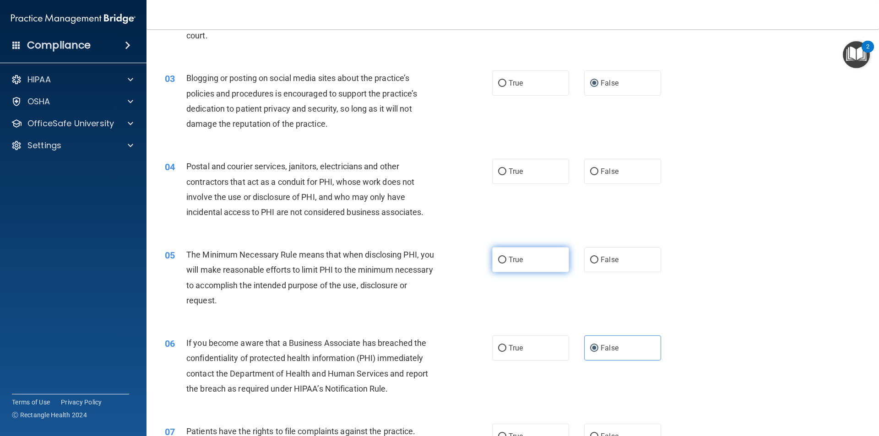
scroll to position [137, 0]
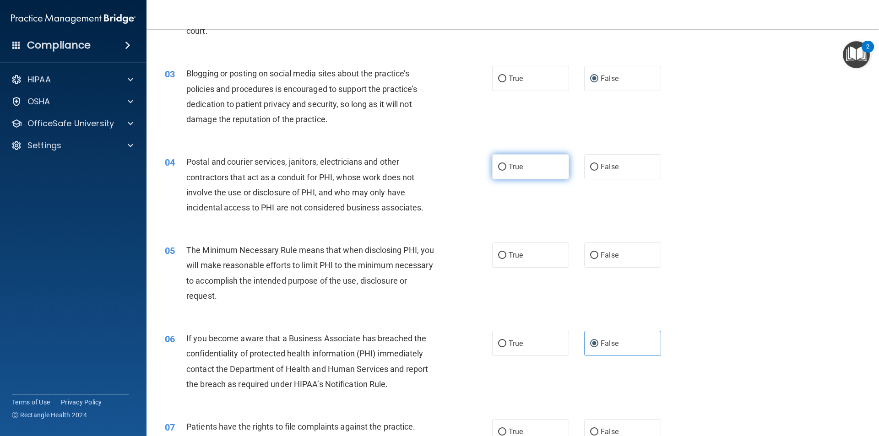
click at [520, 168] on label "True" at bounding box center [530, 166] width 77 height 25
click at [506, 168] on input "True" at bounding box center [502, 167] width 8 height 7
radio input "true"
click at [512, 253] on span "True" at bounding box center [515, 255] width 14 height 9
click at [506, 253] on input "True" at bounding box center [502, 255] width 8 height 7
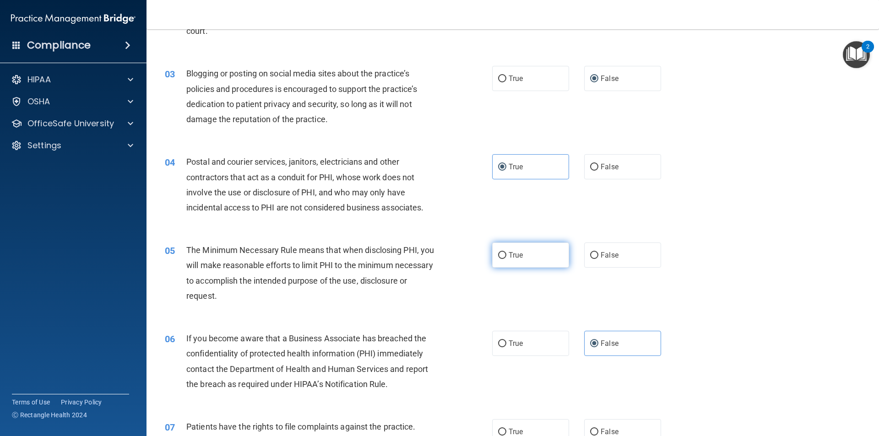
radio input "true"
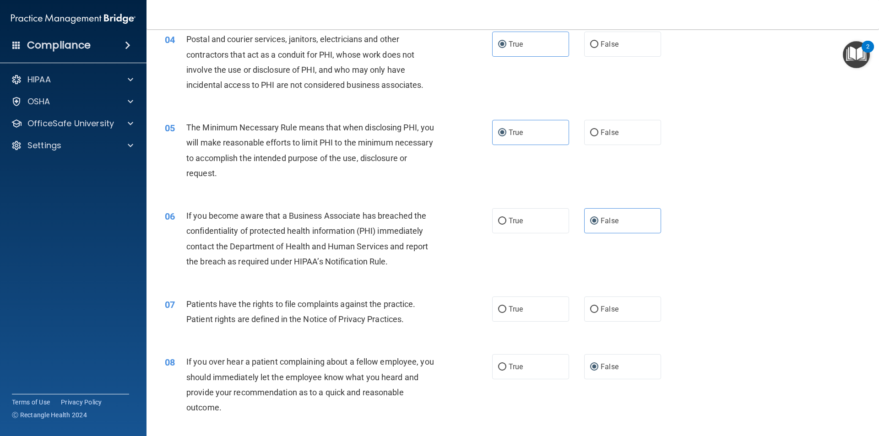
scroll to position [275, 0]
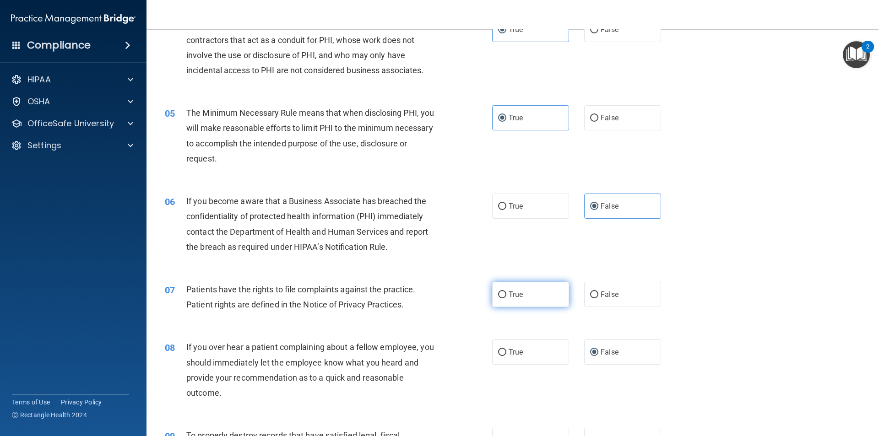
click at [519, 299] on label "True" at bounding box center [530, 294] width 77 height 25
click at [506, 298] on input "True" at bounding box center [502, 295] width 8 height 7
radio input "true"
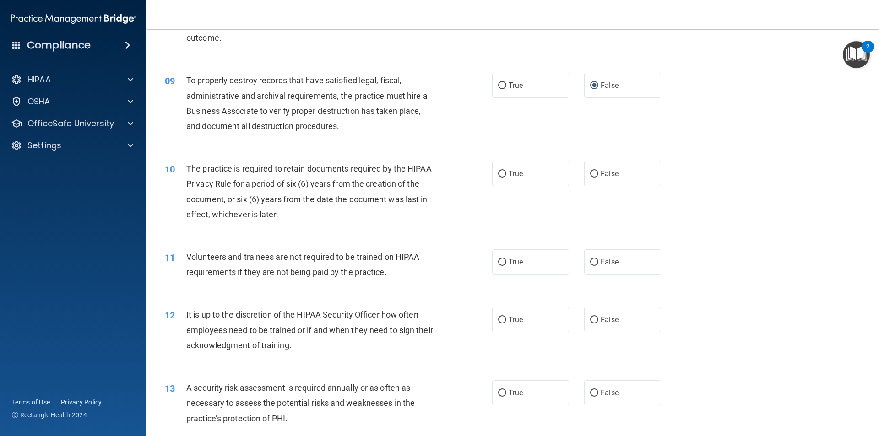
scroll to position [641, 0]
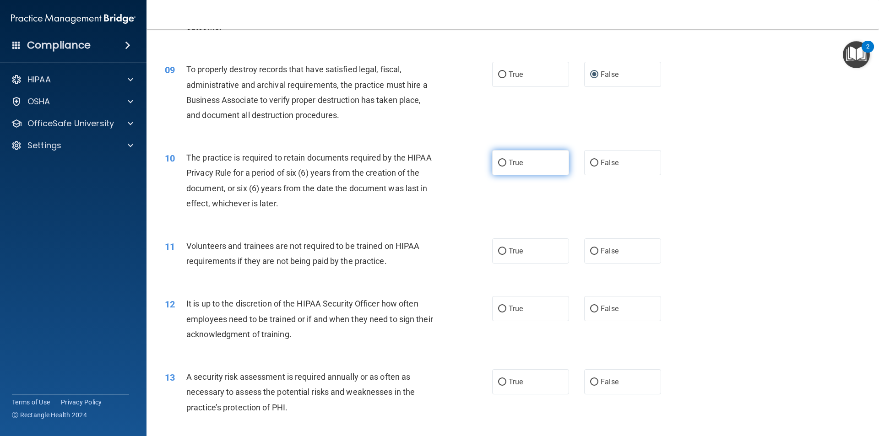
click at [536, 157] on label "True" at bounding box center [530, 162] width 77 height 25
click at [506, 160] on input "True" at bounding box center [502, 163] width 8 height 7
radio input "true"
click at [600, 250] on span "False" at bounding box center [609, 251] width 18 height 9
click at [598, 250] on input "False" at bounding box center [594, 251] width 8 height 7
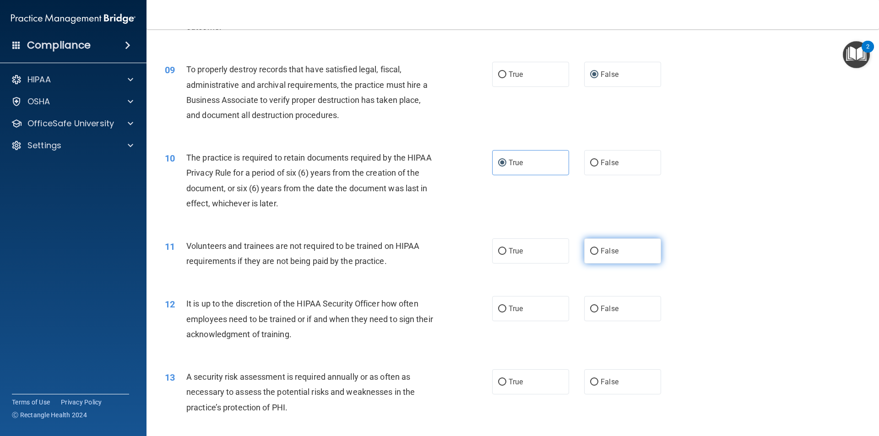
radio input "true"
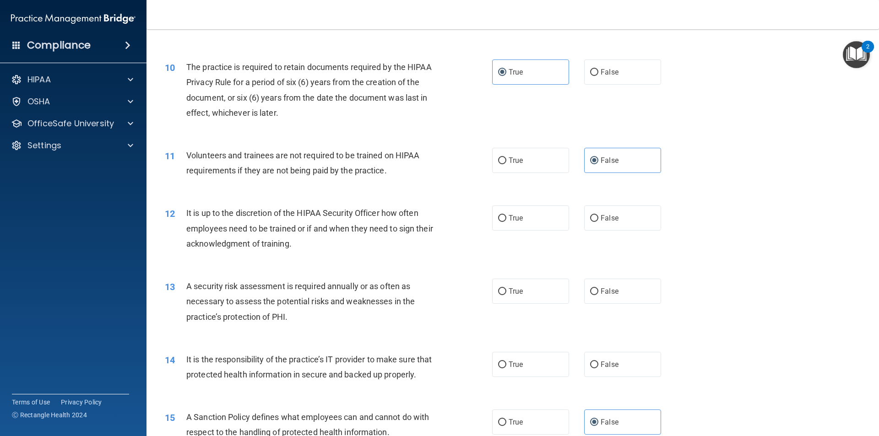
scroll to position [732, 0]
click at [595, 216] on label "False" at bounding box center [622, 217] width 77 height 25
click at [595, 216] on input "False" at bounding box center [594, 217] width 8 height 7
radio input "true"
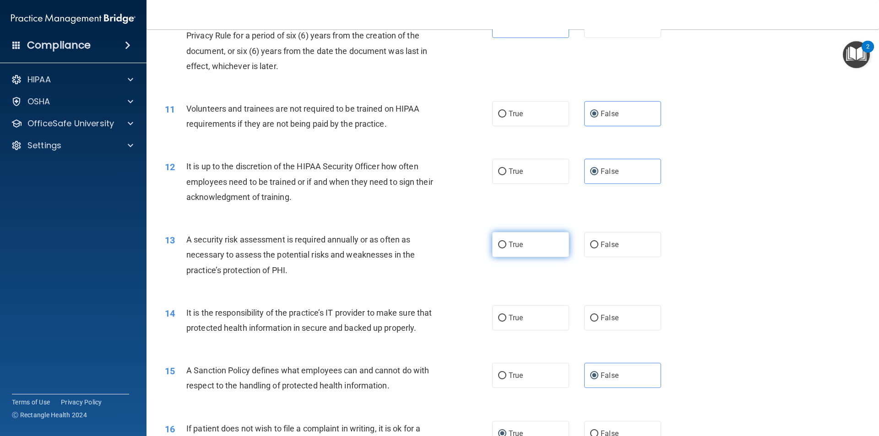
click at [500, 242] on input "True" at bounding box center [502, 245] width 8 height 7
radio input "true"
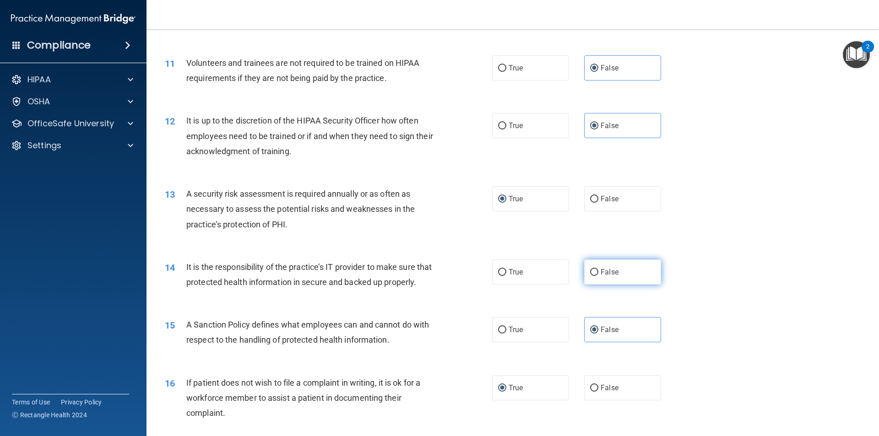
click at [601, 273] on span "False" at bounding box center [609, 272] width 18 height 9
click at [598, 273] on input "False" at bounding box center [594, 272] width 8 height 7
radio input "true"
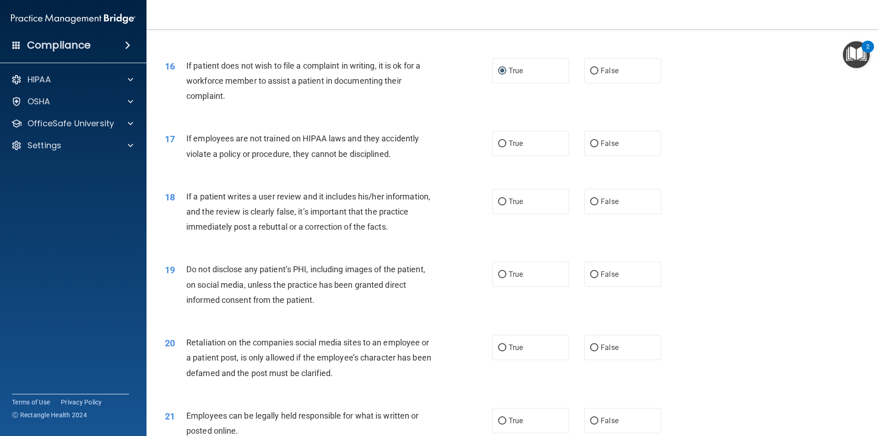
scroll to position [1144, 0]
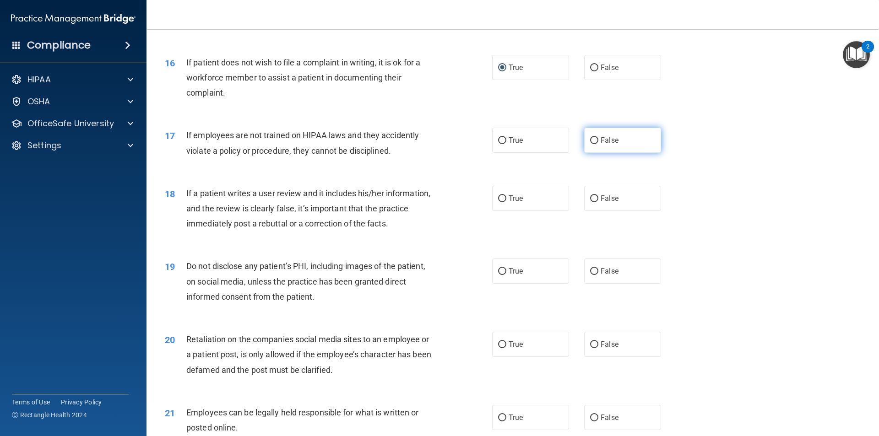
click at [608, 145] on span "False" at bounding box center [609, 140] width 18 height 9
click at [598, 144] on input "False" at bounding box center [594, 140] width 8 height 7
radio input "true"
click at [607, 211] on label "False" at bounding box center [622, 198] width 77 height 25
click at [598, 202] on input "False" at bounding box center [594, 198] width 8 height 7
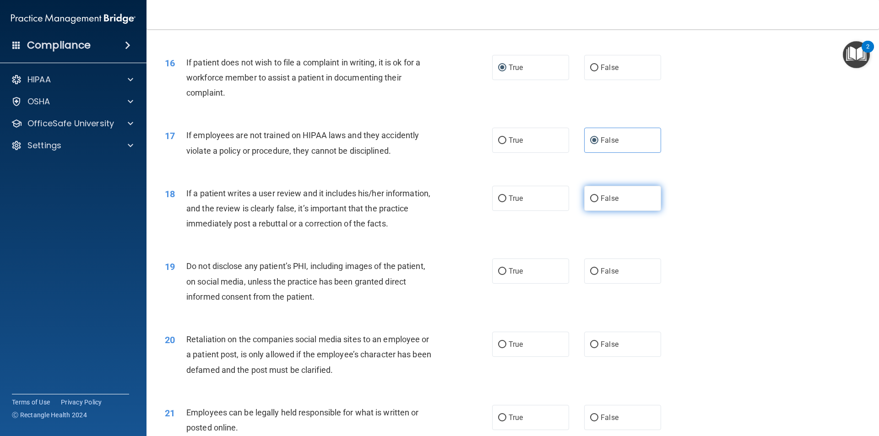
radio input "true"
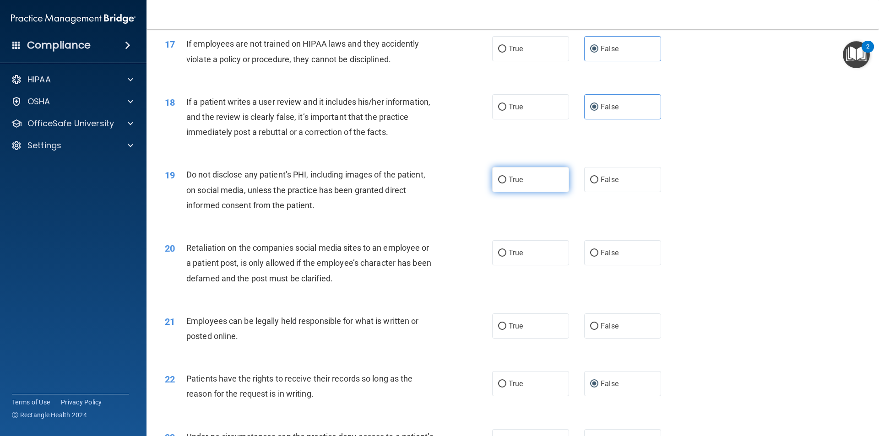
click at [522, 188] on label "True" at bounding box center [530, 179] width 77 height 25
click at [506, 184] on input "True" at bounding box center [502, 180] width 8 height 7
radio input "true"
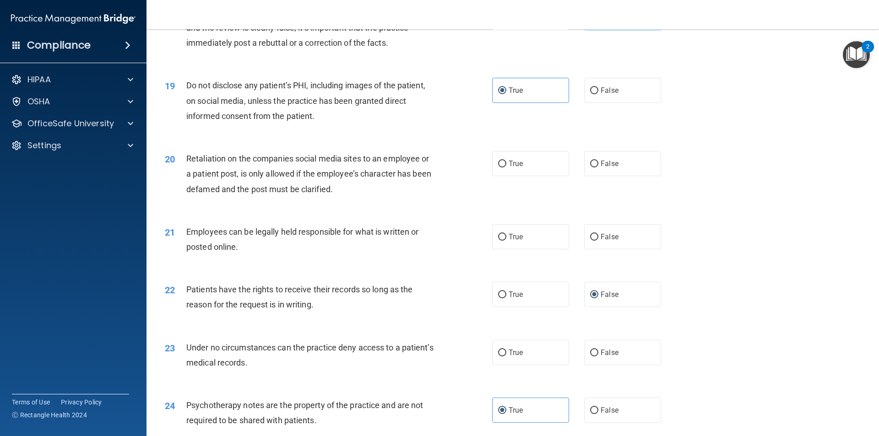
scroll to position [1327, 0]
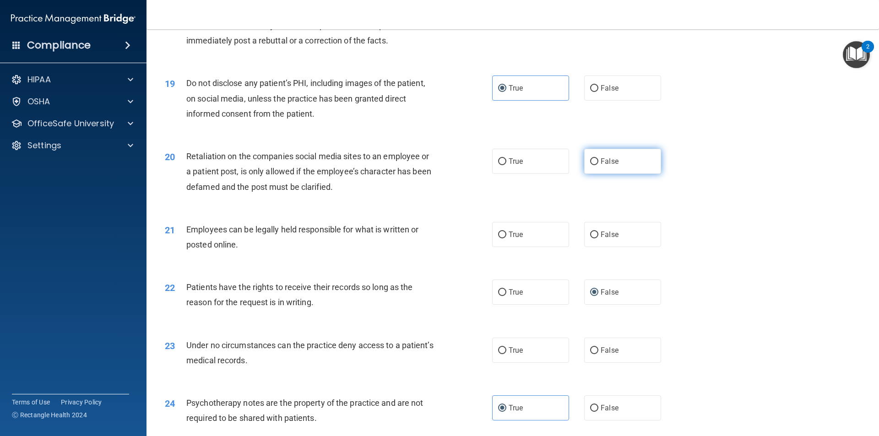
click at [610, 166] on span "False" at bounding box center [609, 161] width 18 height 9
click at [598, 165] on input "False" at bounding box center [594, 161] width 8 height 7
radio input "true"
click at [537, 247] on label "True" at bounding box center [530, 234] width 77 height 25
click at [506, 238] on input "True" at bounding box center [502, 235] width 8 height 7
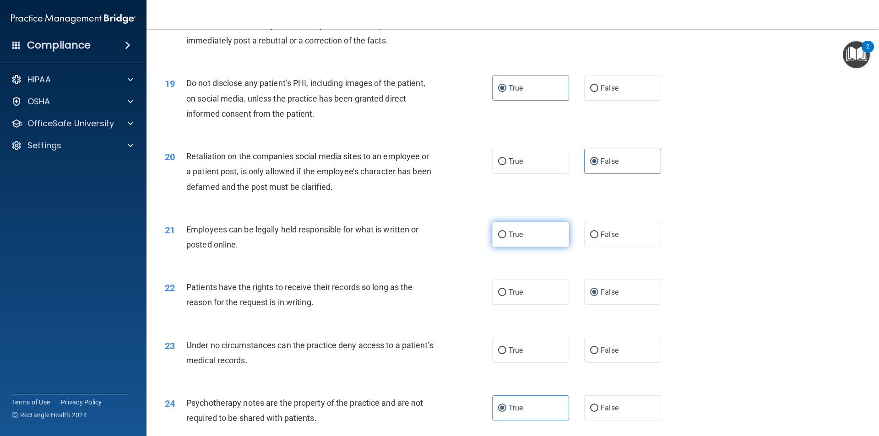
radio input "true"
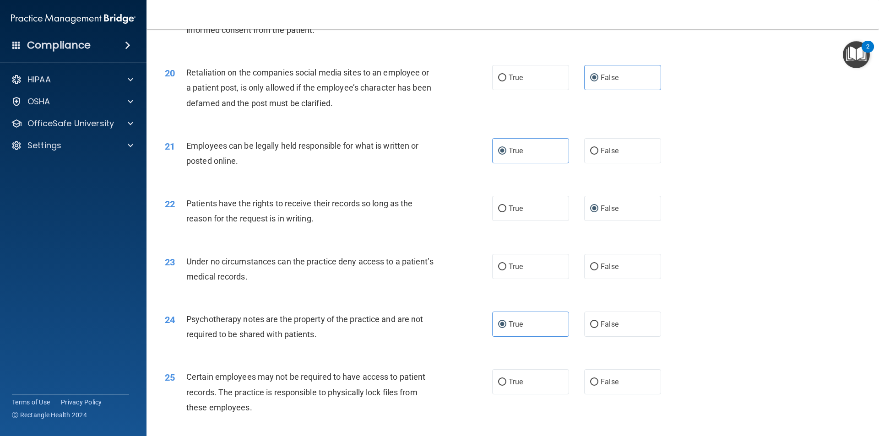
scroll to position [1419, 0]
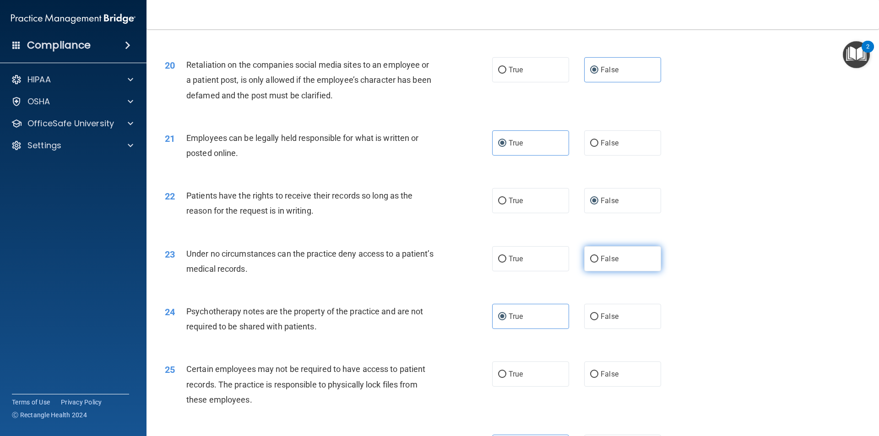
click at [590, 263] on input "False" at bounding box center [594, 259] width 8 height 7
radio input "true"
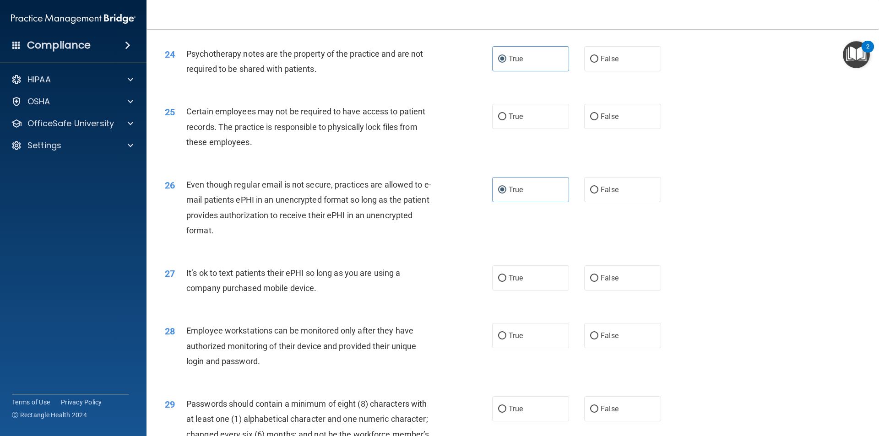
scroll to position [1693, 0]
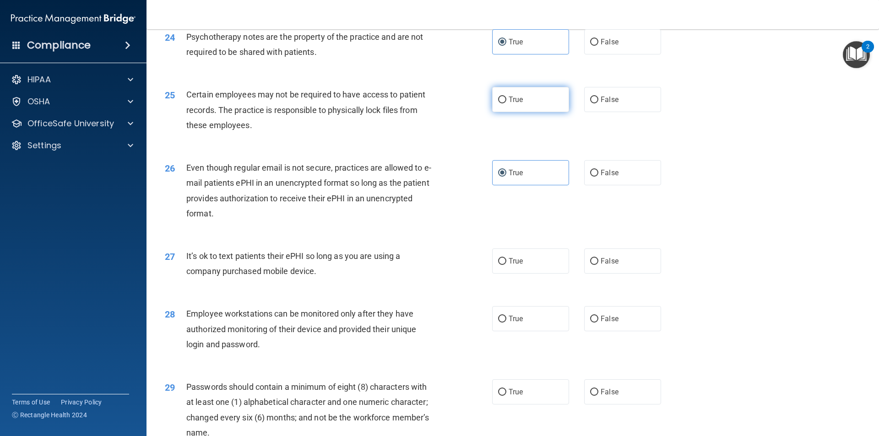
click at [547, 112] on label "True" at bounding box center [530, 99] width 77 height 25
click at [506, 103] on input "True" at bounding box center [502, 100] width 8 height 7
radio input "true"
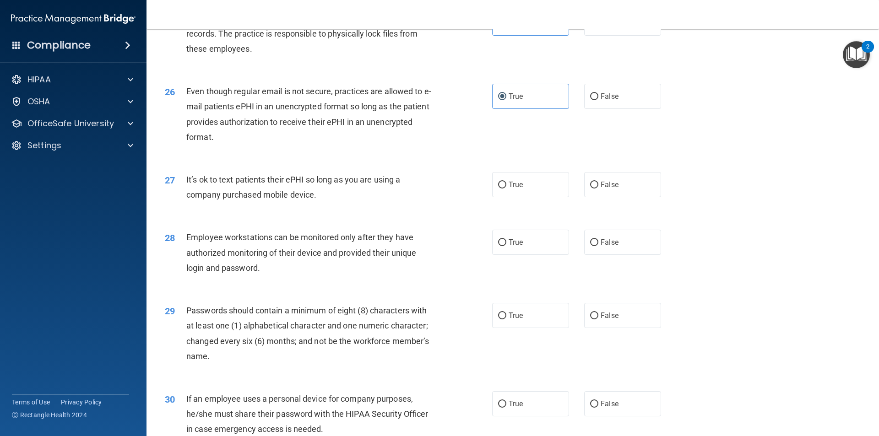
scroll to position [1785, 0]
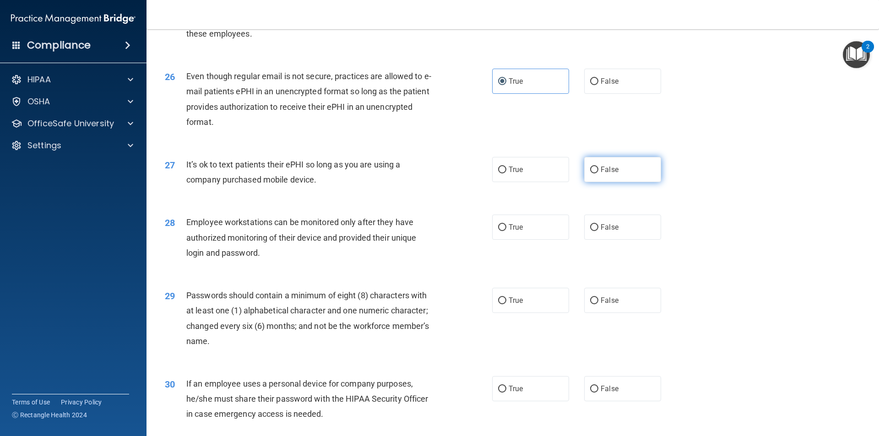
click at [611, 179] on label "False" at bounding box center [622, 169] width 77 height 25
click at [598, 173] on input "False" at bounding box center [594, 170] width 8 height 7
radio input "true"
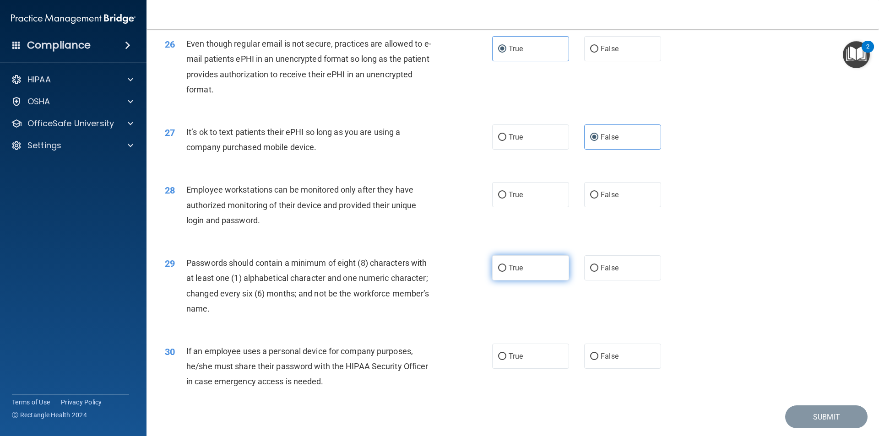
scroll to position [1831, 0]
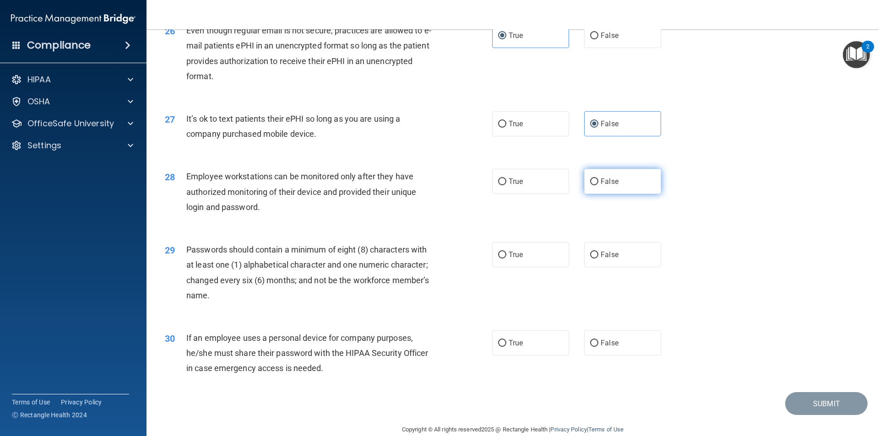
click at [610, 189] on label "False" at bounding box center [622, 181] width 77 height 25
click at [598, 185] on input "False" at bounding box center [594, 181] width 8 height 7
radio input "true"
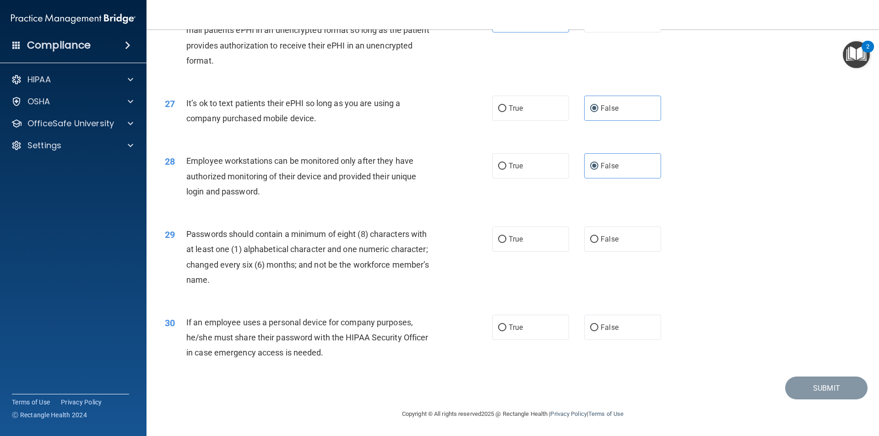
scroll to position [1861, 0]
click at [514, 233] on label "True" at bounding box center [530, 239] width 77 height 25
click at [506, 236] on input "True" at bounding box center [502, 239] width 8 height 7
radio input "true"
click at [513, 324] on span "True" at bounding box center [515, 327] width 14 height 9
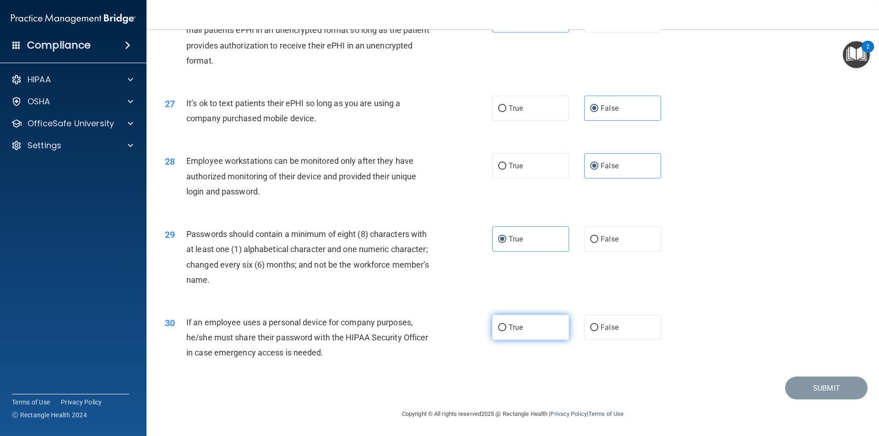
click at [506, 324] on input "True" at bounding box center [502, 327] width 8 height 7
radio input "true"
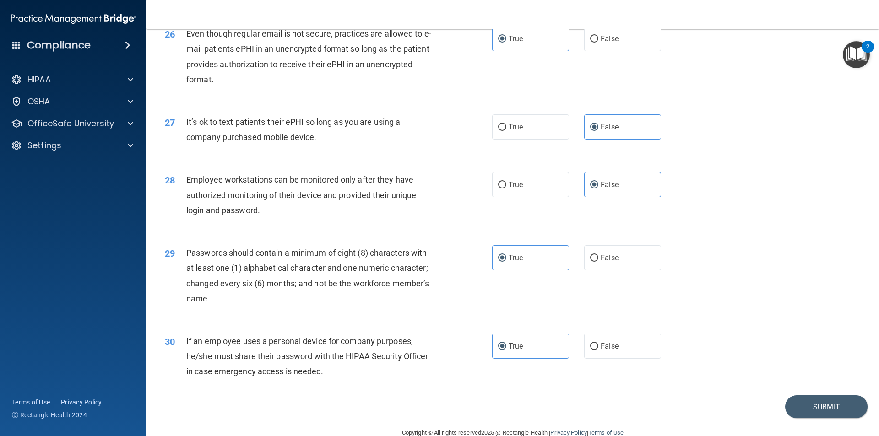
scroll to position [1816, 0]
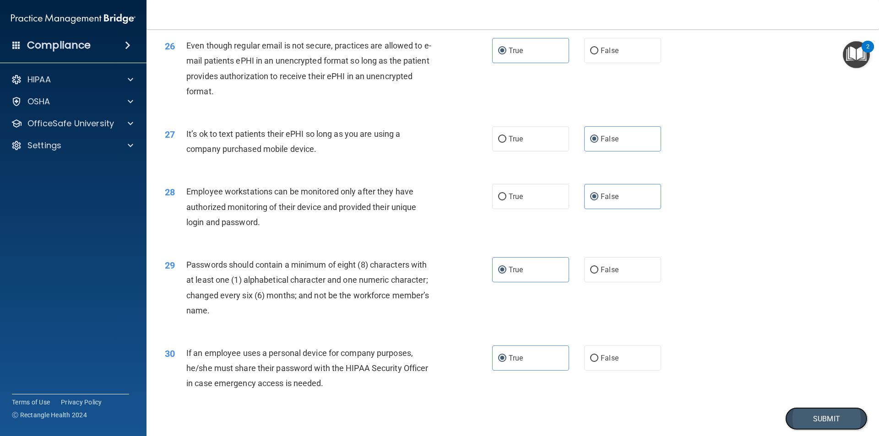
click at [805, 431] on button "Submit" at bounding box center [826, 418] width 82 height 23
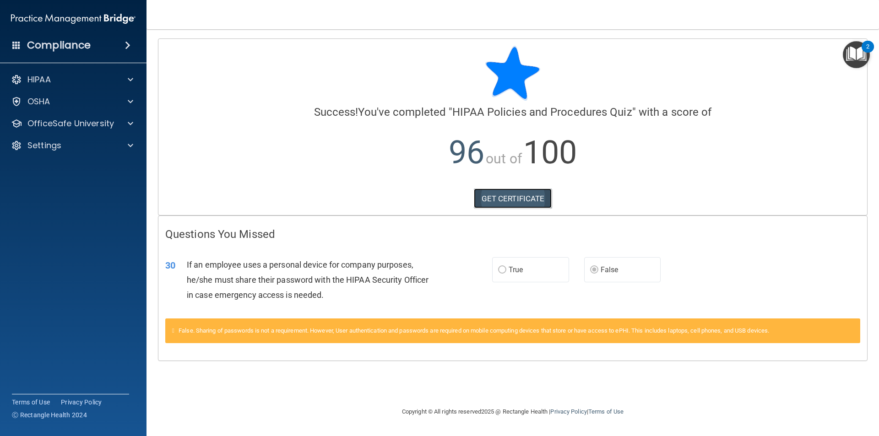
click at [515, 194] on link "GET CERTIFICATE" at bounding box center [513, 199] width 78 height 20
click at [854, 58] on img "Open Resource Center, 2 new notifications" at bounding box center [856, 54] width 27 height 27
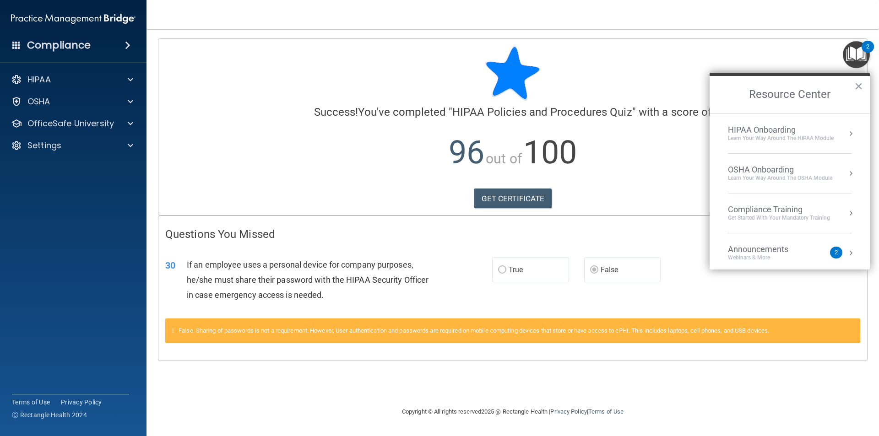
click at [789, 140] on div "Learn Your Way around the HIPAA module" at bounding box center [781, 139] width 106 height 8
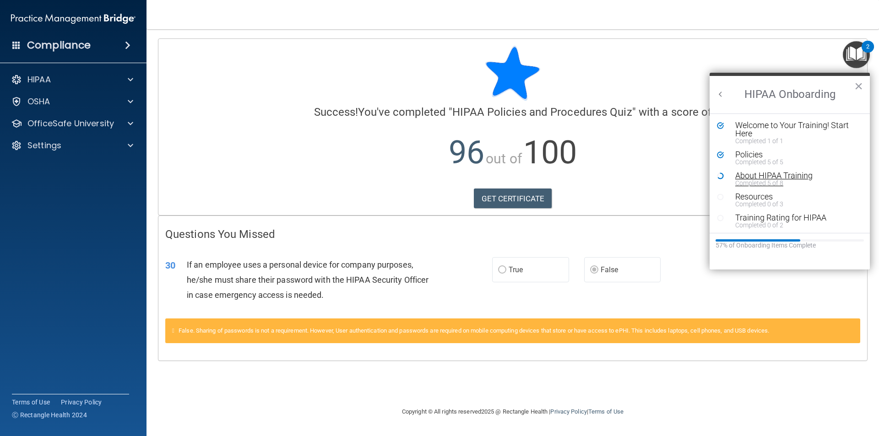
click at [770, 177] on div "About HIPAA Training" at bounding box center [793, 176] width 116 height 8
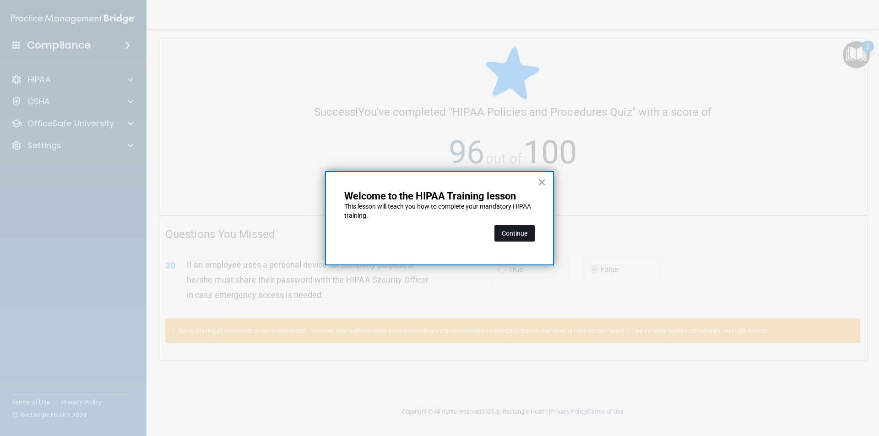
click at [498, 232] on button "Continue" at bounding box center [514, 233] width 40 height 16
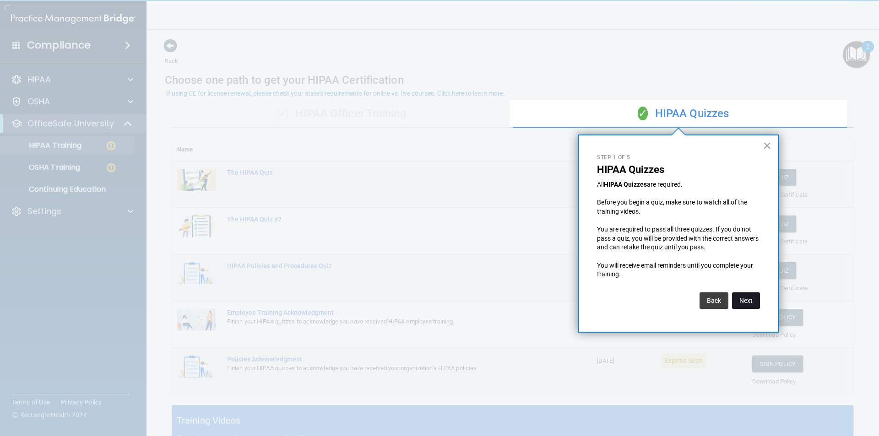
click at [738, 302] on button "Next" at bounding box center [746, 300] width 28 height 16
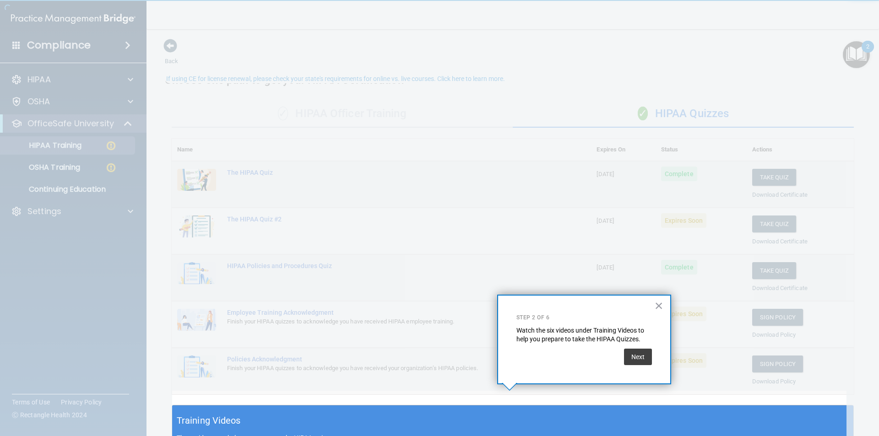
scroll to position [15, 0]
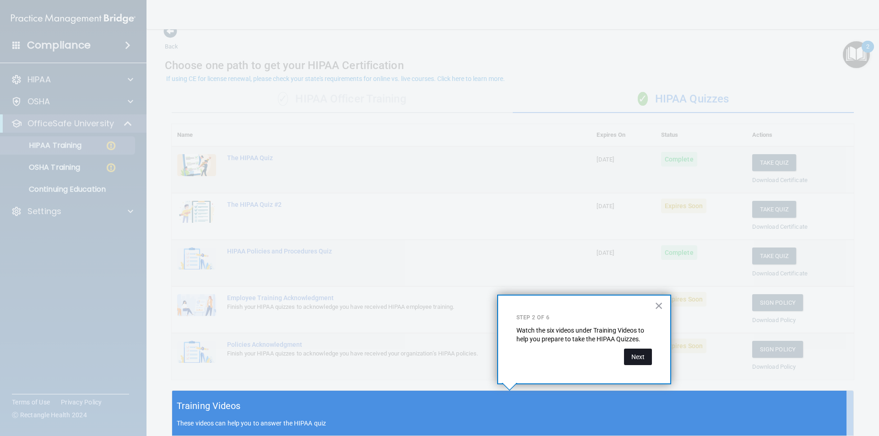
click at [642, 355] on button "Next" at bounding box center [638, 357] width 28 height 16
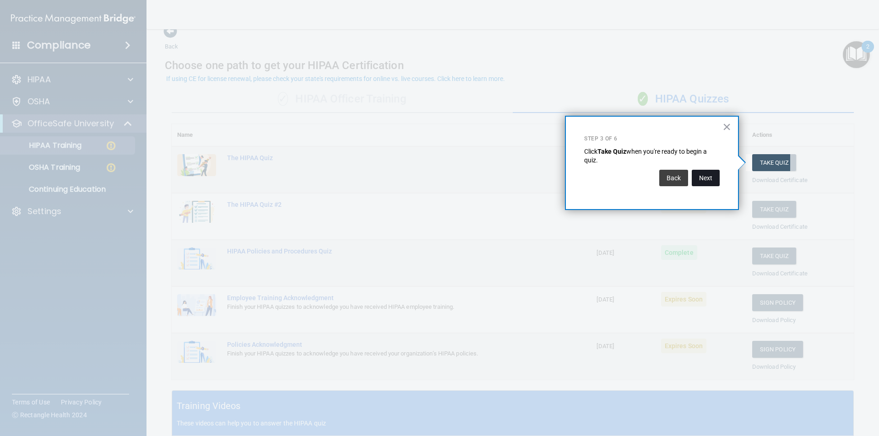
click at [708, 178] on button "Next" at bounding box center [706, 178] width 28 height 16
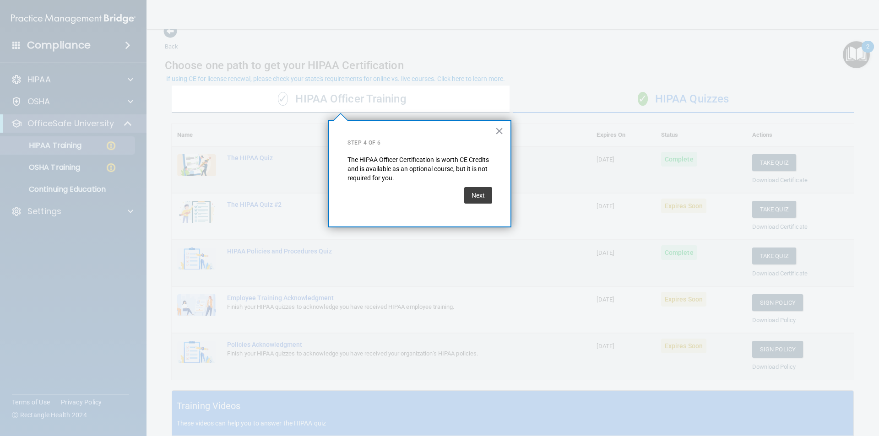
click at [474, 195] on button "Next" at bounding box center [478, 195] width 28 height 16
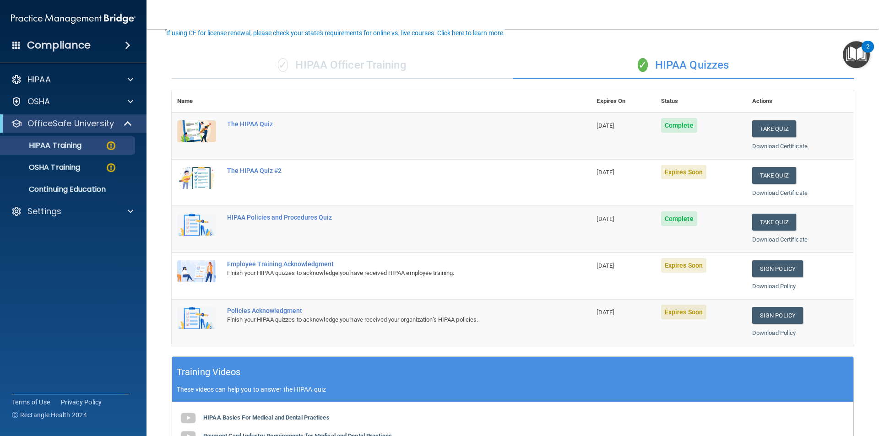
scroll to position [60, 0]
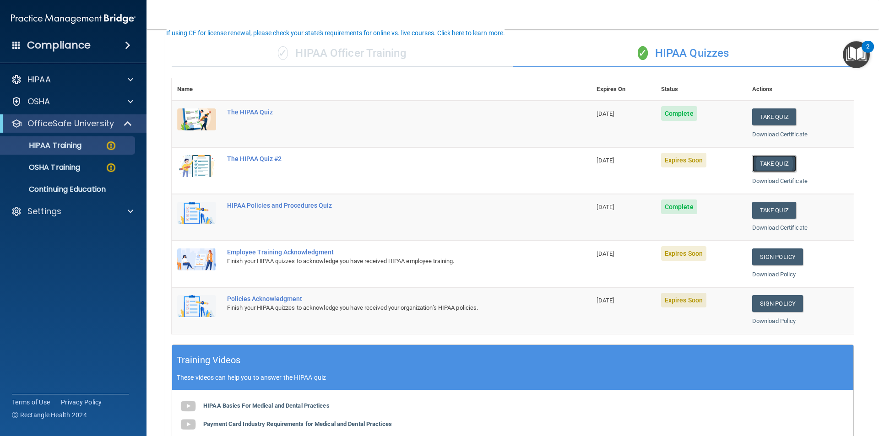
click at [764, 160] on button "Take Quiz" at bounding box center [774, 163] width 44 height 17
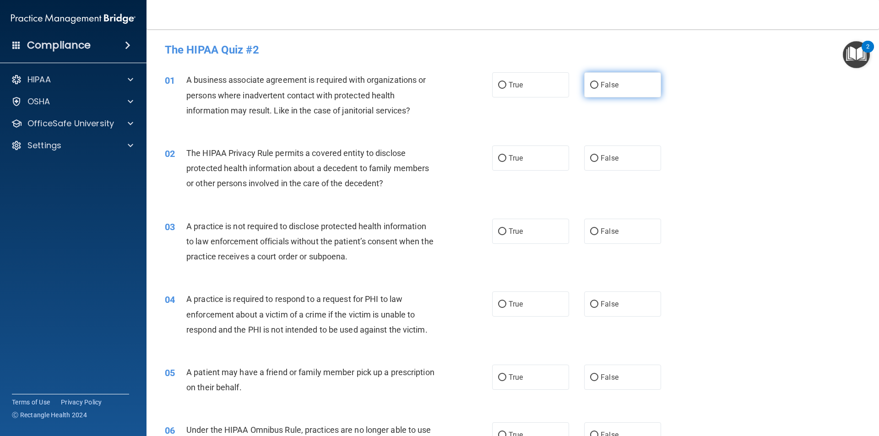
click at [589, 79] on label "False" at bounding box center [622, 84] width 77 height 25
click at [590, 82] on input "False" at bounding box center [594, 85] width 8 height 7
radio input "true"
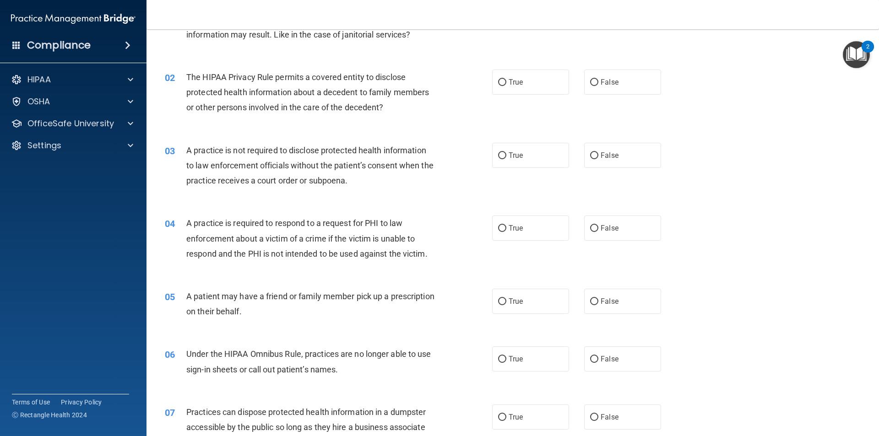
scroll to position [92, 0]
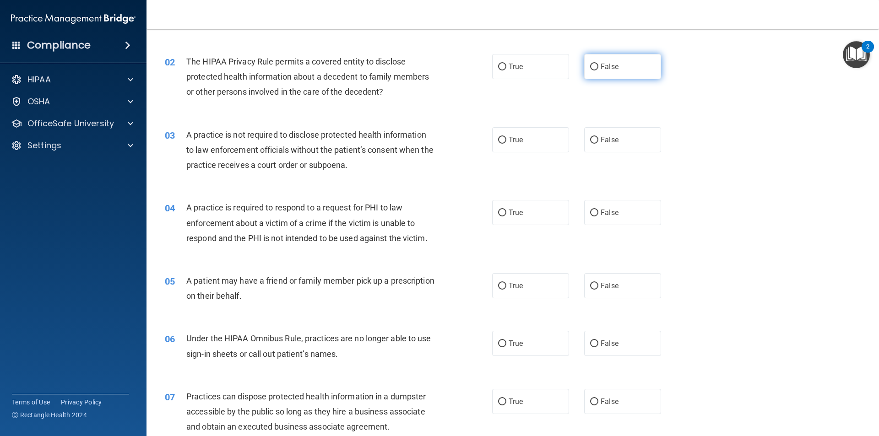
click at [618, 65] on label "False" at bounding box center [622, 66] width 77 height 25
click at [598, 65] on input "False" at bounding box center [594, 67] width 8 height 7
radio input "true"
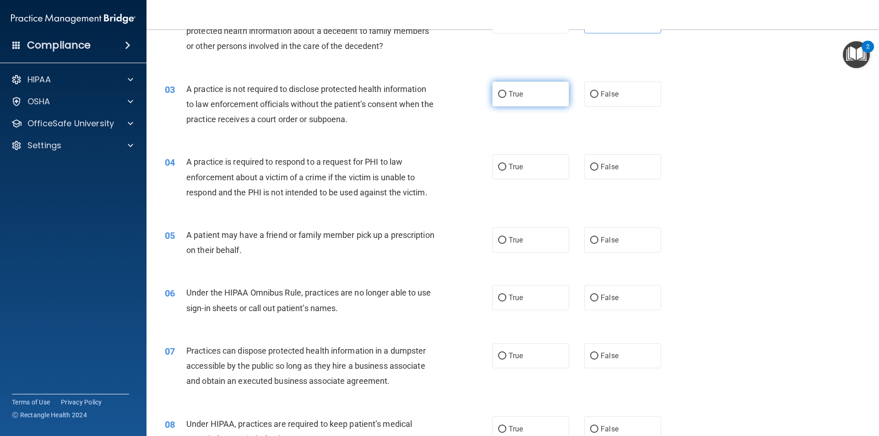
click at [521, 101] on label "True" at bounding box center [530, 93] width 77 height 25
click at [506, 98] on input "True" at bounding box center [502, 94] width 8 height 7
radio input "true"
click at [600, 93] on span "False" at bounding box center [609, 94] width 18 height 9
click at [598, 93] on input "False" at bounding box center [594, 94] width 8 height 7
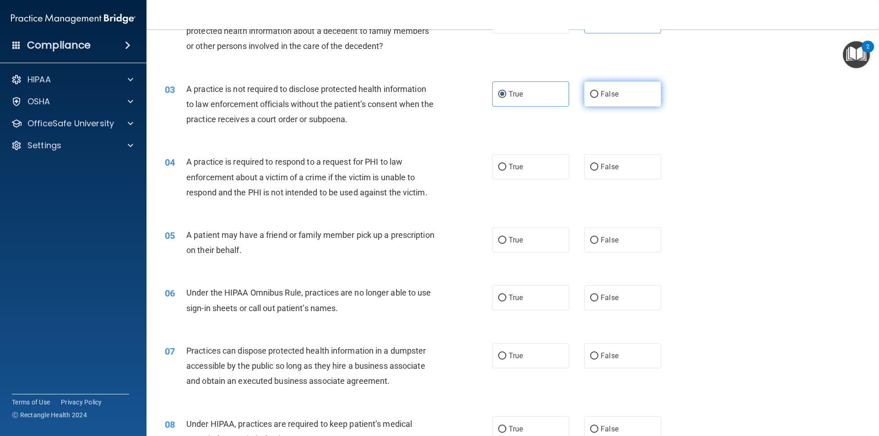
radio input "true"
radio input "false"
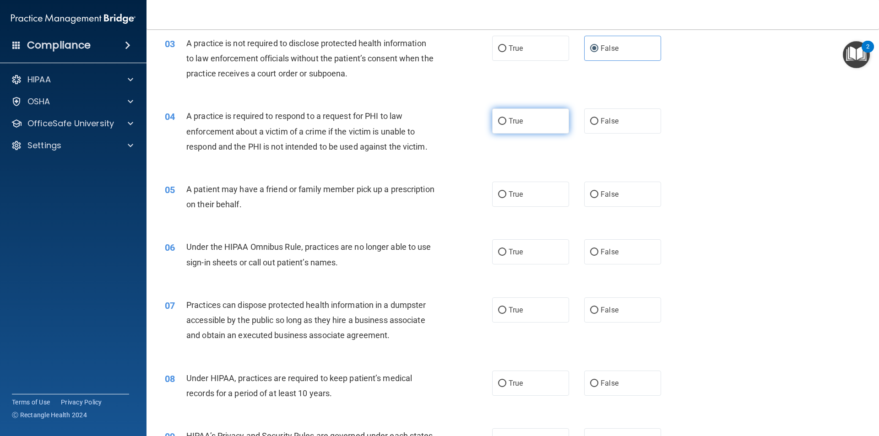
click at [498, 119] on input "True" at bounding box center [502, 121] width 8 height 7
radio input "true"
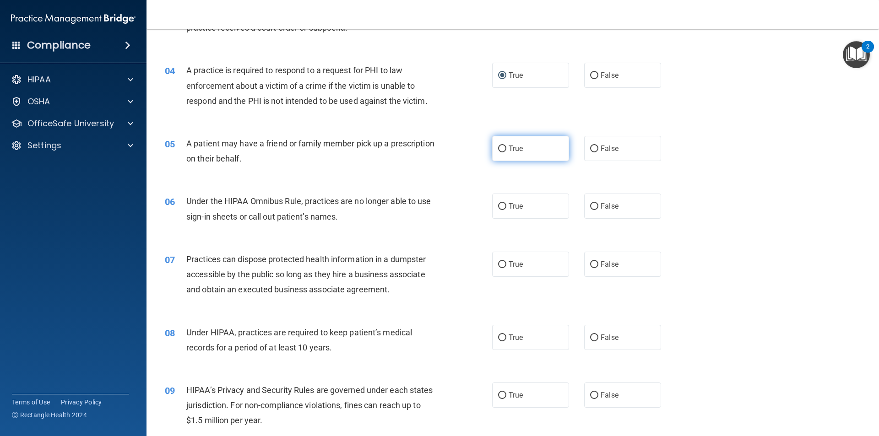
click at [533, 151] on label "True" at bounding box center [530, 148] width 77 height 25
click at [506, 151] on input "True" at bounding box center [502, 149] width 8 height 7
radio input "true"
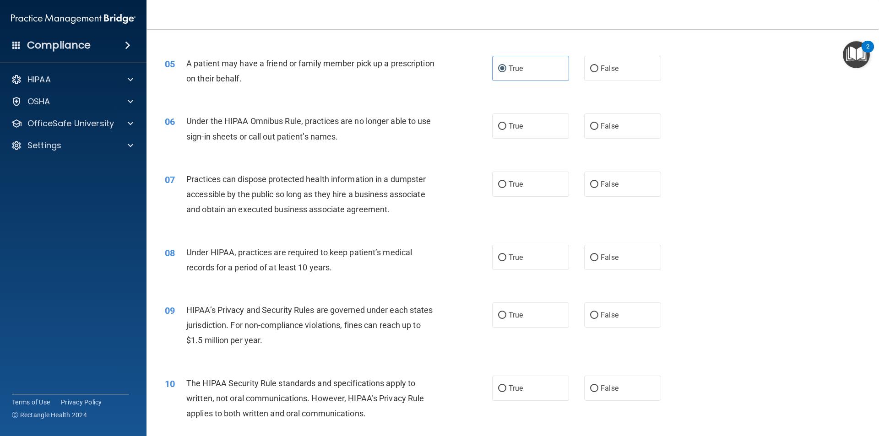
scroll to position [320, 0]
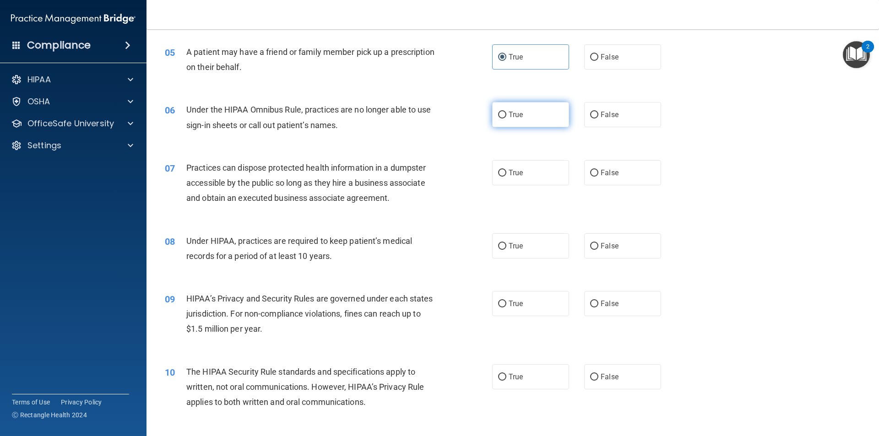
click at [508, 116] on span "True" at bounding box center [515, 114] width 14 height 9
click at [505, 116] on input "True" at bounding box center [502, 115] width 8 height 7
radio input "true"
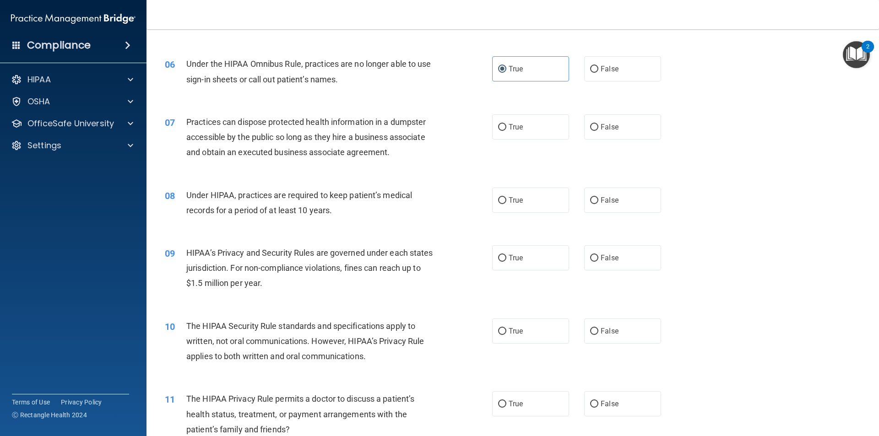
click at [570, 130] on div "True False" at bounding box center [584, 126] width 184 height 25
click at [596, 122] on label "False" at bounding box center [622, 126] width 77 height 25
click at [596, 124] on input "False" at bounding box center [594, 127] width 8 height 7
radio input "true"
click at [590, 198] on input "False" at bounding box center [594, 200] width 8 height 7
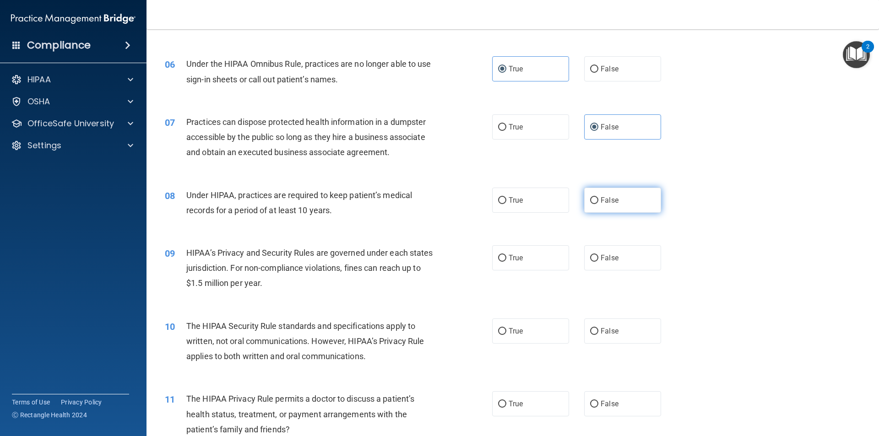
radio input "true"
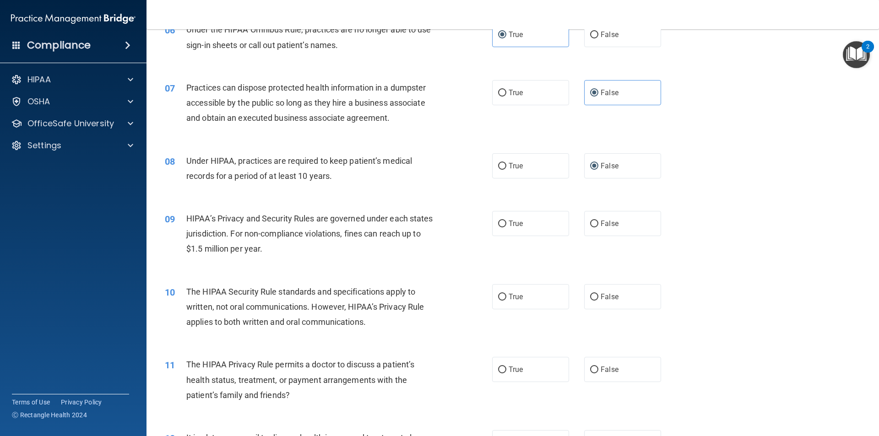
scroll to position [412, 0]
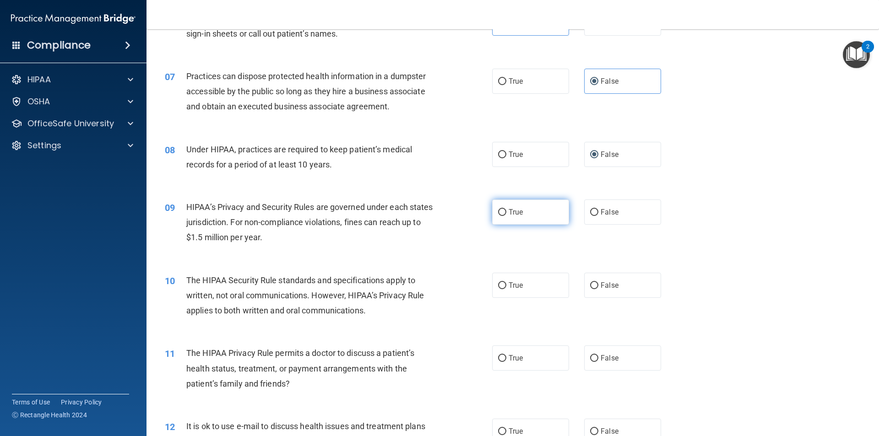
click at [494, 211] on label "True" at bounding box center [530, 212] width 77 height 25
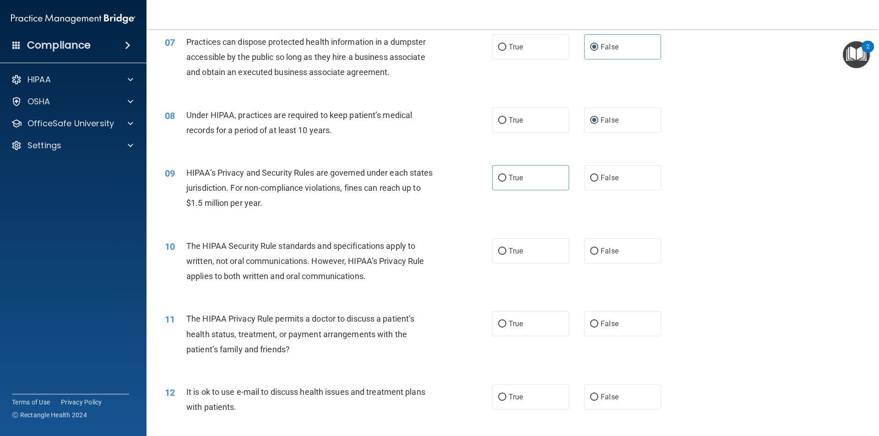
scroll to position [458, 0]
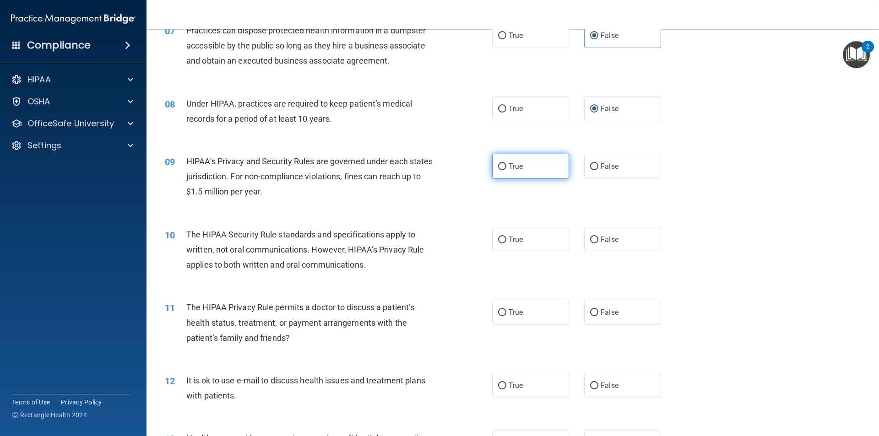
click at [503, 168] on label "True" at bounding box center [530, 166] width 77 height 25
click at [501, 162] on label "True" at bounding box center [530, 166] width 77 height 25
click at [501, 163] on input "True" at bounding box center [502, 166] width 8 height 7
radio input "true"
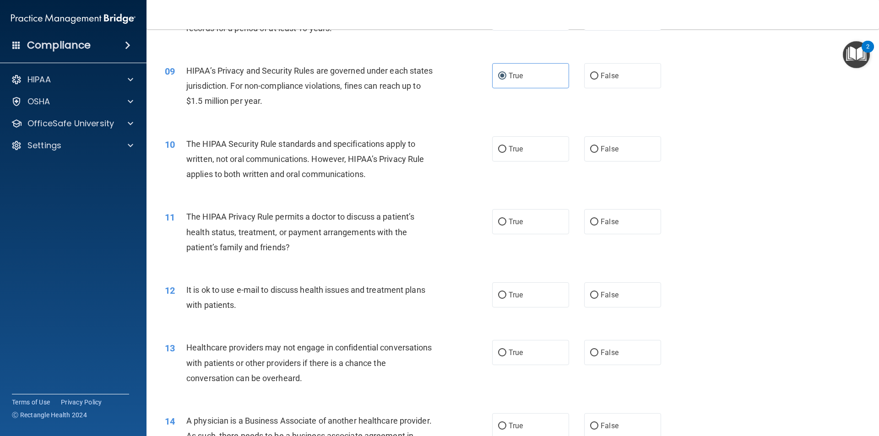
scroll to position [549, 0]
click at [542, 152] on label "True" at bounding box center [530, 147] width 77 height 25
click at [506, 152] on input "True" at bounding box center [502, 148] width 8 height 7
radio input "true"
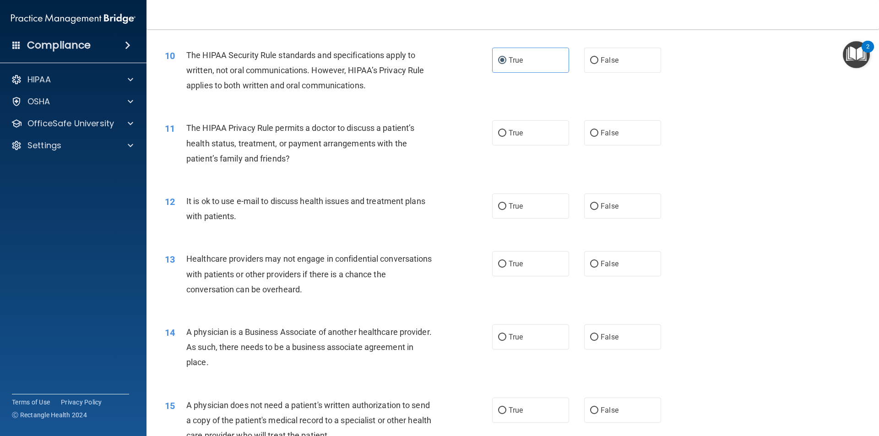
scroll to position [641, 0]
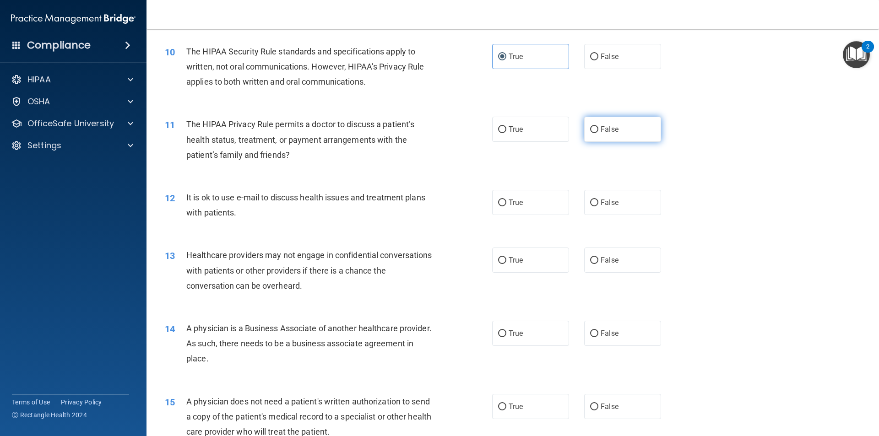
click at [593, 124] on div "11 The HIPAA Privacy Rule permits a doctor to discuss a patient’s health status…" at bounding box center [512, 141] width 709 height 73
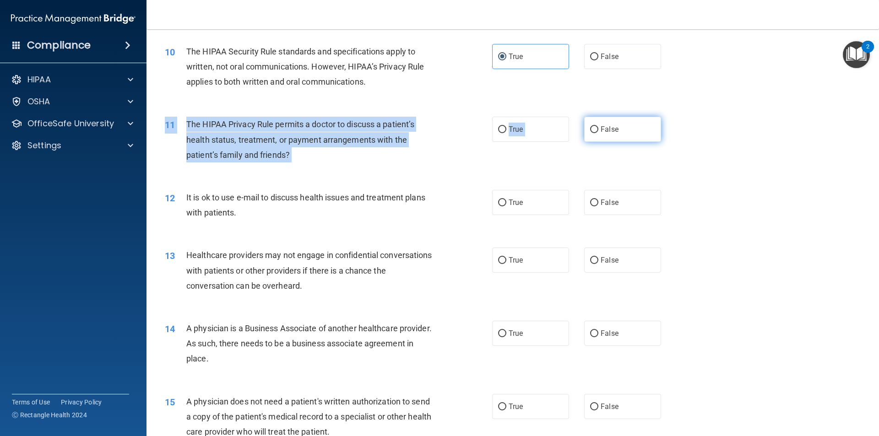
click at [593, 133] on input "False" at bounding box center [594, 129] width 8 height 7
radio input "true"
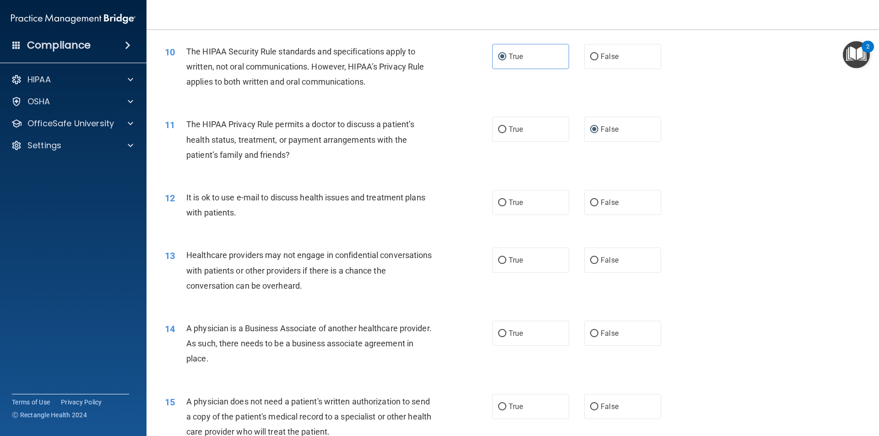
click at [475, 170] on div "11 The HIPAA Privacy Rule permits a doctor to discuss a patient’s health status…" at bounding box center [512, 141] width 709 height 73
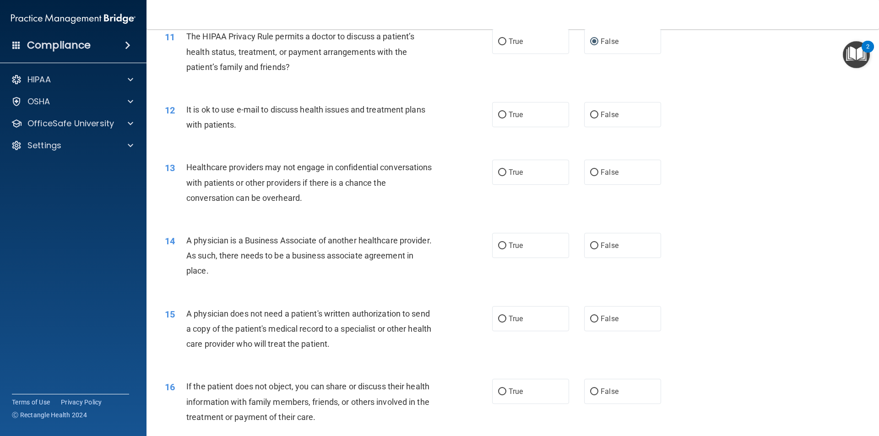
scroll to position [732, 0]
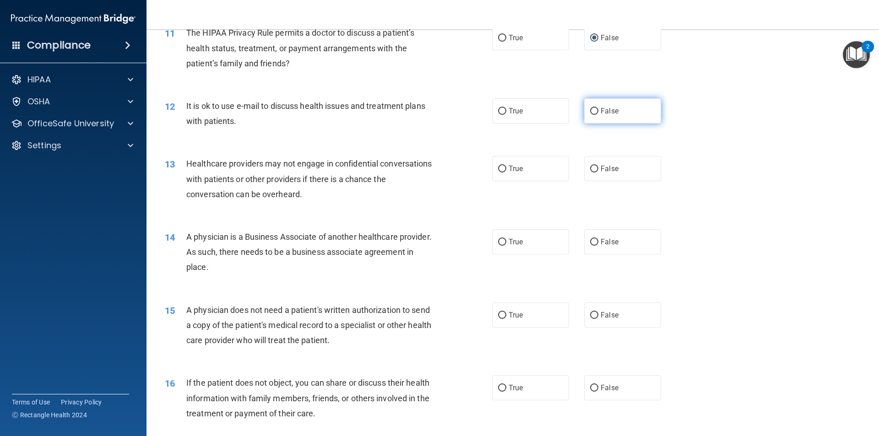
click at [596, 113] on label "False" at bounding box center [622, 110] width 77 height 25
click at [596, 113] on input "False" at bounding box center [594, 111] width 8 height 7
radio input "true"
click at [595, 161] on label "False" at bounding box center [622, 168] width 77 height 25
click at [595, 166] on input "False" at bounding box center [594, 169] width 8 height 7
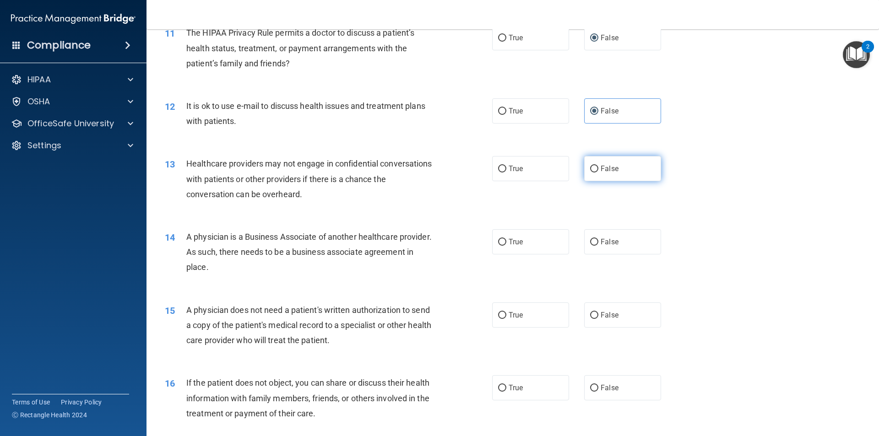
radio input "true"
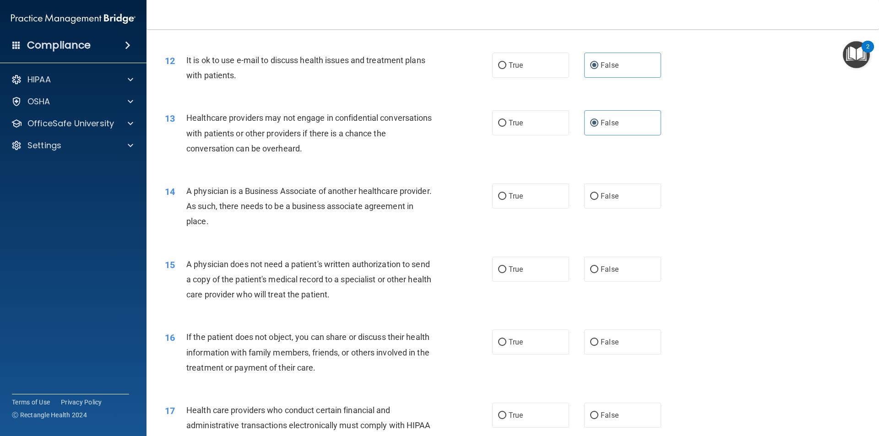
scroll to position [824, 0]
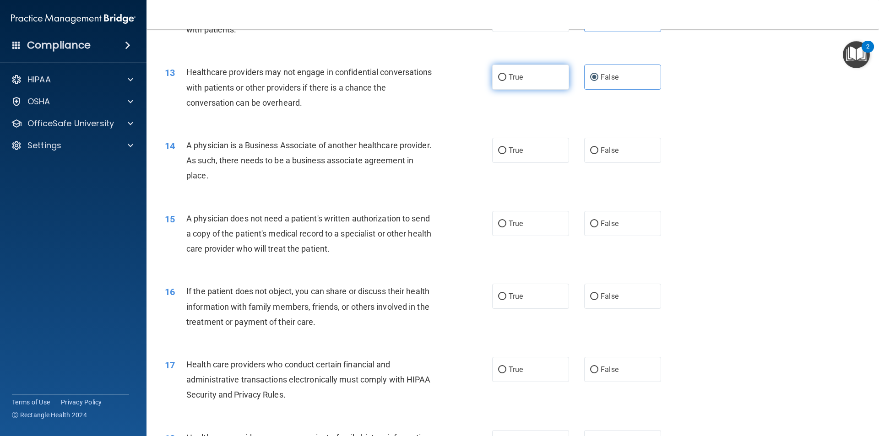
click at [508, 79] on span "True" at bounding box center [515, 77] width 14 height 9
click at [505, 79] on input "True" at bounding box center [502, 77] width 8 height 7
radio input "true"
radio input "false"
click at [600, 154] on span "False" at bounding box center [609, 150] width 18 height 9
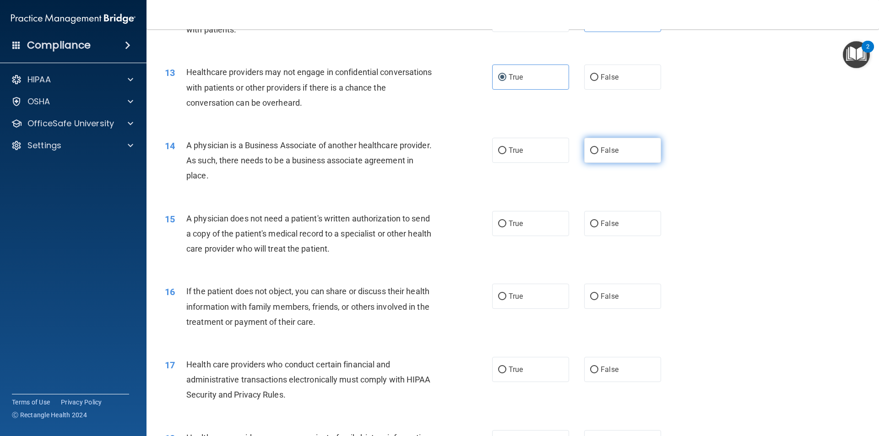
click at [598, 154] on input "False" at bounding box center [594, 150] width 8 height 7
radio input "true"
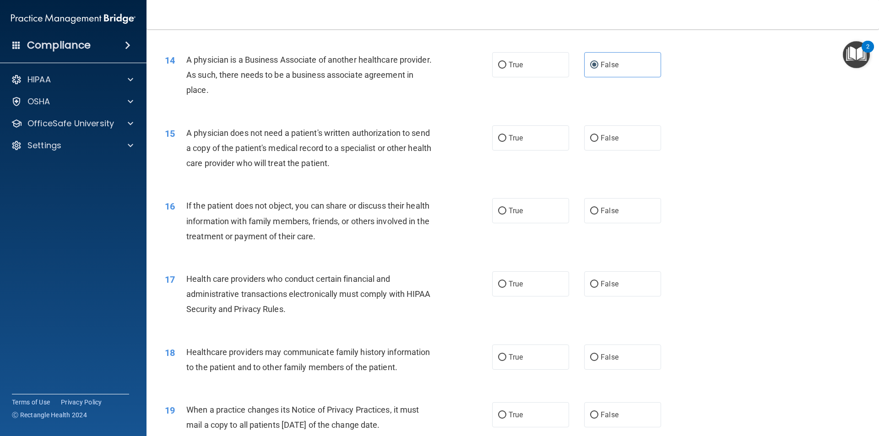
scroll to position [915, 0]
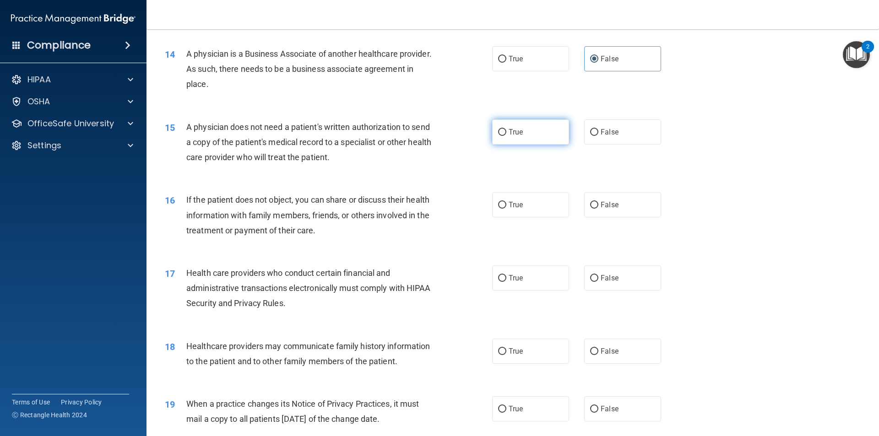
click at [511, 130] on span "True" at bounding box center [515, 132] width 14 height 9
click at [506, 130] on input "True" at bounding box center [502, 132] width 8 height 7
radio input "true"
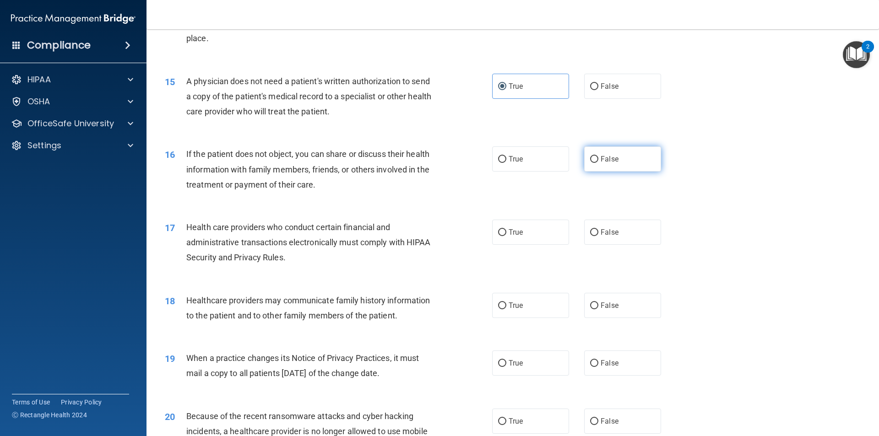
click at [594, 162] on label "False" at bounding box center [622, 158] width 77 height 25
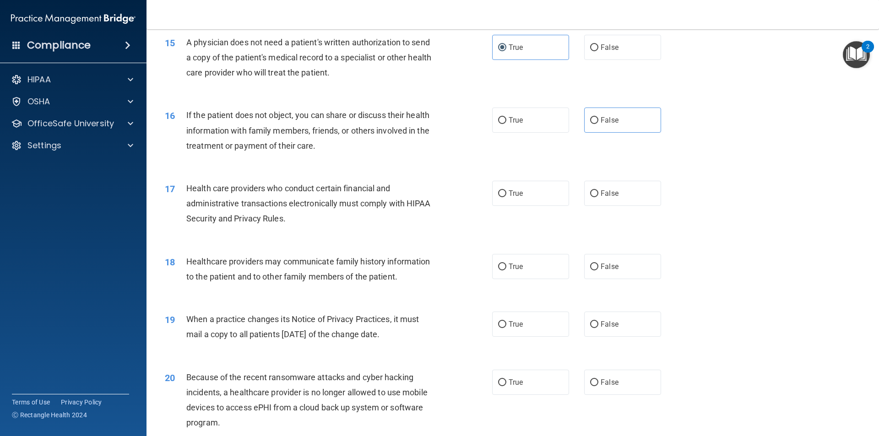
scroll to position [1053, 0]
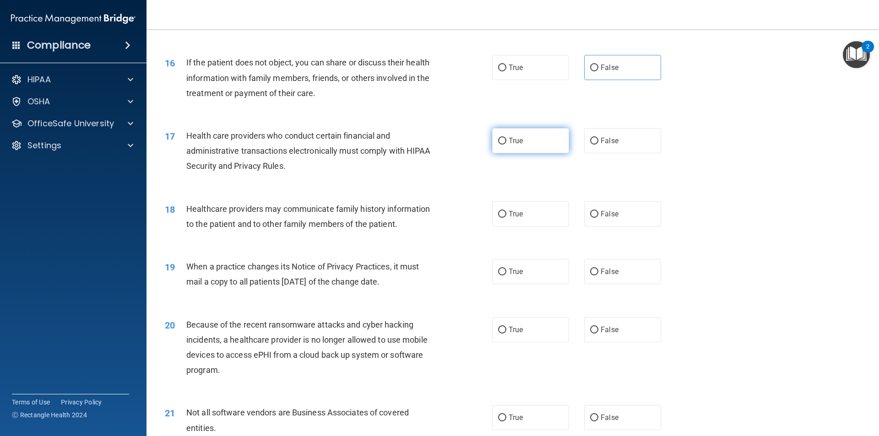
click at [531, 143] on label "True" at bounding box center [530, 140] width 77 height 25
click at [506, 143] on input "True" at bounding box center [502, 141] width 8 height 7
radio input "true"
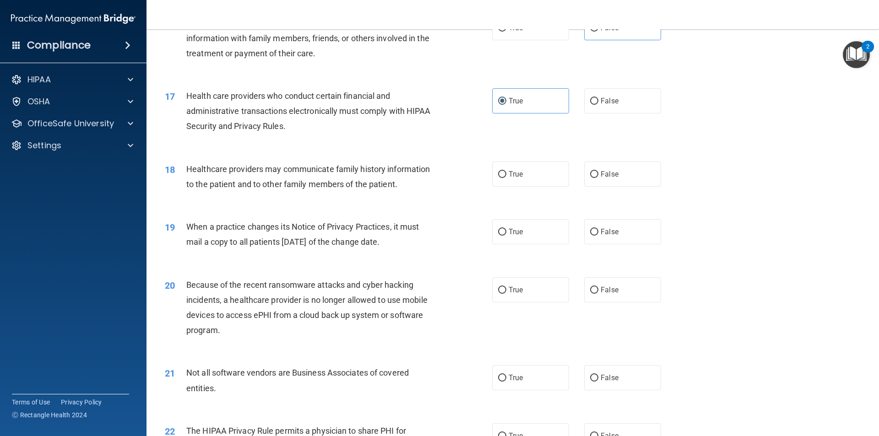
scroll to position [1144, 0]
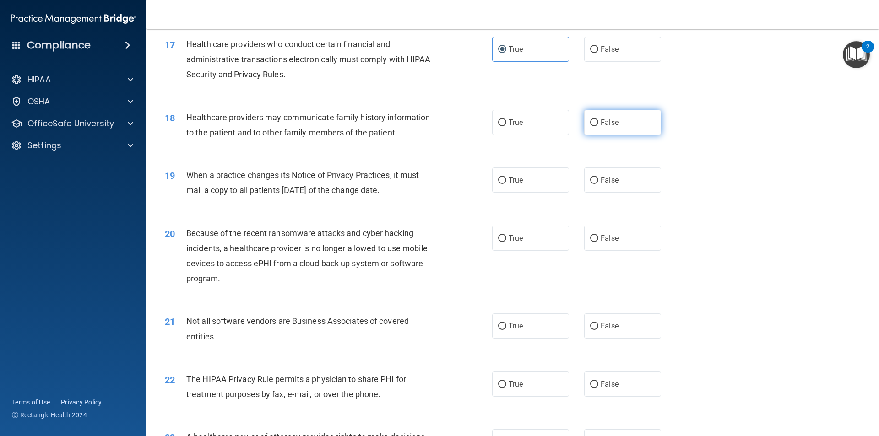
click at [600, 113] on label "False" at bounding box center [622, 122] width 77 height 25
click at [598, 119] on input "False" at bounding box center [594, 122] width 8 height 7
radio input "true"
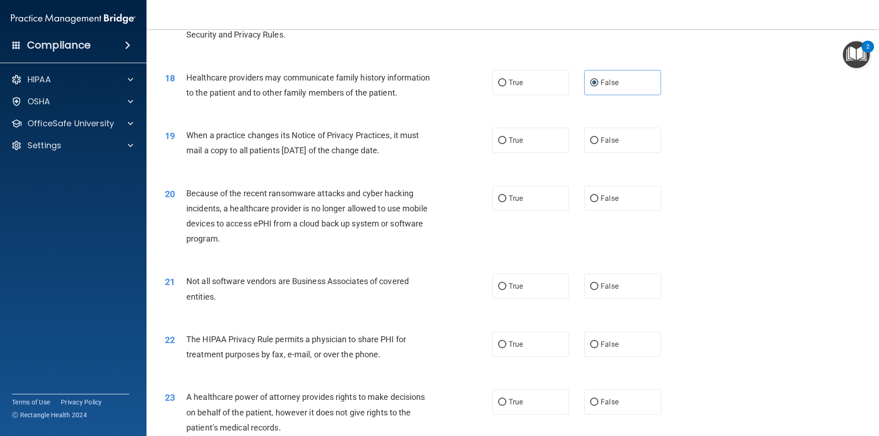
scroll to position [1236, 0]
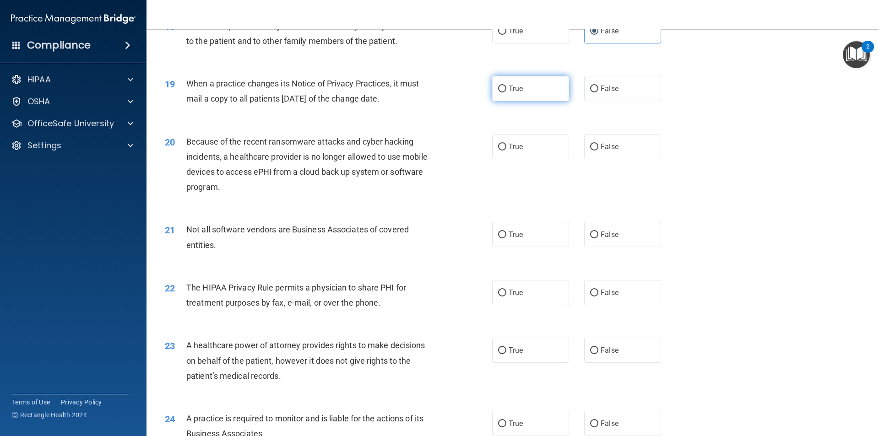
click at [503, 87] on label "True" at bounding box center [530, 88] width 77 height 25
click at [503, 87] on input "True" at bounding box center [502, 89] width 8 height 7
radio input "true"
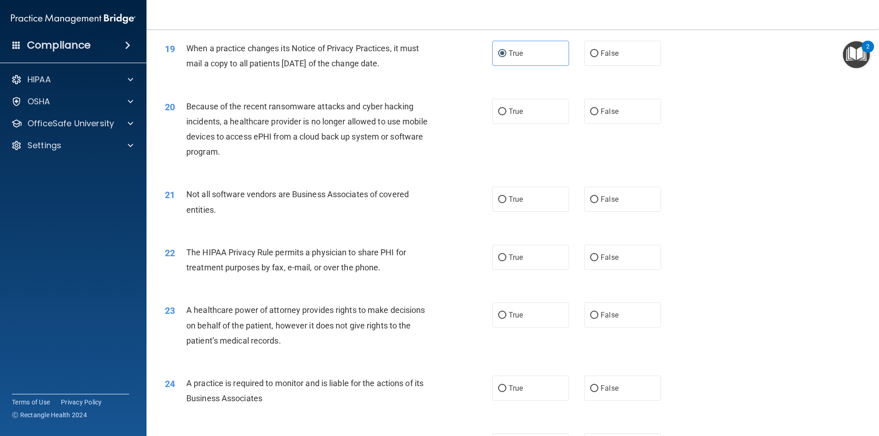
scroll to position [1282, 0]
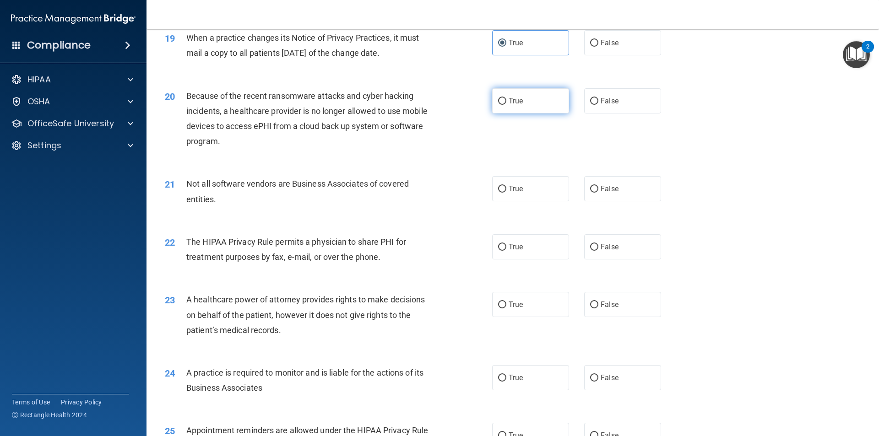
click at [506, 101] on label "True" at bounding box center [530, 100] width 77 height 25
click at [506, 101] on input "True" at bounding box center [502, 101] width 8 height 7
radio input "true"
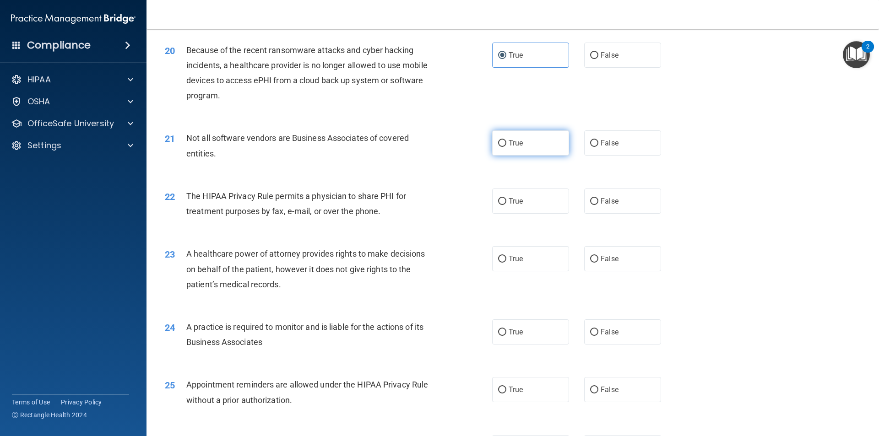
click at [535, 138] on label "True" at bounding box center [530, 142] width 77 height 25
click at [506, 140] on input "True" at bounding box center [502, 143] width 8 height 7
radio input "true"
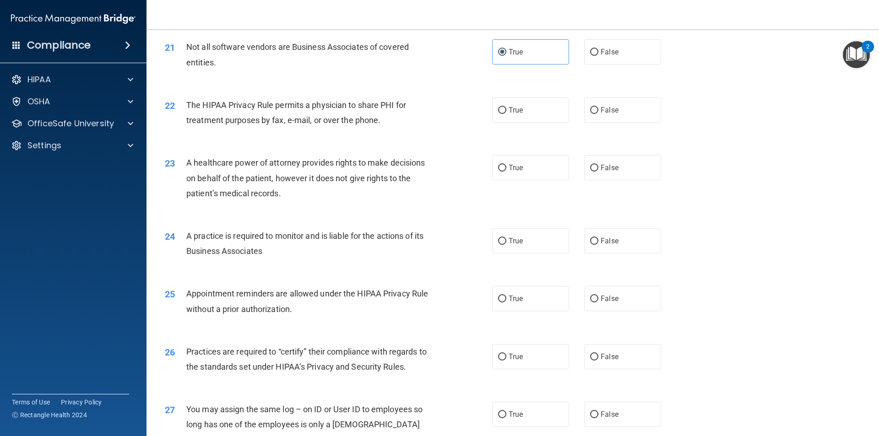
scroll to position [1419, 0]
click at [495, 117] on label "True" at bounding box center [530, 109] width 77 height 25
click at [498, 114] on input "True" at bounding box center [502, 110] width 8 height 7
radio input "true"
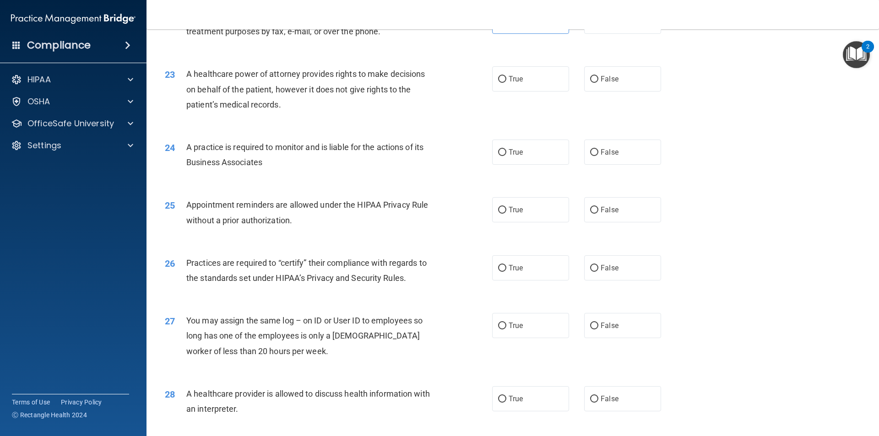
scroll to position [1510, 0]
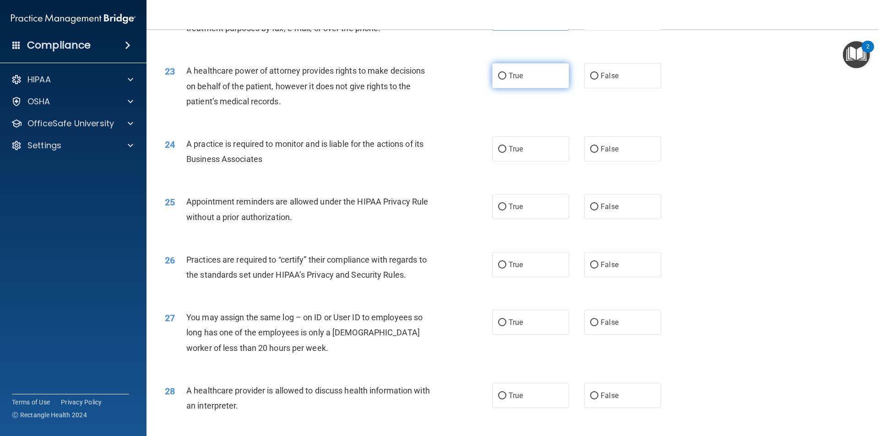
click at [528, 74] on label "True" at bounding box center [530, 75] width 77 height 25
click at [506, 74] on input "True" at bounding box center [502, 76] width 8 height 7
radio input "true"
click at [614, 148] on label "False" at bounding box center [622, 148] width 77 height 25
click at [598, 148] on input "False" at bounding box center [594, 149] width 8 height 7
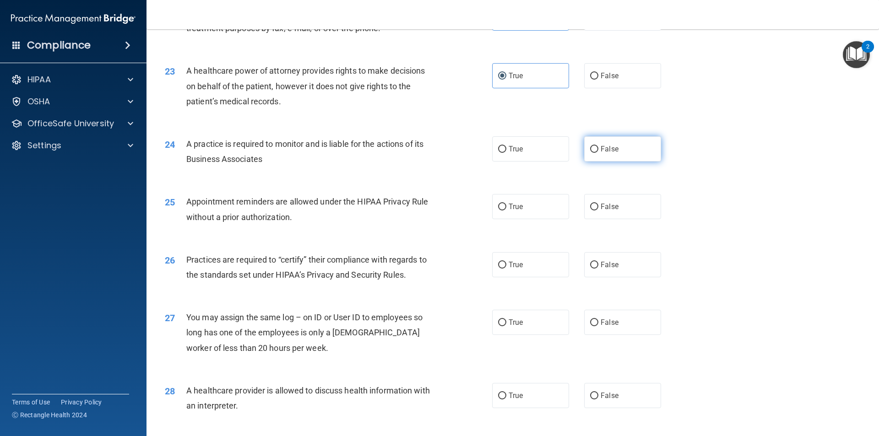
radio input "true"
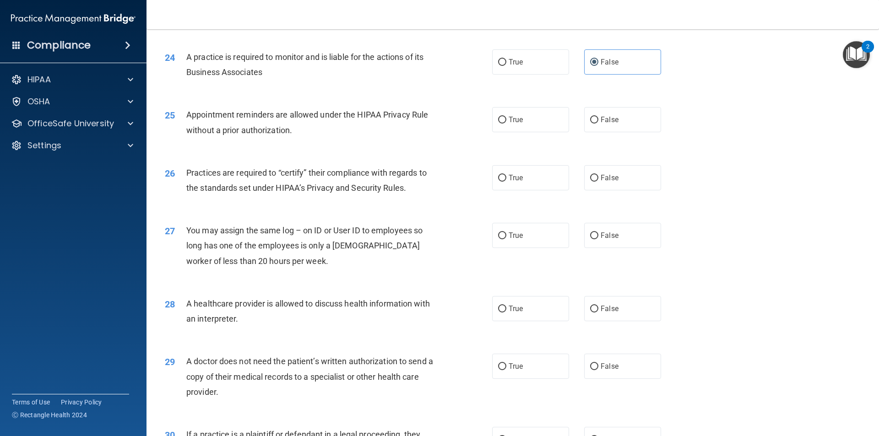
scroll to position [1602, 0]
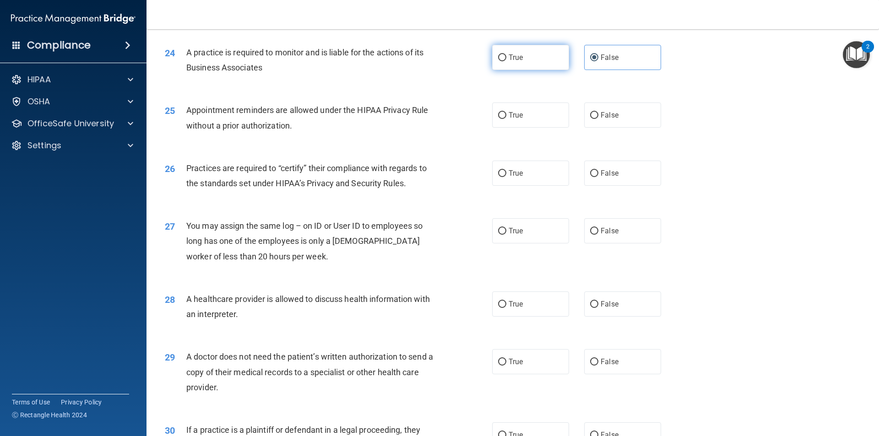
click at [496, 64] on label "True" at bounding box center [530, 57] width 77 height 25
click at [498, 61] on input "True" at bounding box center [502, 57] width 8 height 7
radio input "true"
click at [605, 59] on span "False" at bounding box center [609, 57] width 18 height 9
click at [598, 59] on input "False" at bounding box center [594, 57] width 8 height 7
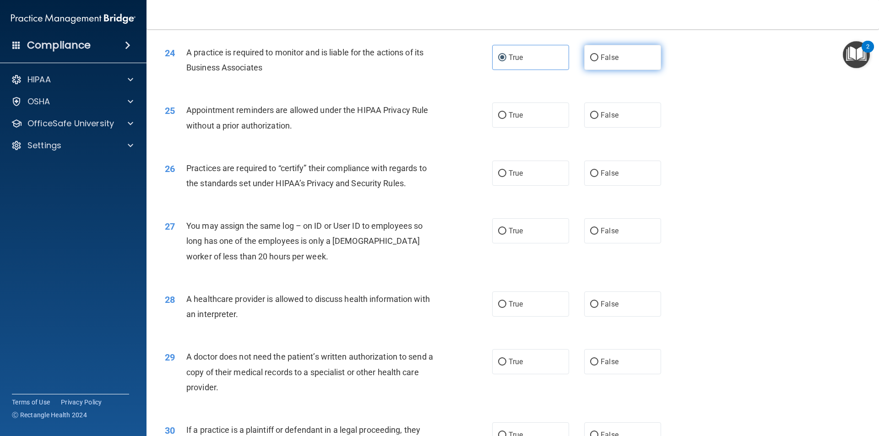
radio input "true"
radio input "false"
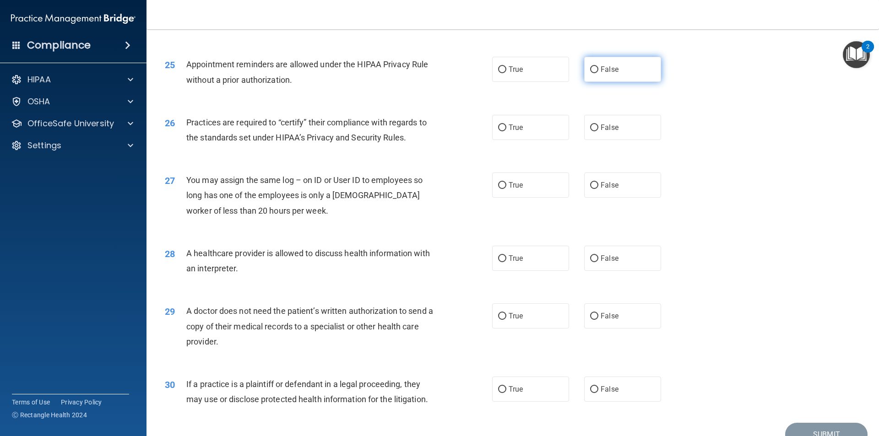
click at [634, 76] on label "False" at bounding box center [622, 69] width 77 height 25
click at [598, 73] on input "False" at bounding box center [594, 69] width 8 height 7
radio input "true"
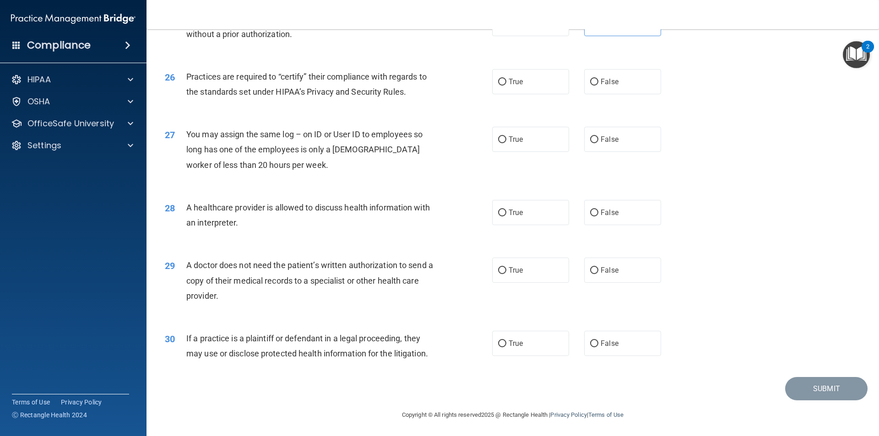
click at [691, 126] on div "27 You may assign the same log – on ID or User ID to employees so long has one …" at bounding box center [512, 151] width 709 height 73
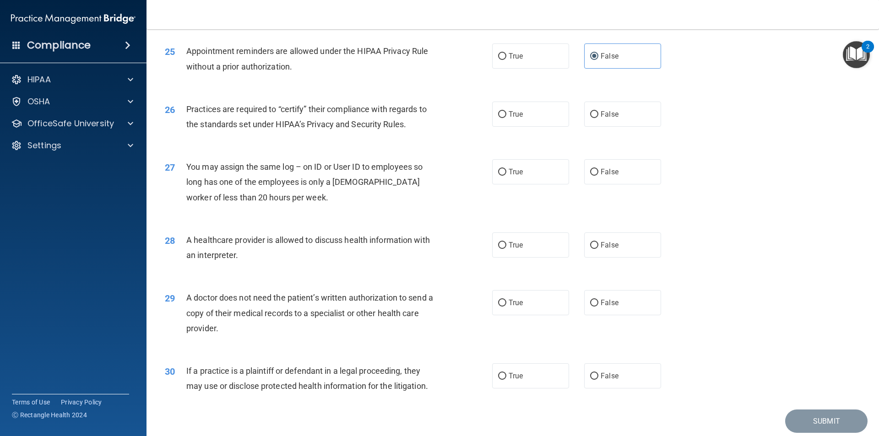
scroll to position [1648, 0]
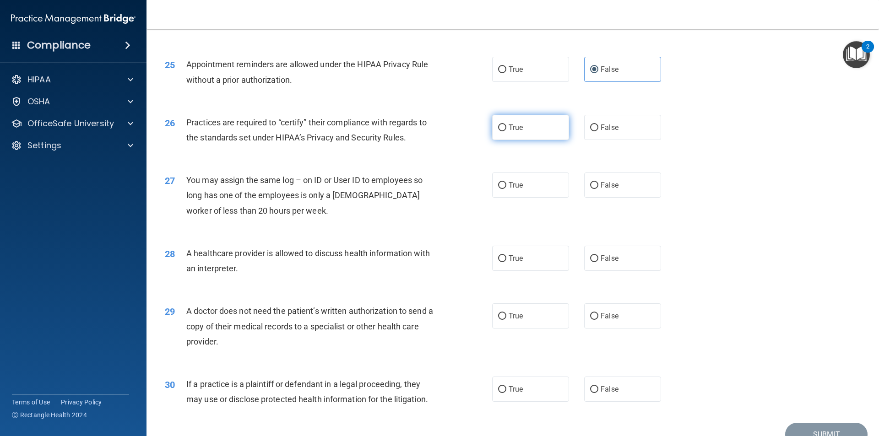
click at [514, 126] on span "True" at bounding box center [515, 127] width 14 height 9
click at [506, 126] on input "True" at bounding box center [502, 127] width 8 height 7
radio input "true"
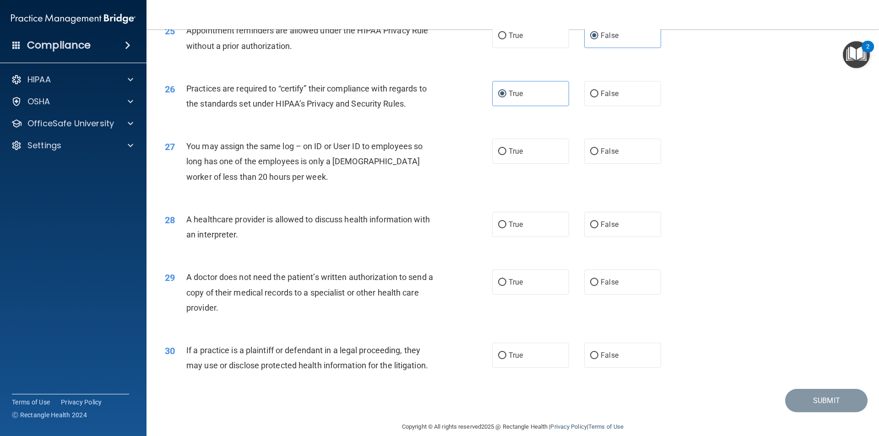
scroll to position [1693, 0]
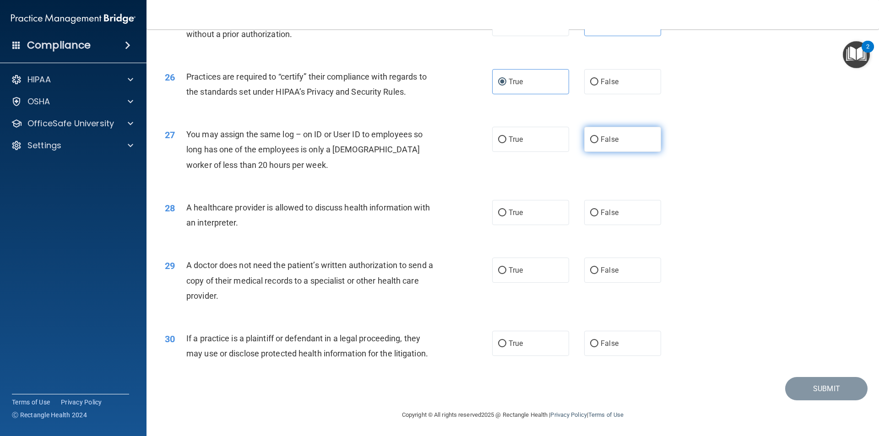
click at [606, 136] on span "False" at bounding box center [609, 139] width 18 height 9
click at [598, 136] on input "False" at bounding box center [594, 139] width 8 height 7
radio input "true"
click at [500, 214] on input "True" at bounding box center [502, 212] width 8 height 7
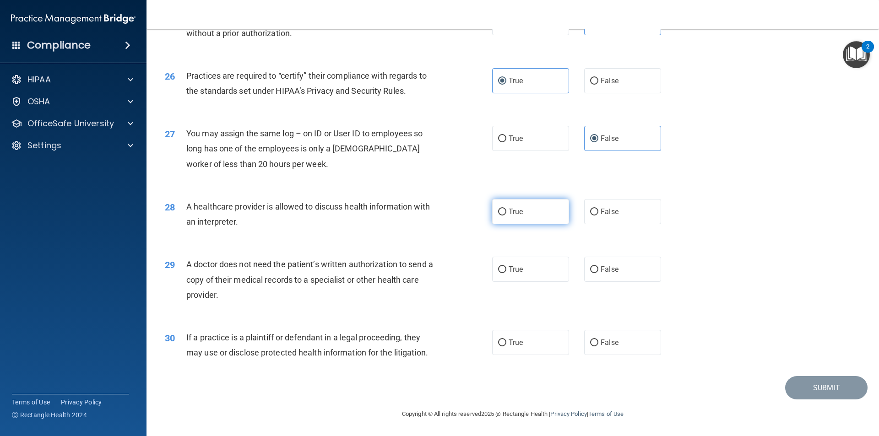
radio input "true"
click at [590, 215] on input "False" at bounding box center [594, 212] width 8 height 7
radio input "true"
radio input "false"
click at [494, 268] on label "True" at bounding box center [530, 269] width 77 height 25
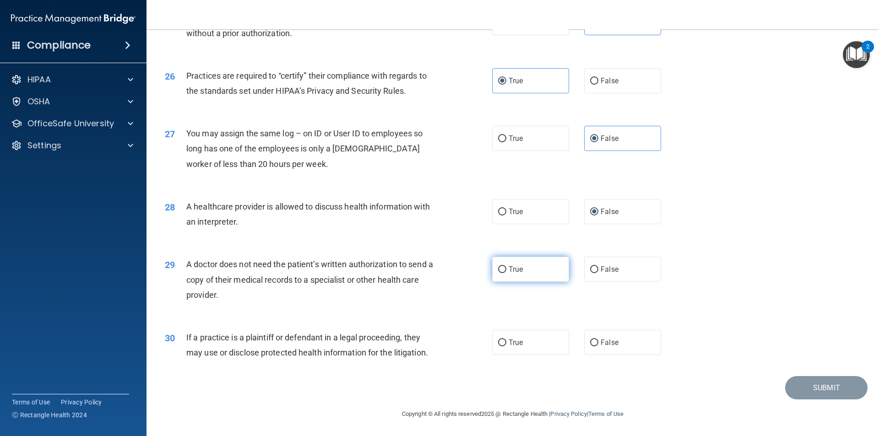
click at [498, 268] on input "True" at bounding box center [502, 269] width 8 height 7
radio input "true"
click at [498, 345] on input "True" at bounding box center [502, 343] width 8 height 7
radio input "true"
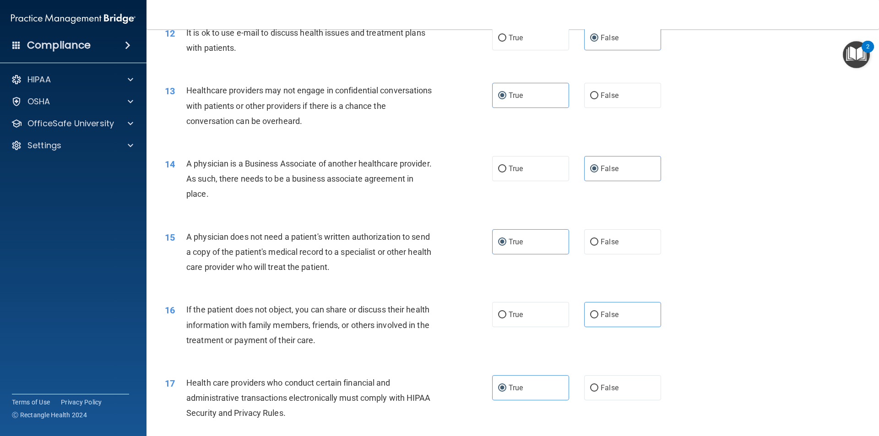
scroll to position [824, 0]
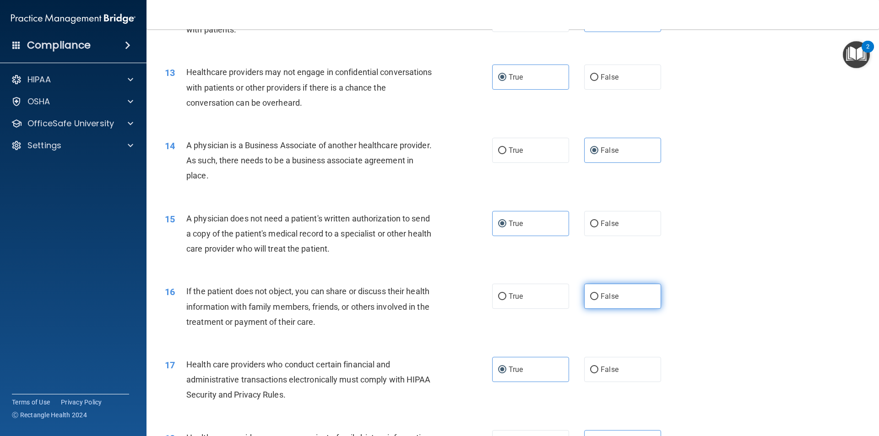
click at [600, 296] on span "False" at bounding box center [609, 296] width 18 height 9
click at [598, 296] on input "False" at bounding box center [594, 296] width 8 height 7
radio input "true"
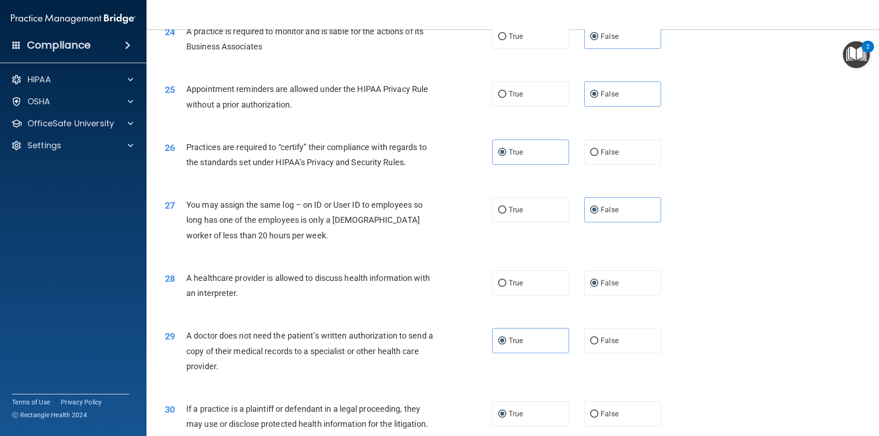
scroll to position [1694, 0]
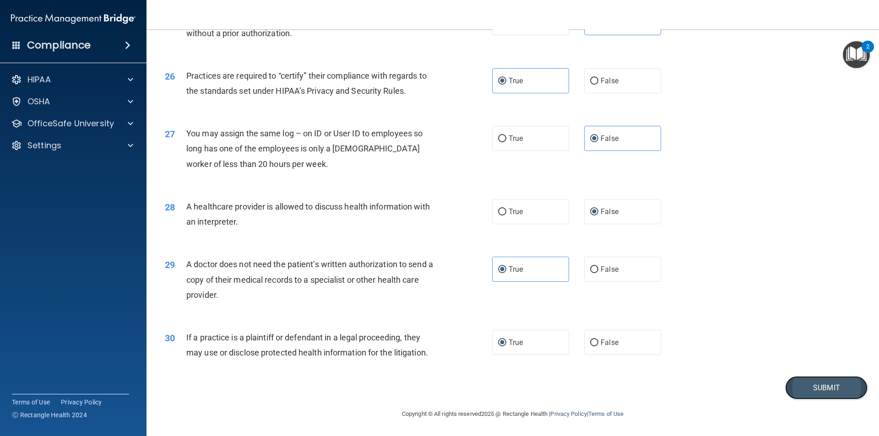
click at [798, 384] on button "Submit" at bounding box center [826, 387] width 82 height 23
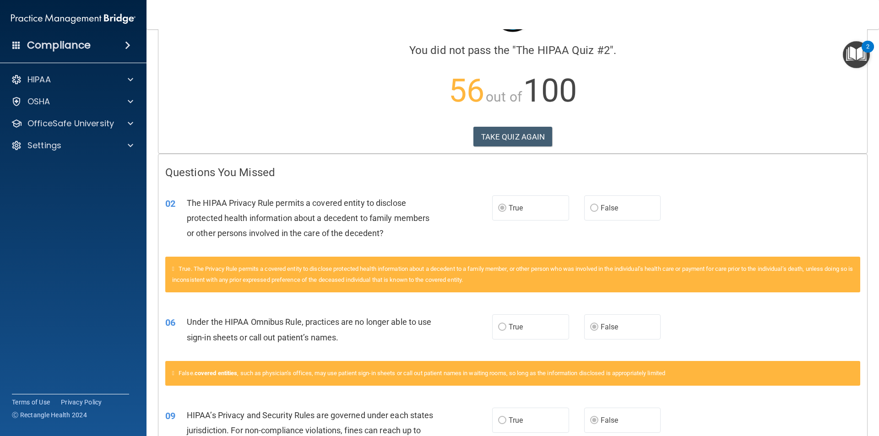
scroll to position [25, 0]
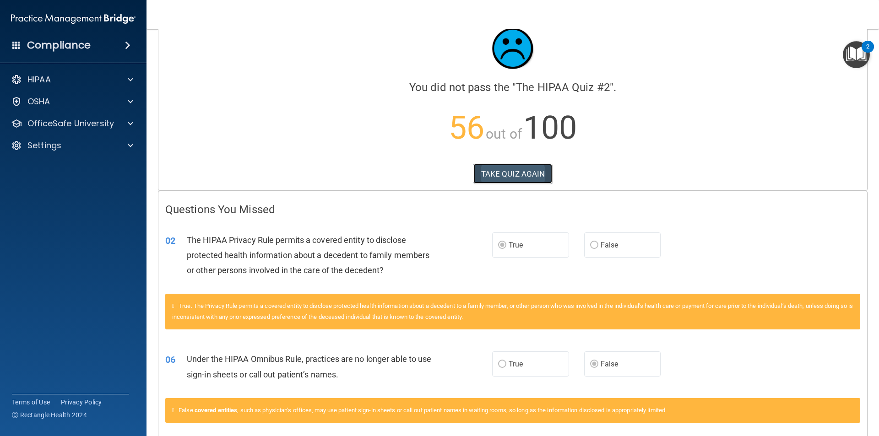
click at [508, 173] on button "TAKE QUIZ AGAIN" at bounding box center [512, 174] width 79 height 20
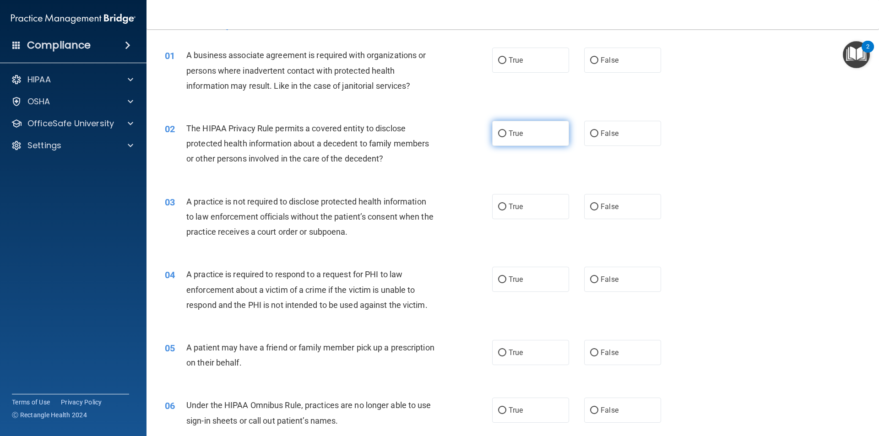
click at [500, 138] on label "True" at bounding box center [530, 133] width 77 height 25
click at [500, 137] on input "True" at bounding box center [502, 133] width 8 height 7
radio input "true"
click at [601, 408] on span "False" at bounding box center [609, 410] width 18 height 9
click at [598, 408] on input "False" at bounding box center [594, 410] width 8 height 7
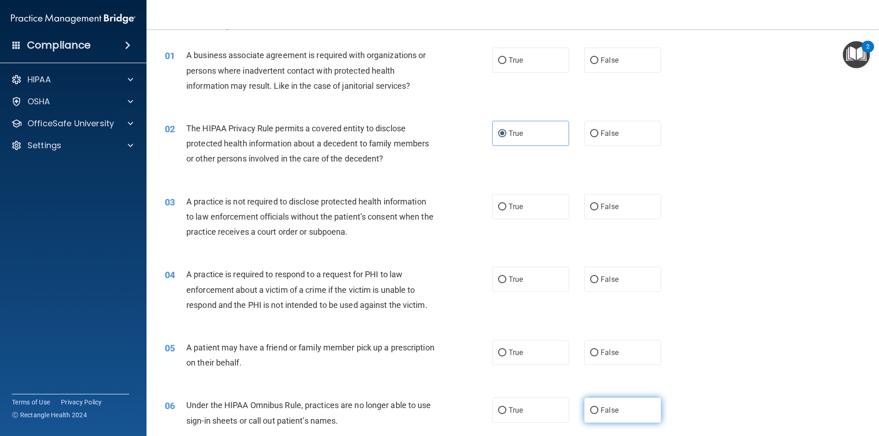
radio input "true"
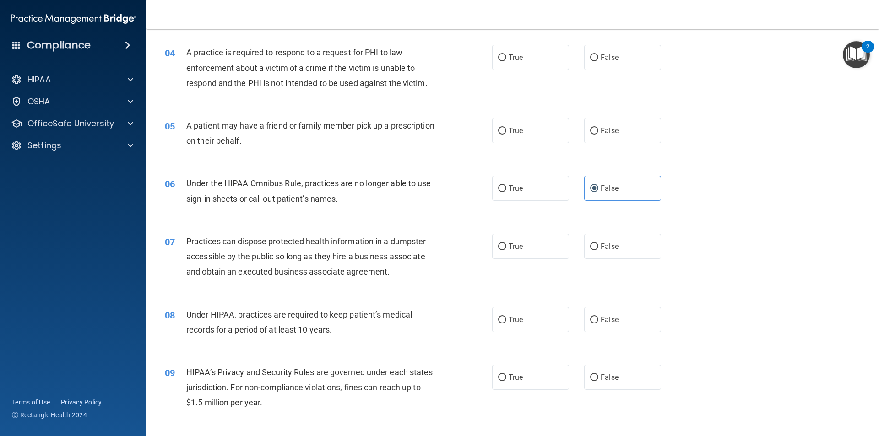
scroll to position [299, 0]
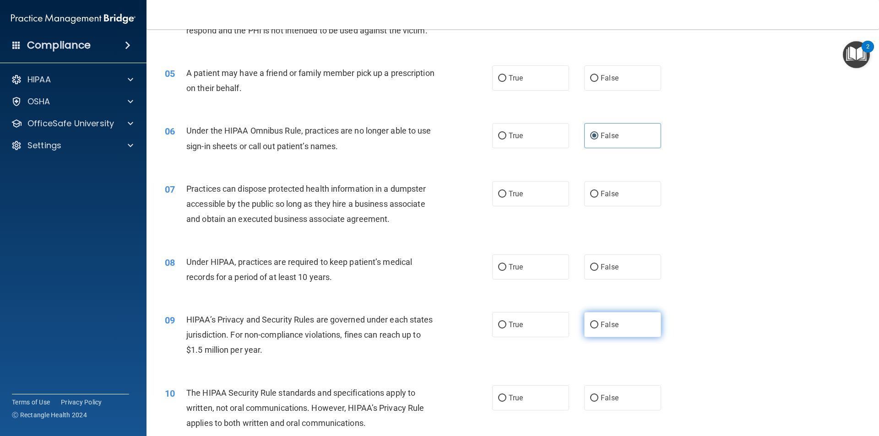
click at [600, 331] on label "False" at bounding box center [622, 324] width 77 height 25
click at [598, 329] on input "False" at bounding box center [594, 325] width 8 height 7
radio input "true"
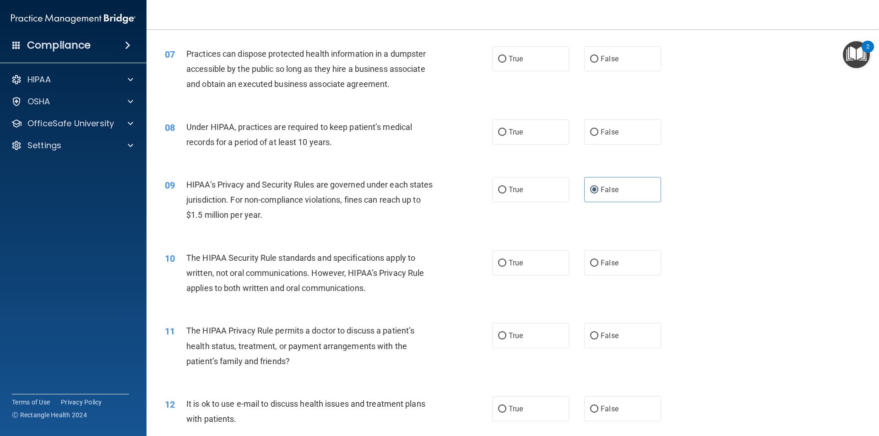
scroll to position [437, 0]
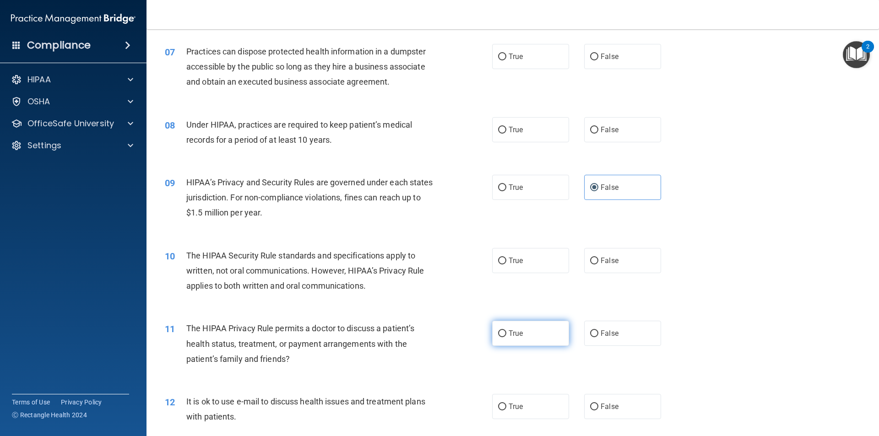
click at [493, 340] on label "True" at bounding box center [530, 333] width 77 height 25
click at [498, 337] on input "True" at bounding box center [502, 333] width 8 height 7
radio input "true"
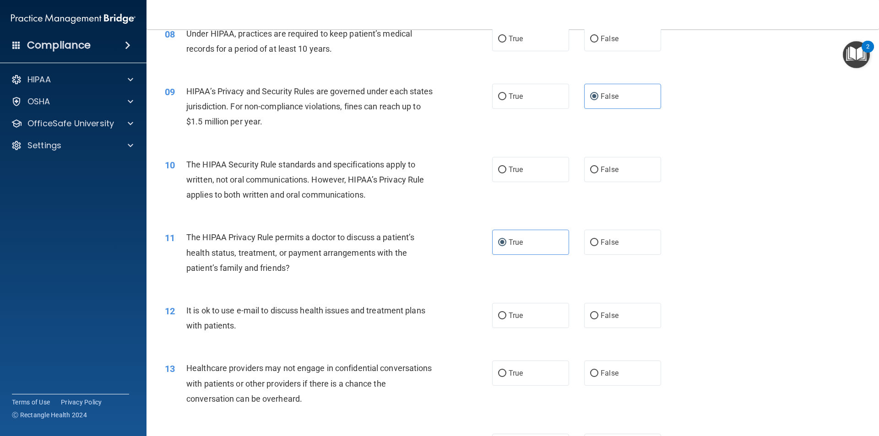
scroll to position [528, 0]
click at [502, 315] on input "True" at bounding box center [502, 315] width 8 height 7
radio input "true"
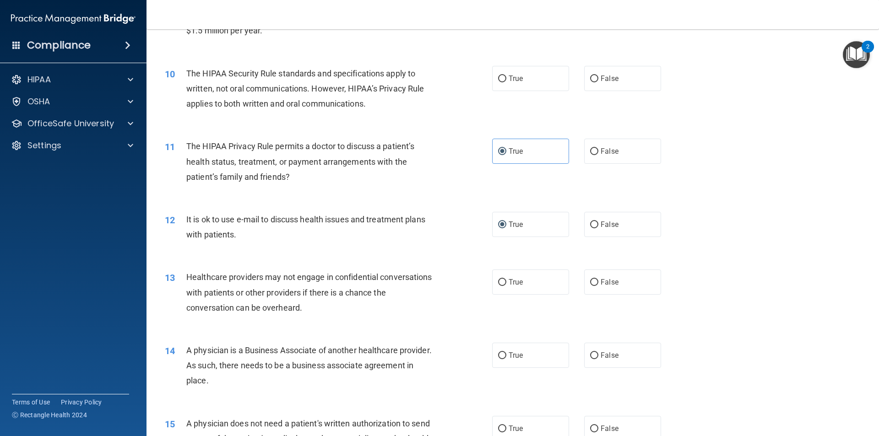
scroll to position [620, 0]
click at [590, 278] on input "False" at bounding box center [594, 281] width 8 height 7
radio input "true"
click at [493, 360] on label "True" at bounding box center [530, 354] width 77 height 25
click at [498, 358] on input "True" at bounding box center [502, 354] width 8 height 7
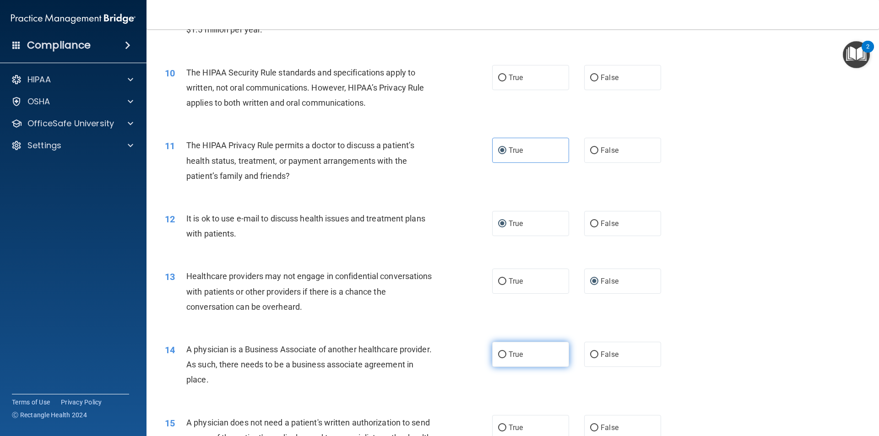
radio input "true"
click at [493, 360] on label "True" at bounding box center [530, 354] width 77 height 25
click at [498, 358] on input "True" at bounding box center [502, 354] width 8 height 7
drag, startPoint x: 499, startPoint y: 353, endPoint x: 526, endPoint y: 349, distance: 27.3
click at [499, 353] on input "True" at bounding box center [502, 354] width 8 height 7
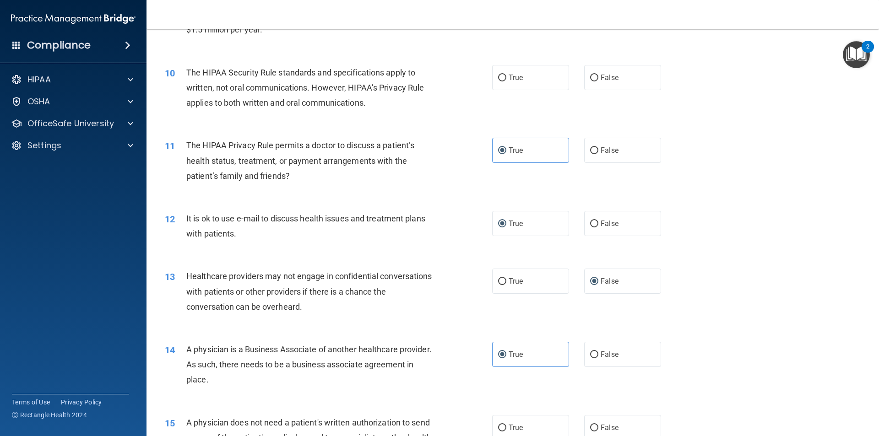
click at [569, 338] on div "14 A physician is a Business Associate of another healthcare provider. As such,…" at bounding box center [512, 366] width 709 height 73
click at [600, 358] on span "False" at bounding box center [609, 354] width 18 height 9
click at [598, 358] on input "False" at bounding box center [594, 354] width 8 height 7
radio input "true"
radio input "false"
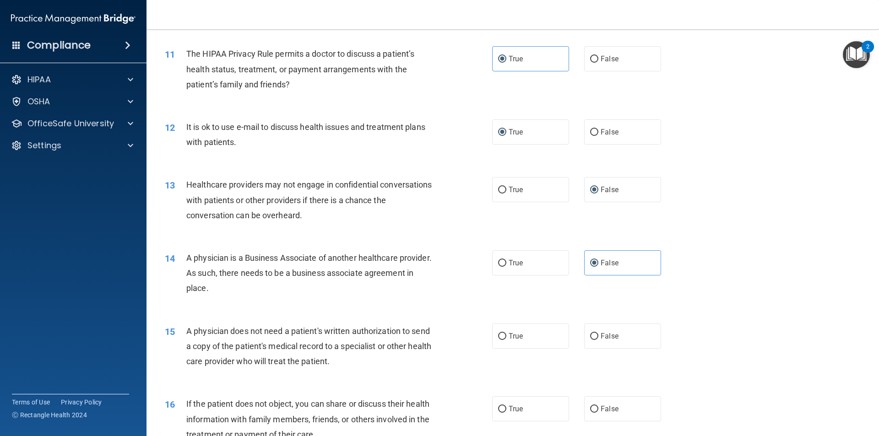
scroll to position [757, 0]
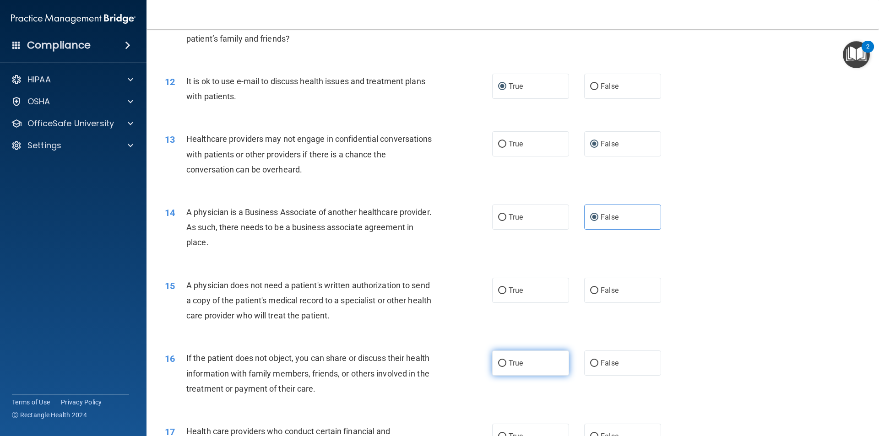
click at [501, 369] on label "True" at bounding box center [530, 363] width 77 height 25
click at [501, 367] on input "True" at bounding box center [502, 363] width 8 height 7
radio input "true"
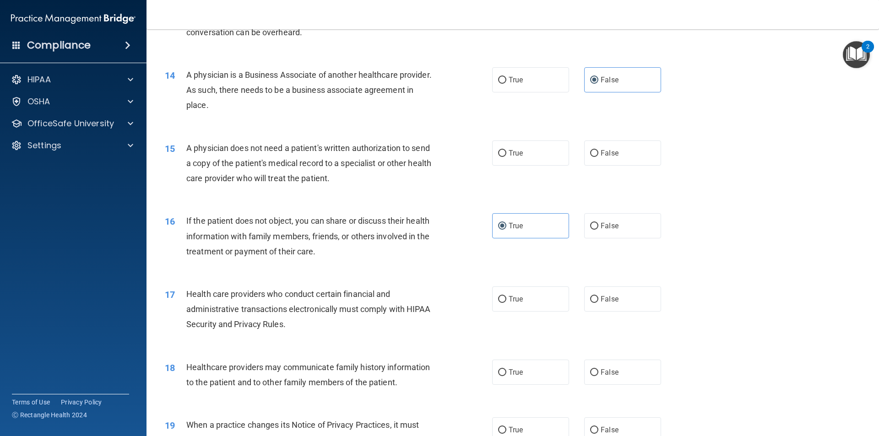
scroll to position [940, 0]
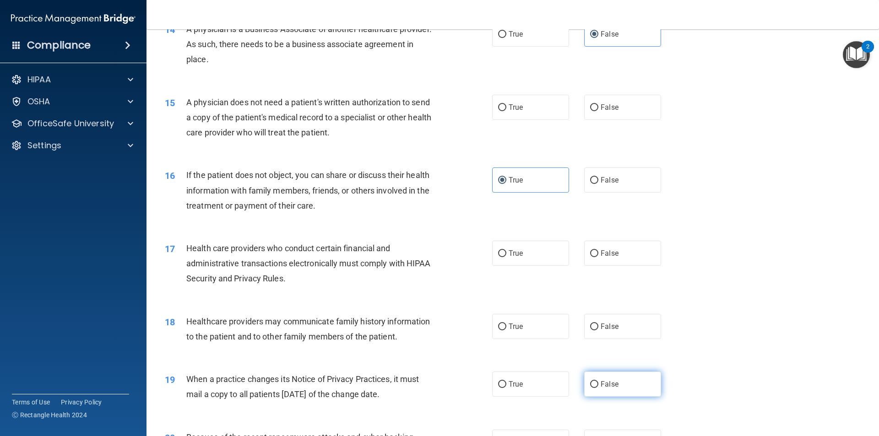
drag, startPoint x: 573, startPoint y: 374, endPoint x: 595, endPoint y: 379, distance: 23.0
click at [585, 379] on div "True False" at bounding box center [584, 384] width 184 height 25
click at [601, 384] on span "False" at bounding box center [609, 384] width 18 height 9
click at [598, 384] on input "False" at bounding box center [594, 384] width 8 height 7
radio input "true"
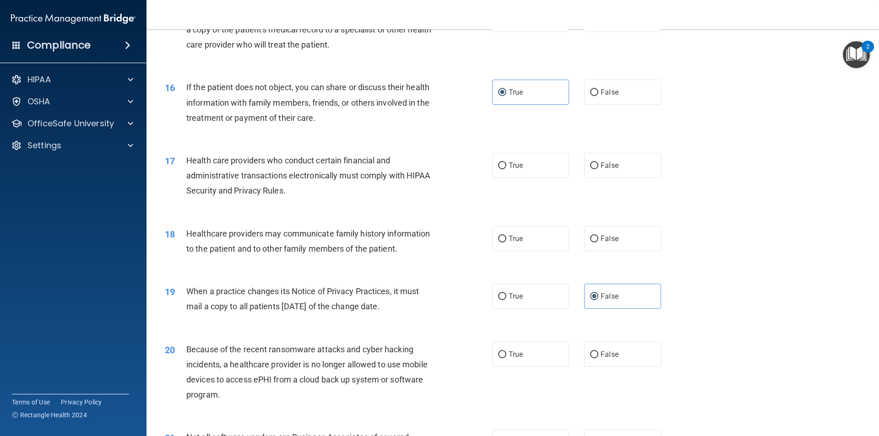
scroll to position [1032, 0]
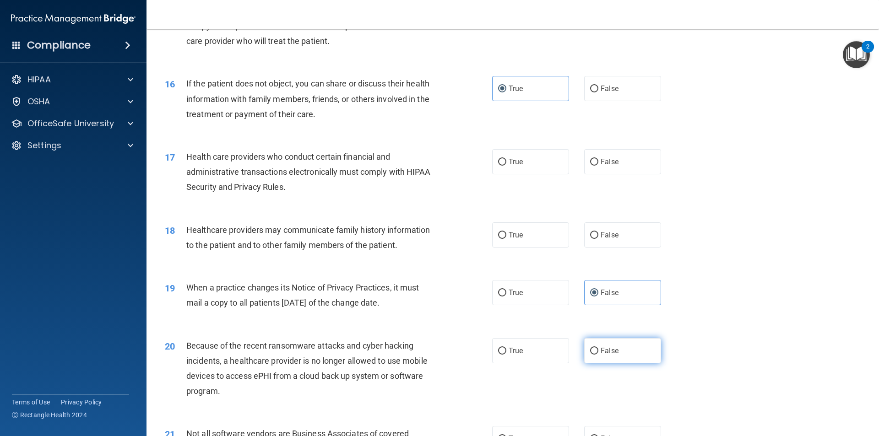
click at [605, 350] on span "False" at bounding box center [609, 350] width 18 height 9
click at [598, 350] on input "False" at bounding box center [594, 351] width 8 height 7
radio input "true"
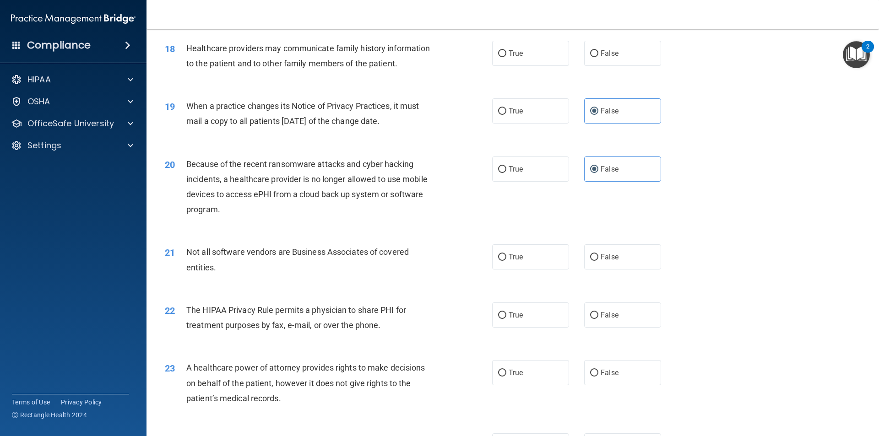
scroll to position [1215, 0]
click at [609, 368] on span "False" at bounding box center [609, 371] width 18 height 9
click at [598, 368] on input "False" at bounding box center [594, 371] width 8 height 7
radio input "true"
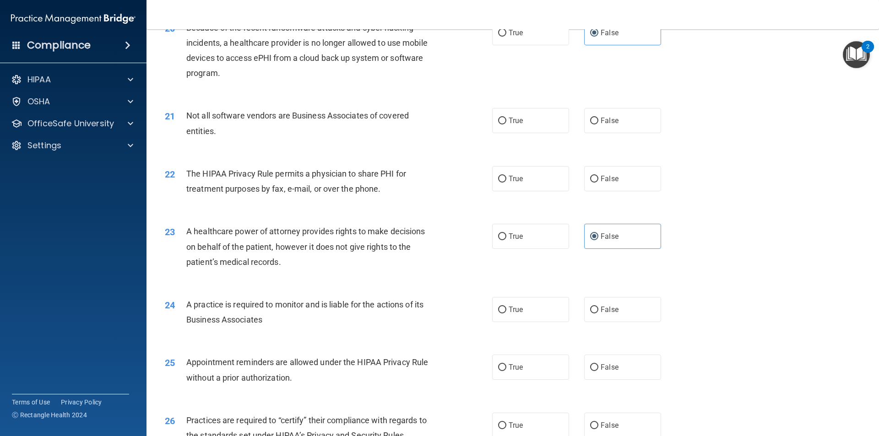
scroll to position [1352, 0]
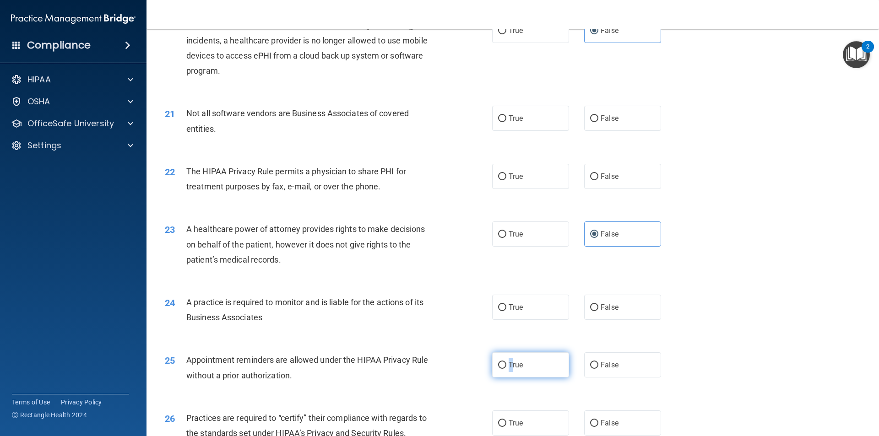
click at [507, 354] on label "True" at bounding box center [530, 364] width 77 height 25
click at [498, 363] on input "True" at bounding box center [502, 365] width 8 height 7
radio input "true"
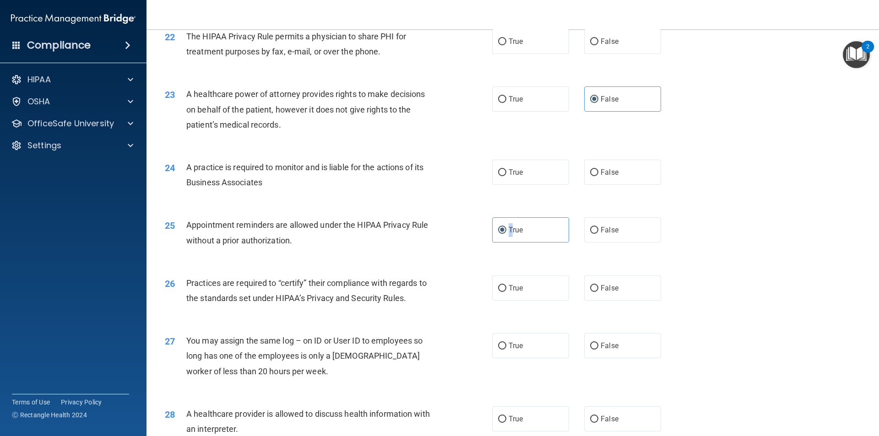
scroll to position [1489, 0]
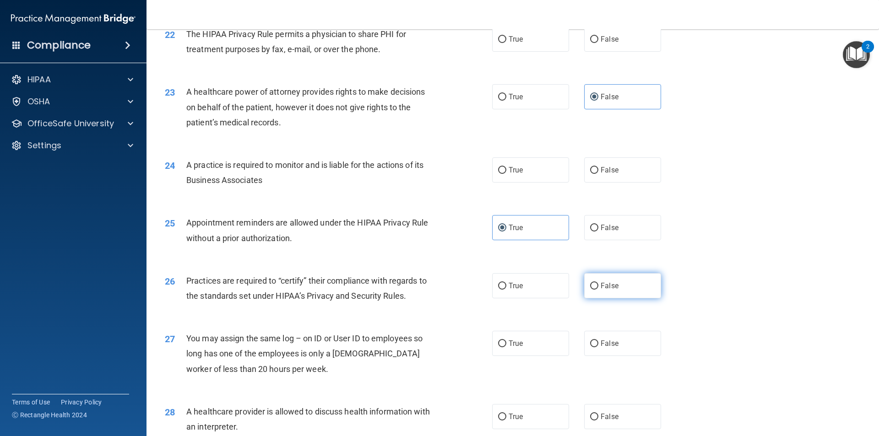
click at [595, 284] on label "False" at bounding box center [622, 285] width 77 height 25
click at [595, 284] on input "False" at bounding box center [594, 286] width 8 height 7
radio input "true"
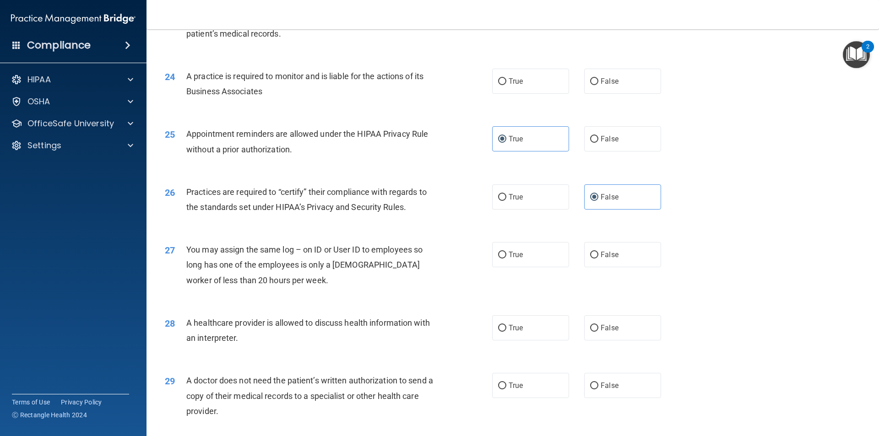
scroll to position [1581, 0]
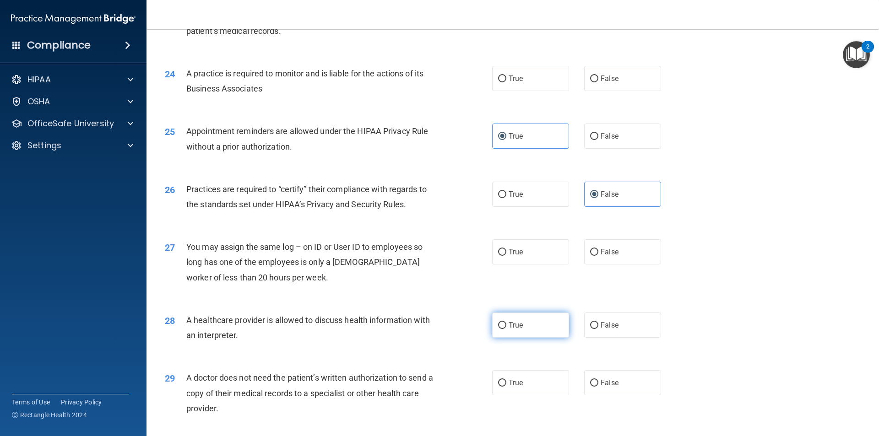
click at [508, 319] on label "True" at bounding box center [530, 325] width 77 height 25
click at [506, 322] on input "True" at bounding box center [502, 325] width 8 height 7
radio input "true"
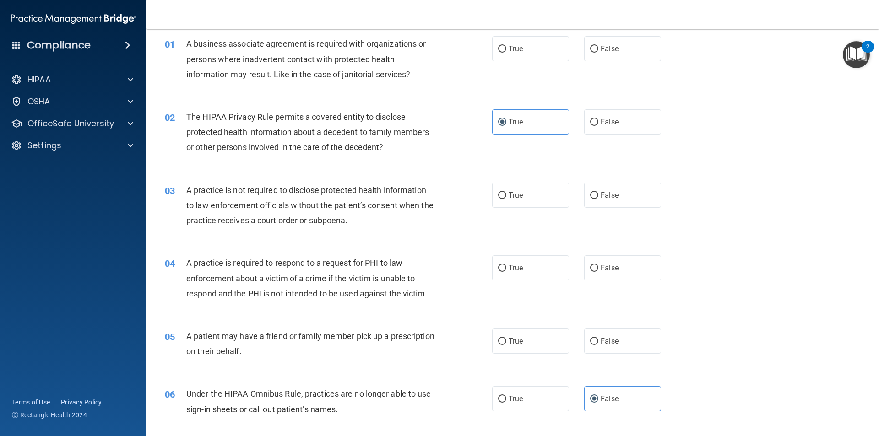
scroll to position [0, 0]
